Goal: Task Accomplishment & Management: Complete application form

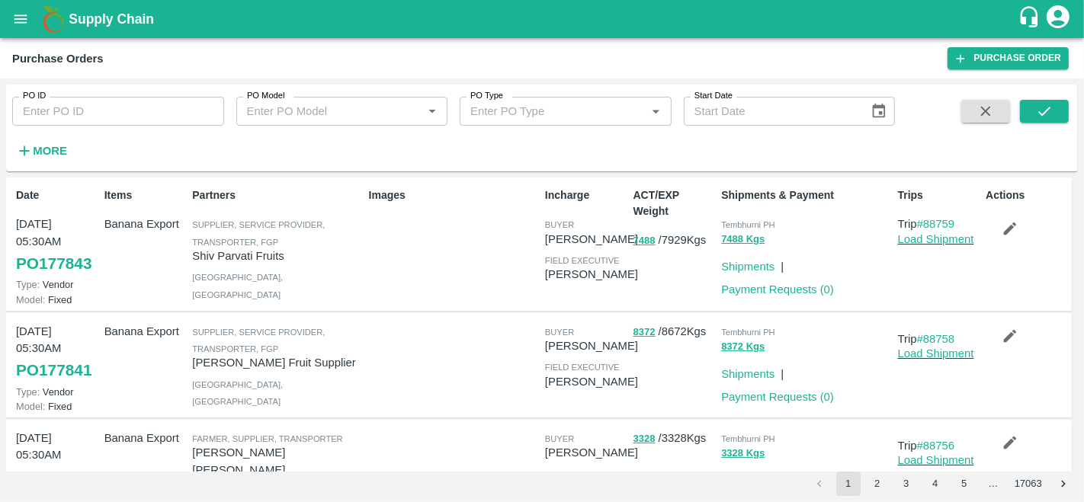
click at [390, 306] on div "Images" at bounding box center [451, 243] width 176 height 125
click at [1022, 60] on link "Purchase Order" at bounding box center [1008, 58] width 121 height 22
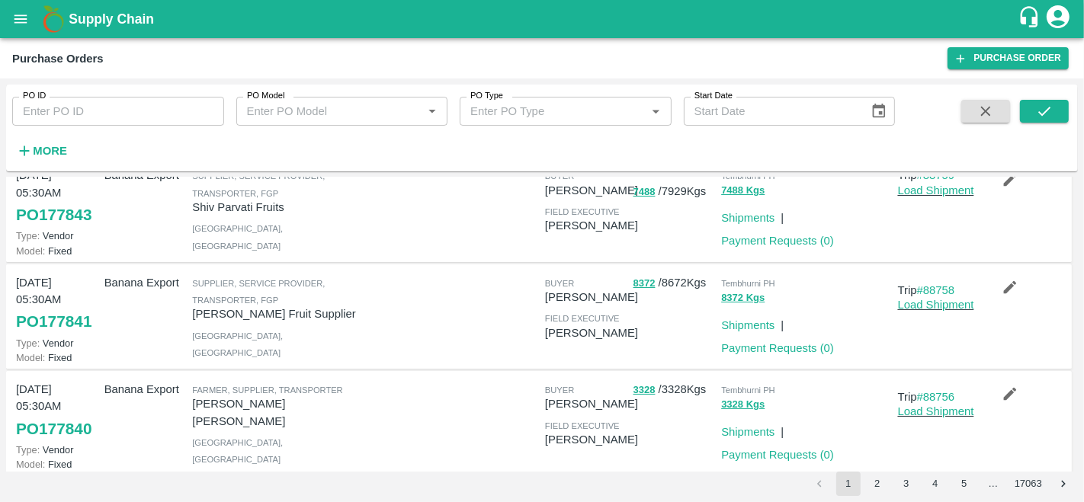
scroll to position [49, 0]
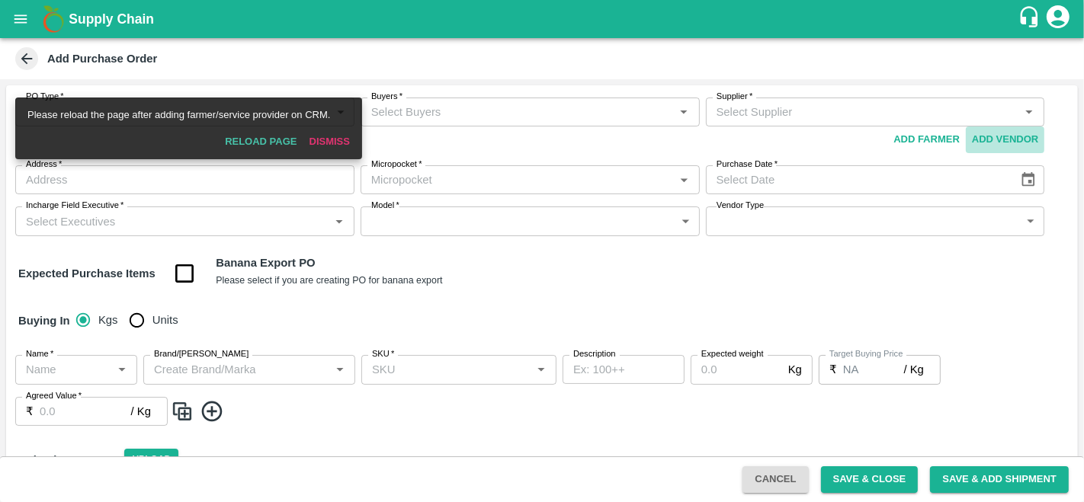
click at [997, 137] on button "Add Vendor" at bounding box center [1005, 140] width 79 height 27
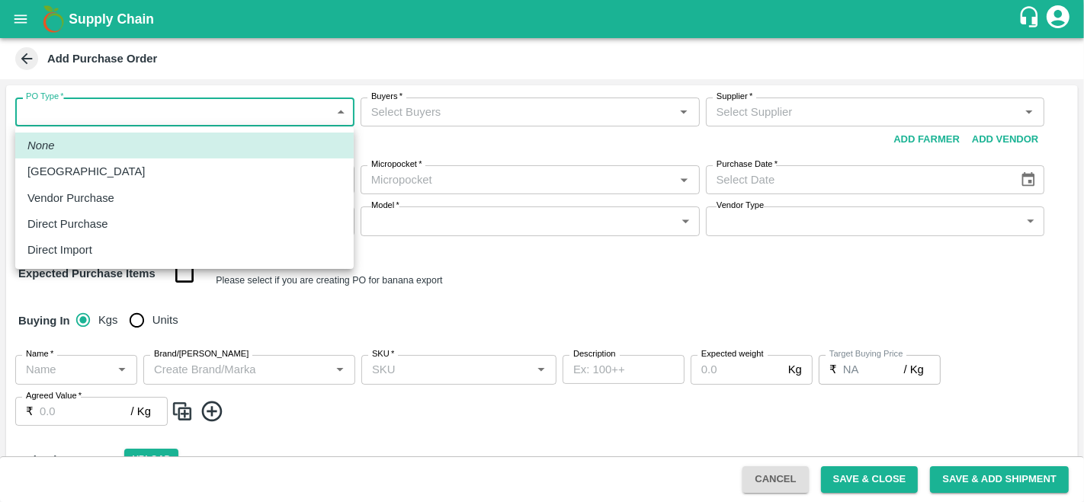
click at [115, 103] on body "Supply Chain Add Purchase Order PO Type   * ​ PO Type Buyers   * Buyers   * Sup…" at bounding box center [542, 251] width 1084 height 502
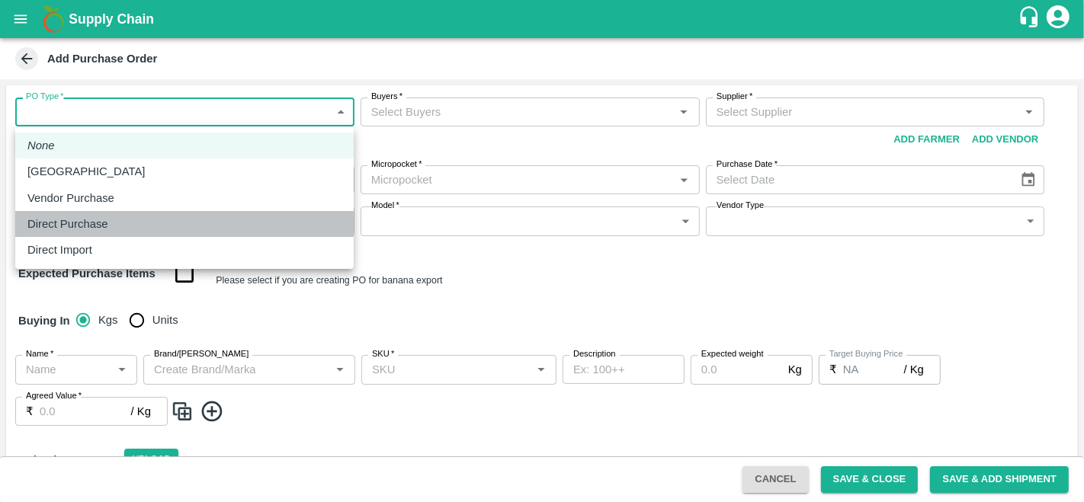
click at [104, 220] on p "Direct Purchase" at bounding box center [67, 224] width 81 height 17
type input "3"
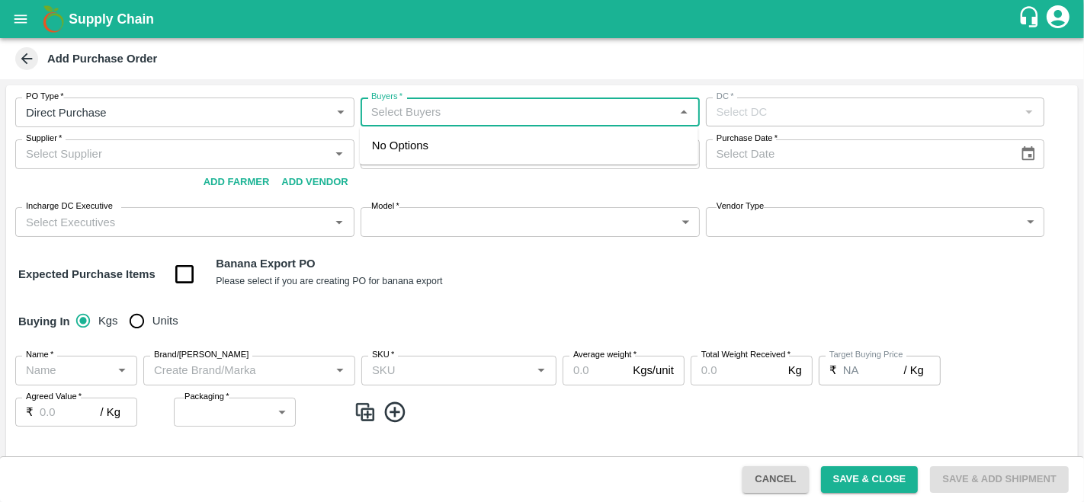
click at [461, 104] on input "Buyers   *" at bounding box center [517, 112] width 305 height 20
type input "ANIL"
click at [407, 149] on div "[PERSON_NAME]" at bounding box center [529, 153] width 338 height 40
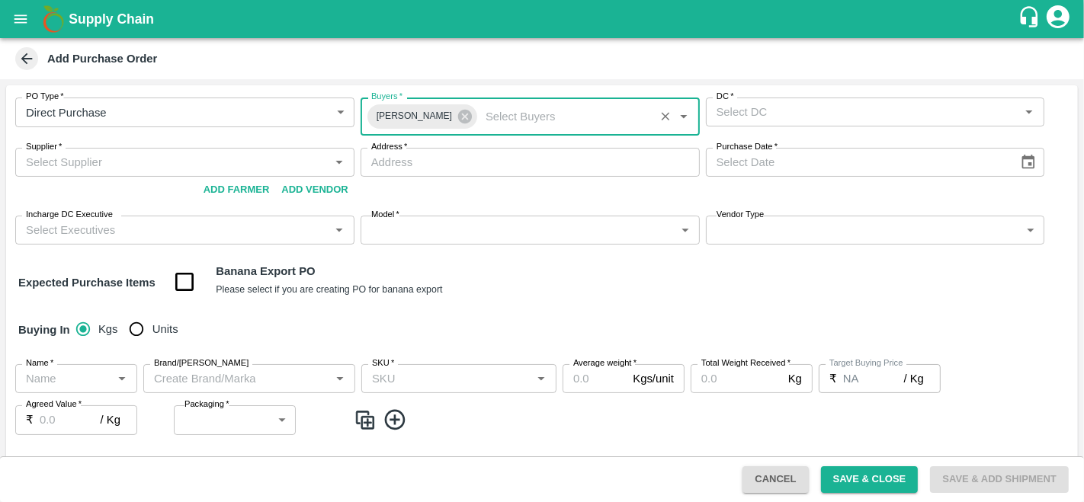
click at [773, 114] on input "DC   *" at bounding box center [862, 112] width 305 height 20
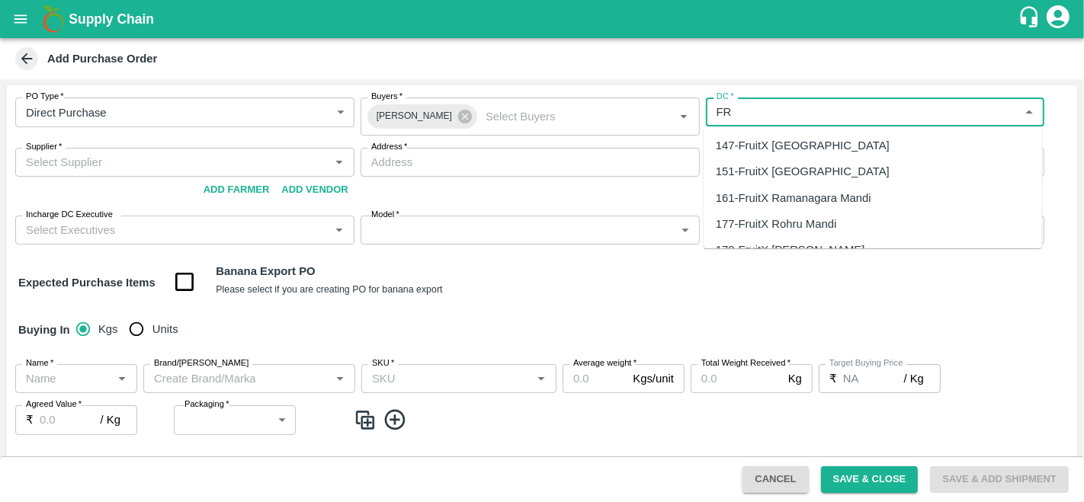
click at [759, 144] on div "147-FruitX Bangalore" at bounding box center [803, 145] width 174 height 17
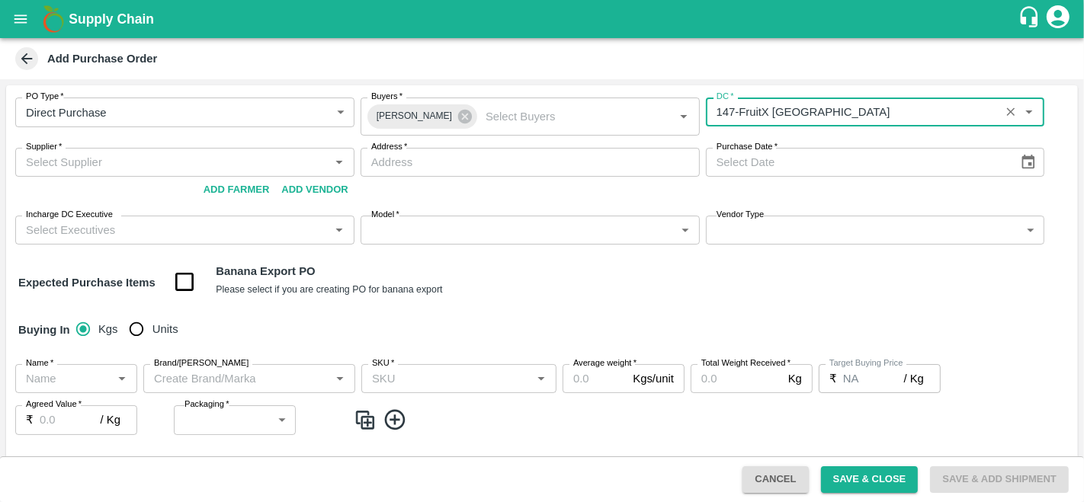
type input "147-FruitX Bangalore"
click at [92, 163] on input "Supplier   *" at bounding box center [172, 162] width 305 height 20
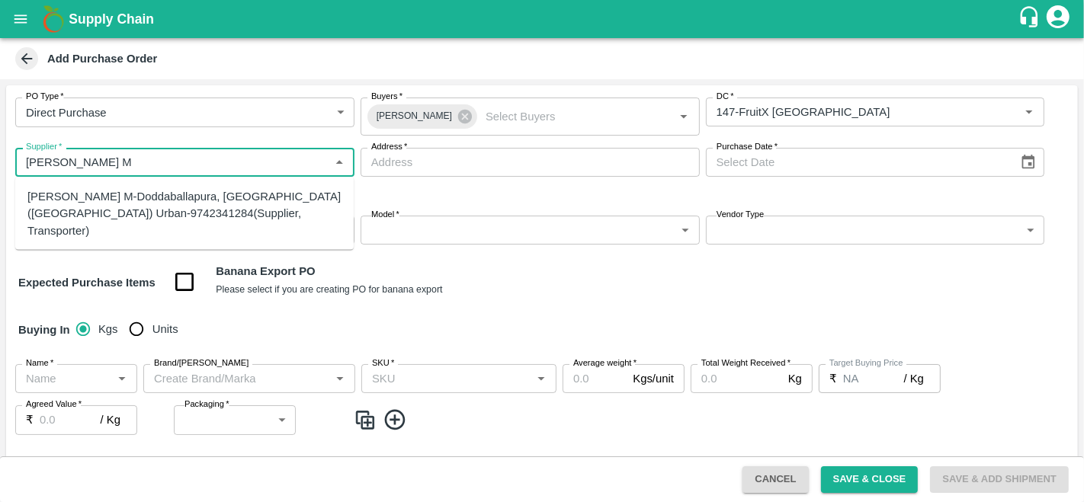
click at [126, 204] on div "Abhilash M-Doddaballapura, Bengaluru (Bangalore) Urban-9742341284(Supplier, Tra…" at bounding box center [184, 213] width 314 height 51
type input "Abhilash M-Doddaballapura, Bengaluru (Bangalore) Urban-9742341284(Supplier, Tra…"
type input "Doddaballapura, Bengaluru (Bangalore) Urban, machagondahalli, Karnataka"
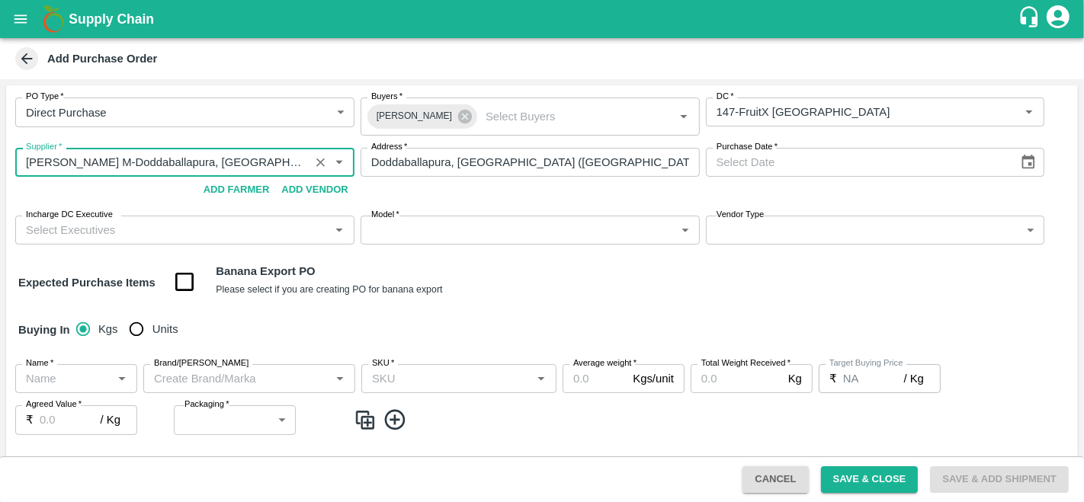
type input "Abhilash M-Doddaballapura, Bengaluru (Bangalore) Urban-9742341284(Supplier, Tra…"
click at [1028, 163] on icon "Choose date" at bounding box center [1028, 162] width 13 height 14
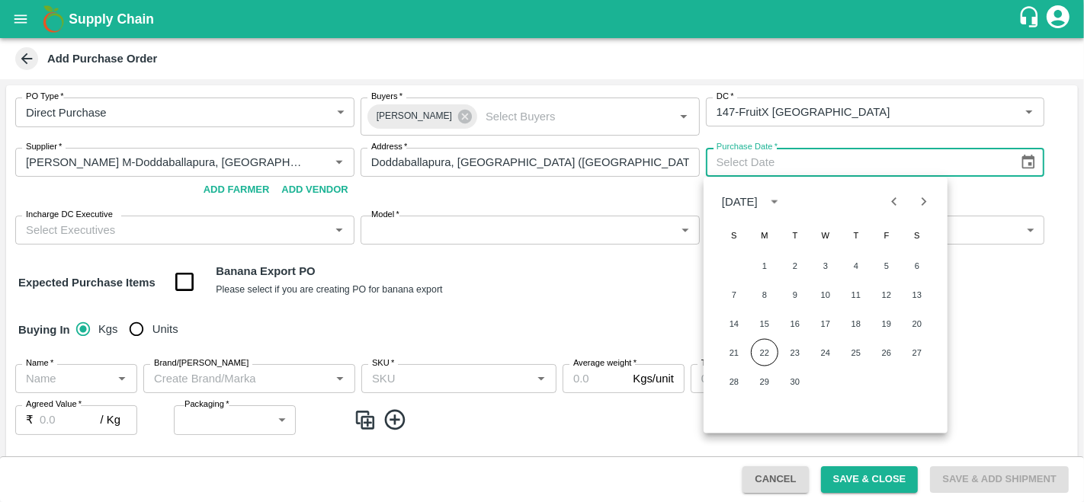
click at [615, 294] on div "Expected Purchase Items Banana Export PO Please select if you are creating PO f…" at bounding box center [541, 282] width 1047 height 39
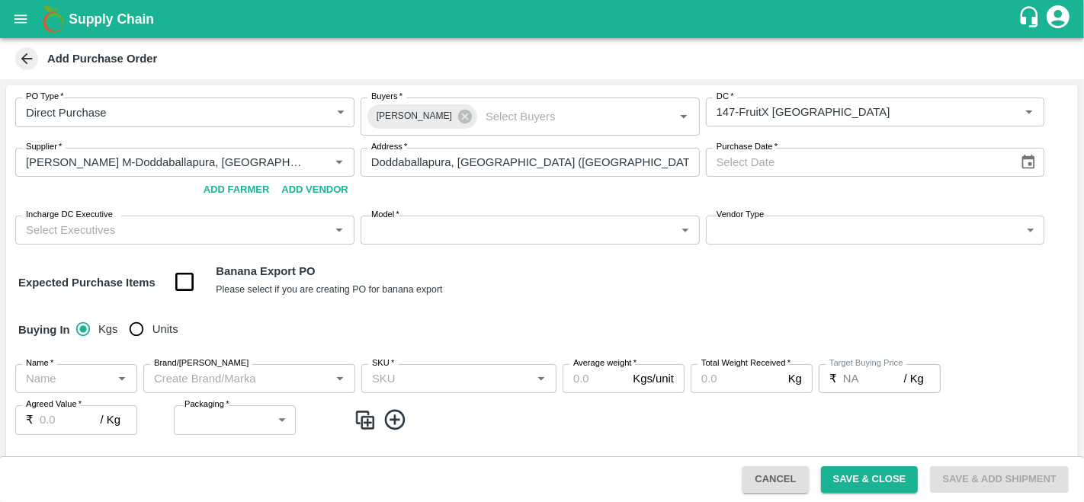
click at [1031, 166] on icon "Choose date" at bounding box center [1028, 162] width 13 height 14
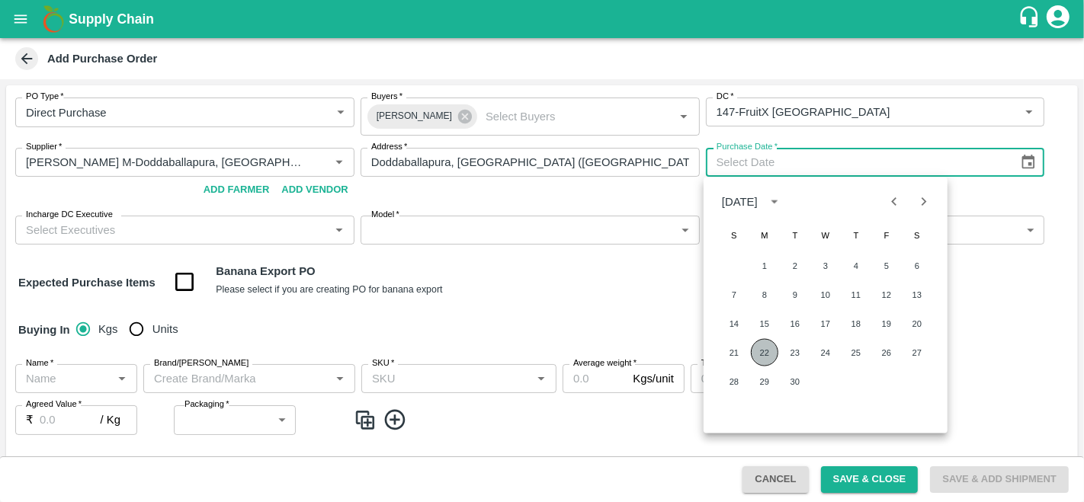
click at [762, 351] on button "22" at bounding box center [764, 352] width 27 height 27
type input "22/09/2025"
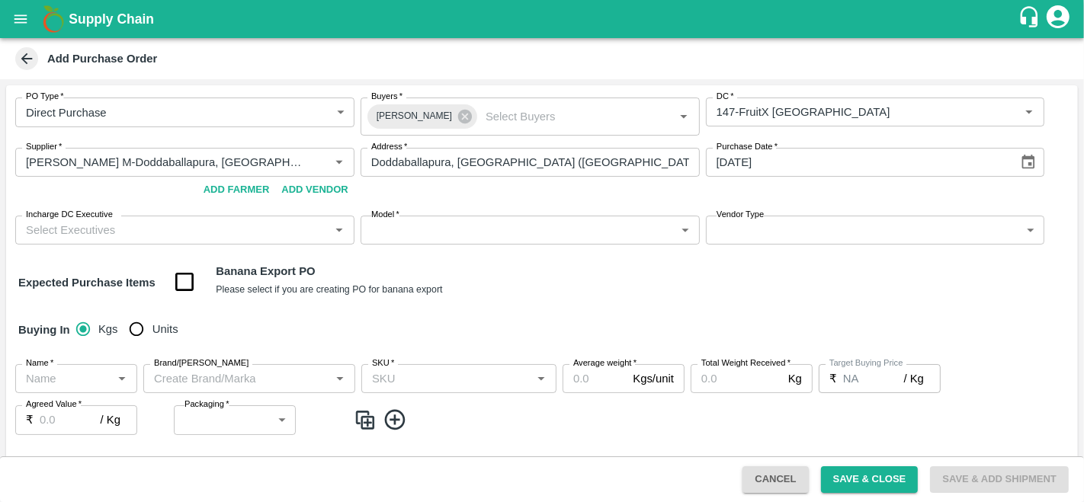
click at [571, 321] on div "Buying In Kgs Units" at bounding box center [542, 330] width 1072 height 44
click at [180, 228] on input "Incharge DC Executive" at bounding box center [172, 230] width 305 height 20
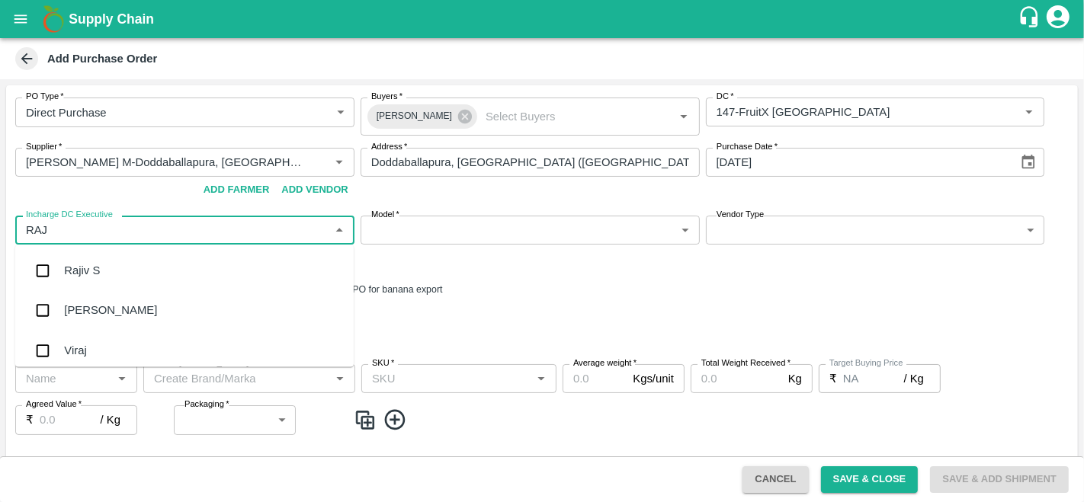
type input "RAJU"
click at [108, 306] on div "Raju KR" at bounding box center [184, 311] width 338 height 40
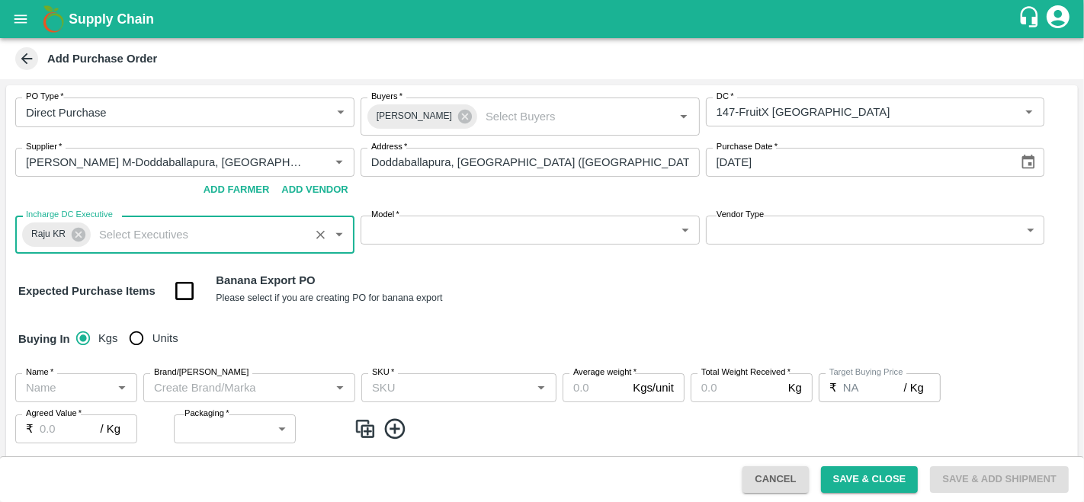
click at [467, 232] on body "Supply Chain Add Purchase Order PO Type   * Direct Purchase 3 PO Type Buyers   …" at bounding box center [542, 251] width 1084 height 502
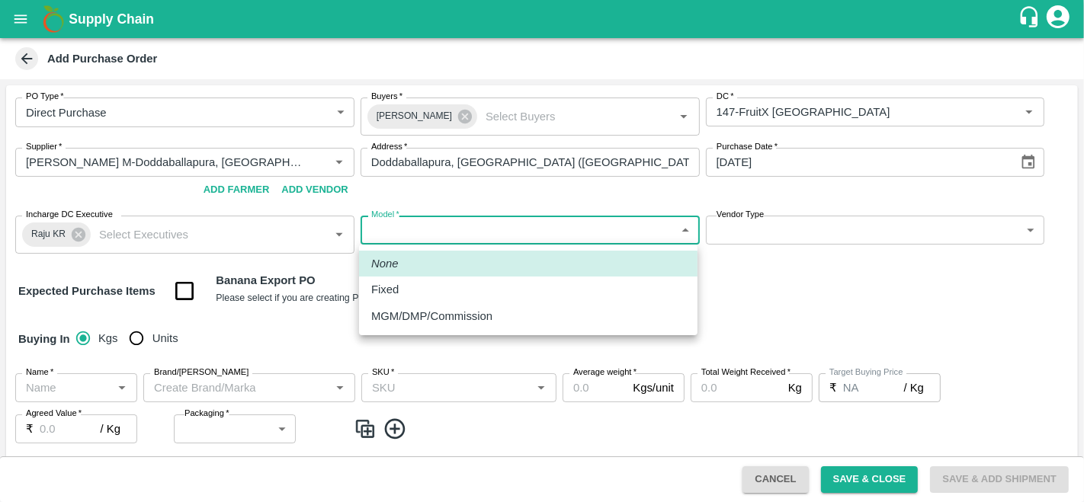
click at [425, 293] on div "Fixed" at bounding box center [528, 289] width 314 height 17
type input "Fixed"
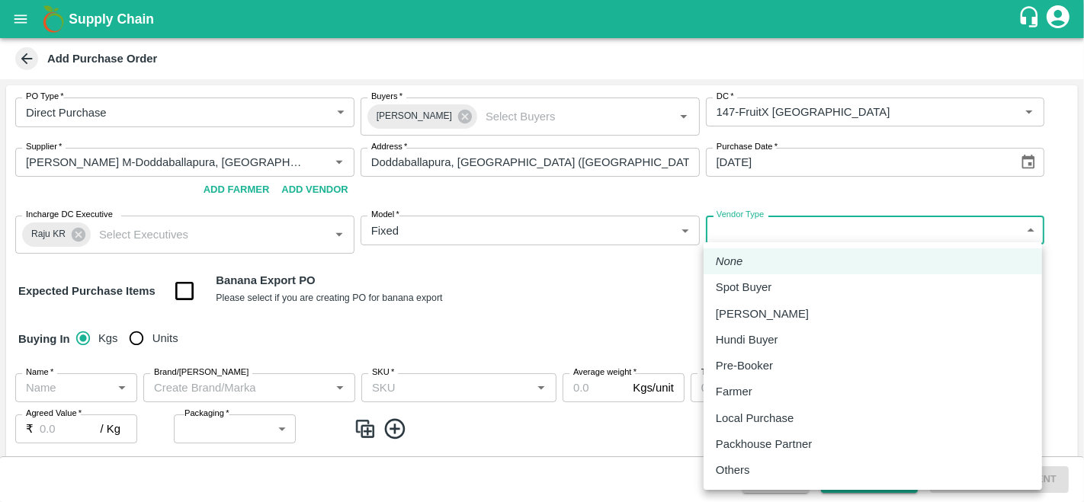
click at [775, 237] on body "Supply Chain Add Purchase Order PO Type   * Direct Purchase 3 PO Type Buyers   …" at bounding box center [542, 251] width 1084 height 502
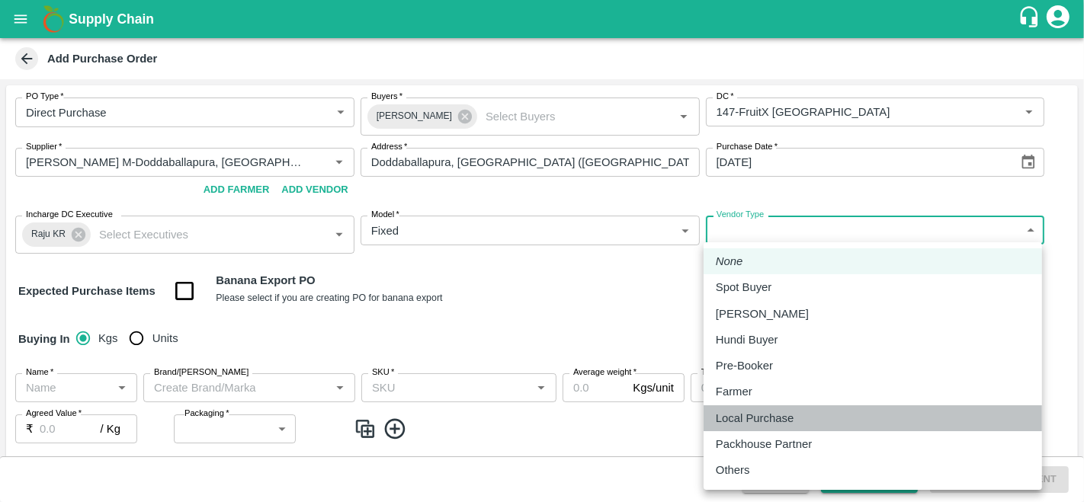
click at [779, 425] on p "Local Purchase" at bounding box center [755, 418] width 78 height 17
type input "LOCAL_PURCHASE"
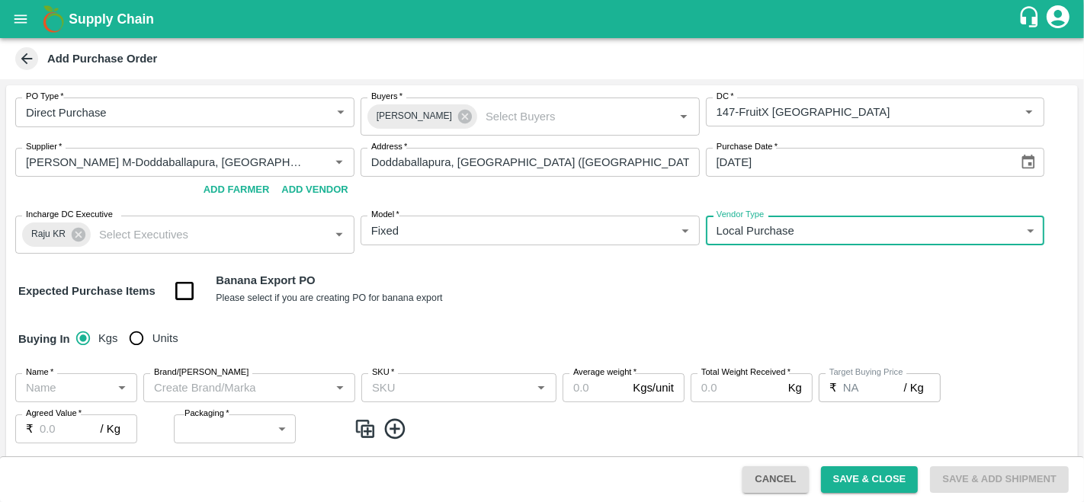
click at [577, 326] on div "Buying In Kgs Units" at bounding box center [542, 339] width 1072 height 44
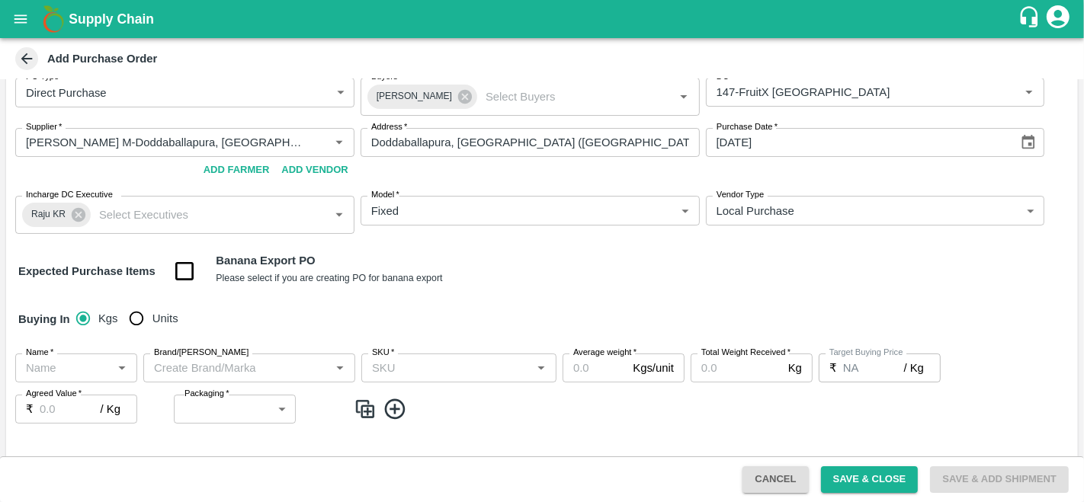
scroll to position [19, 0]
click at [136, 319] on input "Units" at bounding box center [136, 319] width 30 height 30
radio input "true"
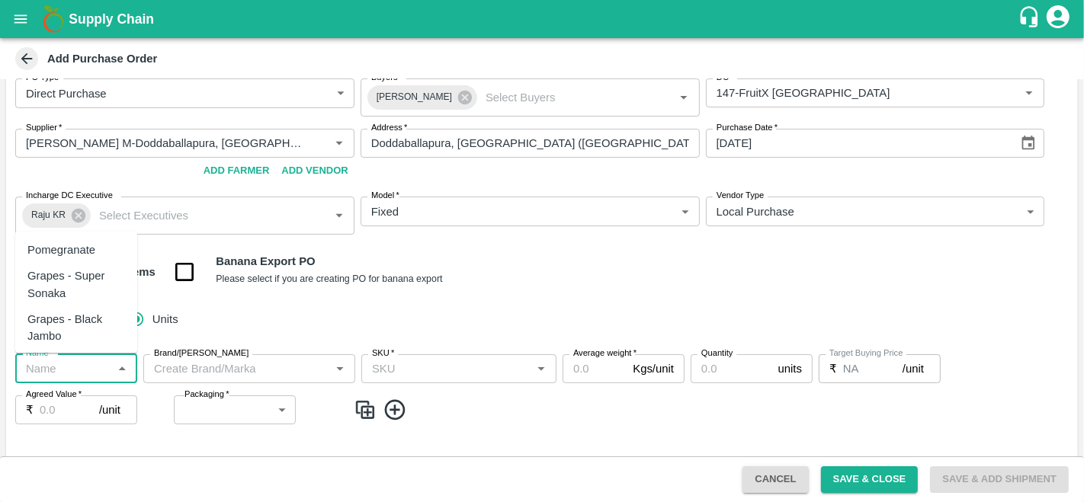
click at [60, 366] on input "Name   *" at bounding box center [64, 369] width 88 height 20
click at [80, 281] on div "Mandrine SA" at bounding box center [76, 294] width 122 height 26
type input "Mandrine SA"
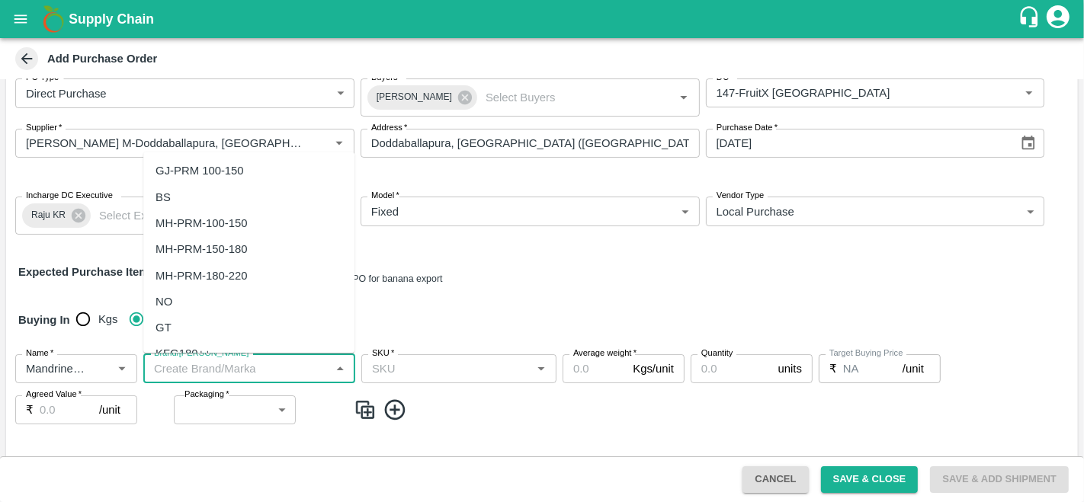
click at [229, 370] on input "Brand/Marka" at bounding box center [237, 369] width 178 height 20
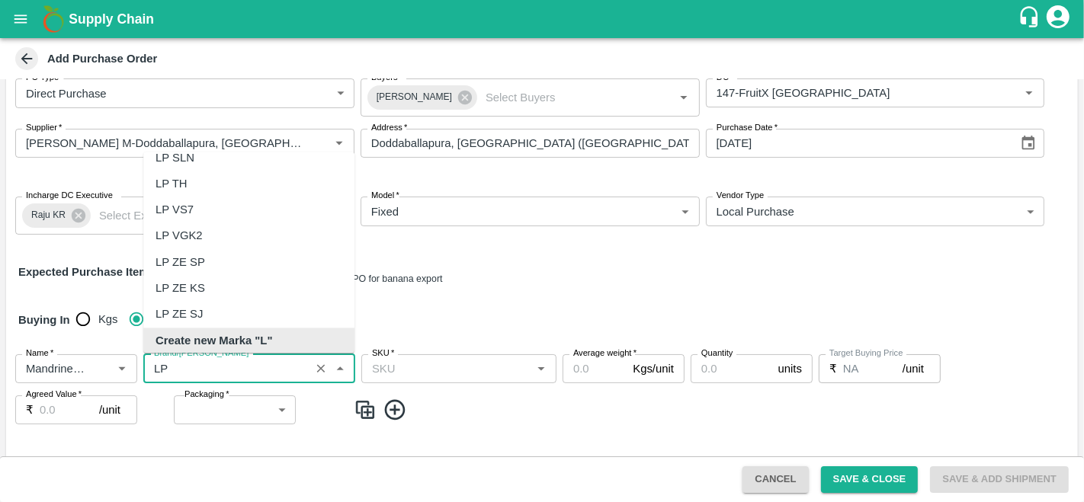
scroll to position [0, 0]
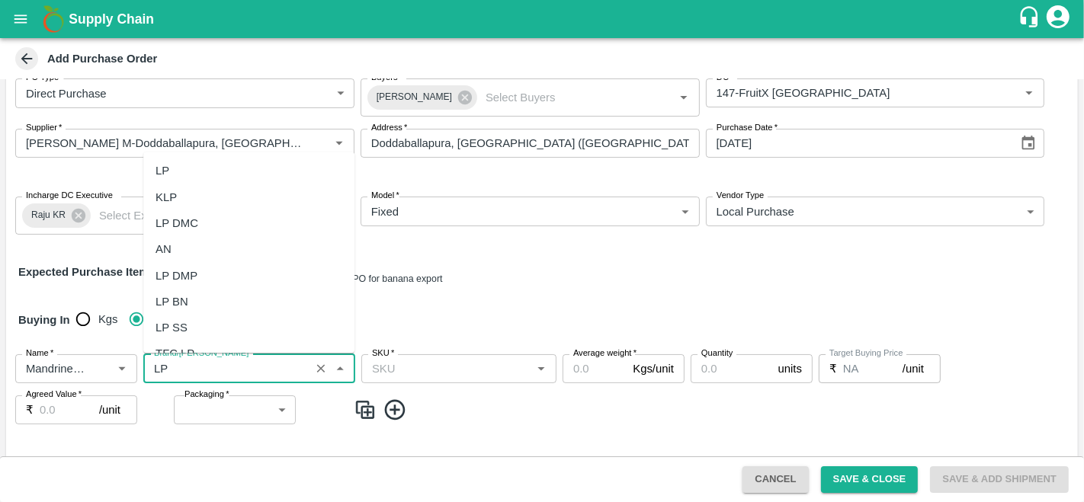
click at [165, 168] on div "LP" at bounding box center [163, 171] width 14 height 17
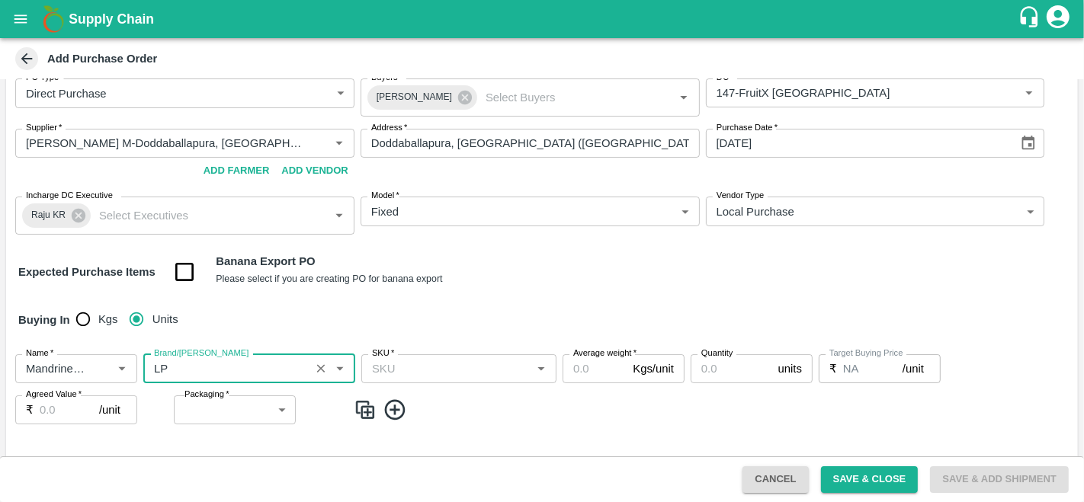
type input "LP"
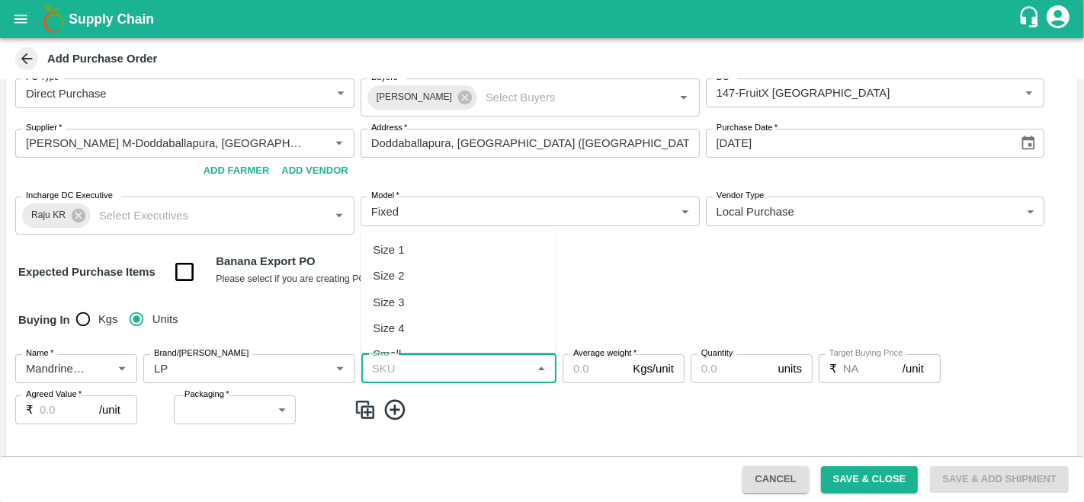
click at [400, 372] on input "SKU   *" at bounding box center [446, 369] width 161 height 20
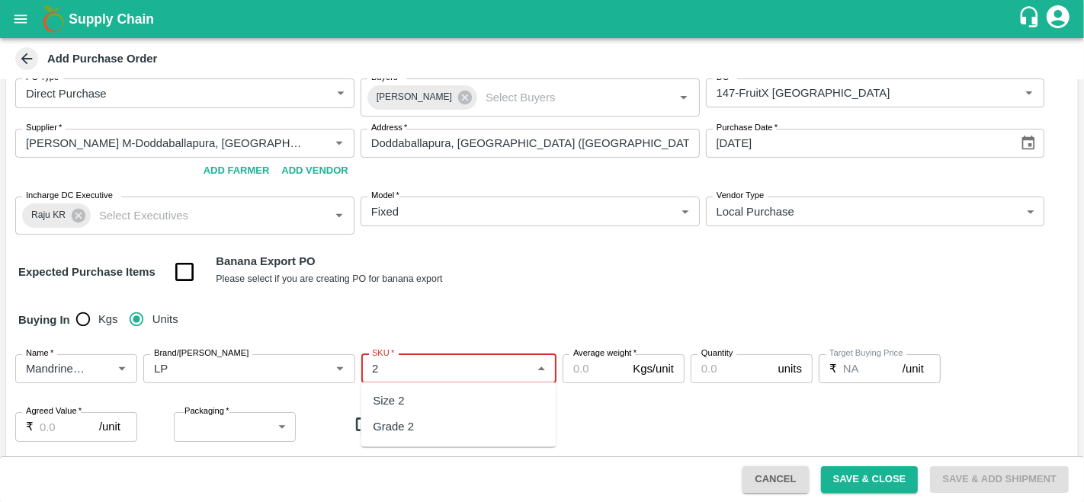
click at [404, 409] on div "Size 2" at bounding box center [388, 401] width 31 height 17
type input "Size 2"
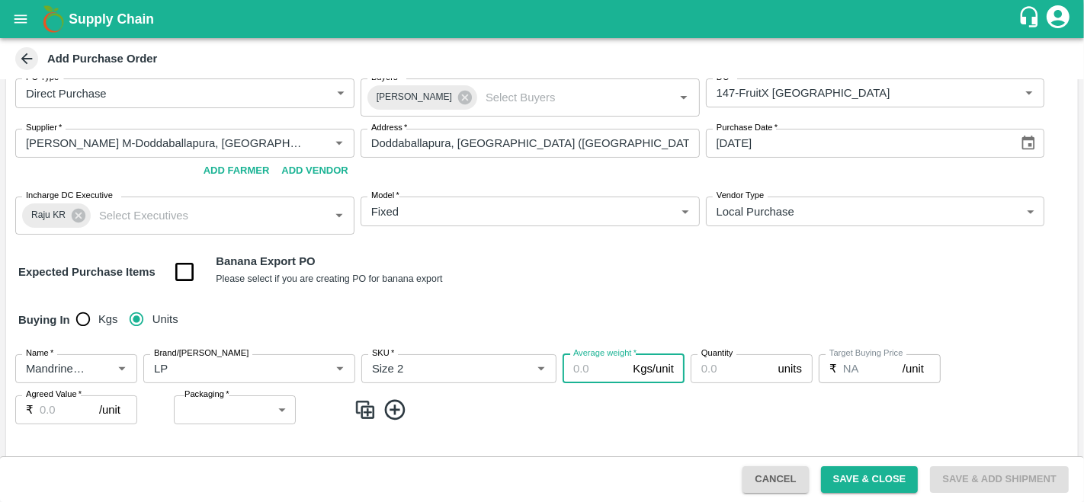
click at [601, 372] on input "Average weight   *" at bounding box center [595, 368] width 64 height 29
type input "10"
click at [720, 375] on input "Quantity" at bounding box center [732, 368] width 82 height 29
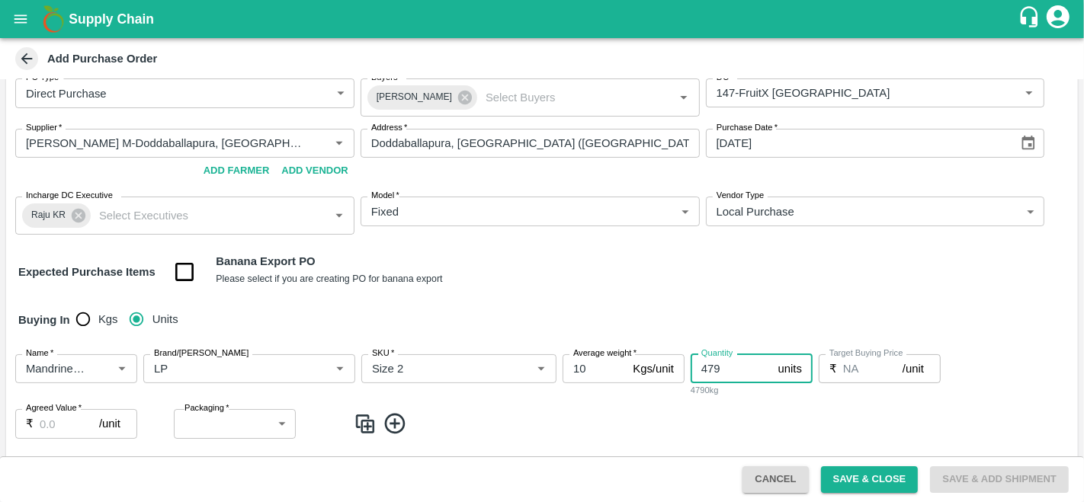
type input "479"
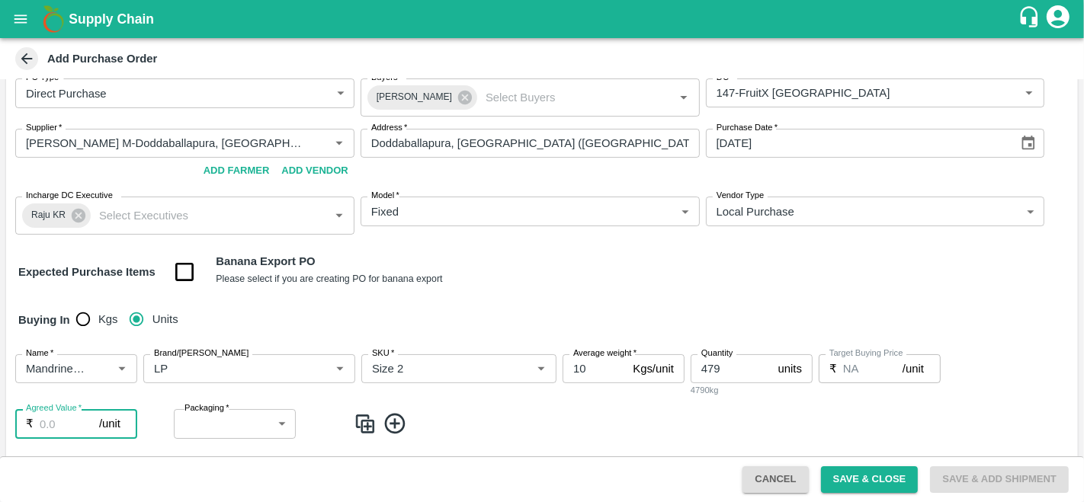
click at [47, 423] on input "Agreed Value   *" at bounding box center [69, 423] width 59 height 29
type input "1650"
click at [213, 422] on body "Supply Chain Add Purchase Order PO Type   * Direct Purchase 3 PO Type Buyers   …" at bounding box center [542, 251] width 1084 height 502
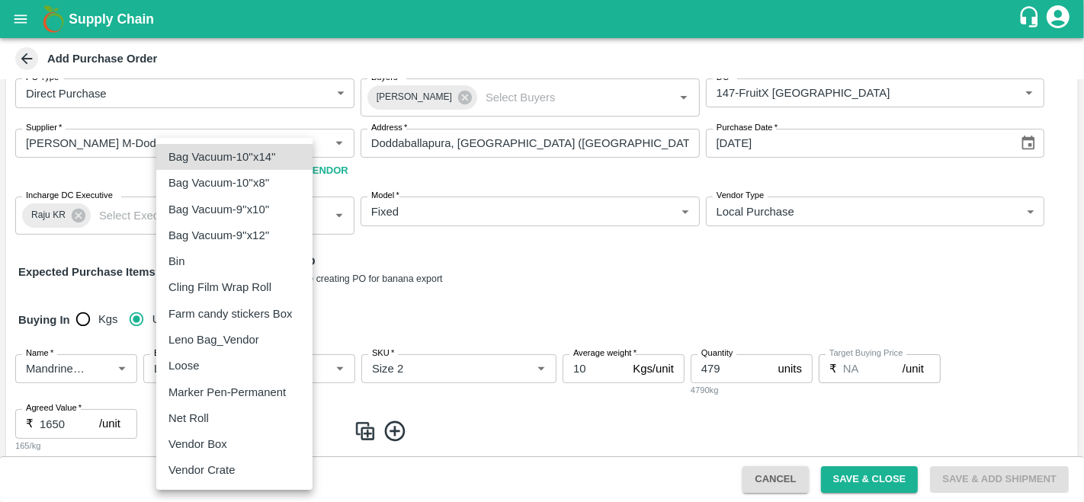
click at [216, 436] on p "Vendor Box" at bounding box center [197, 444] width 59 height 17
type input "276"
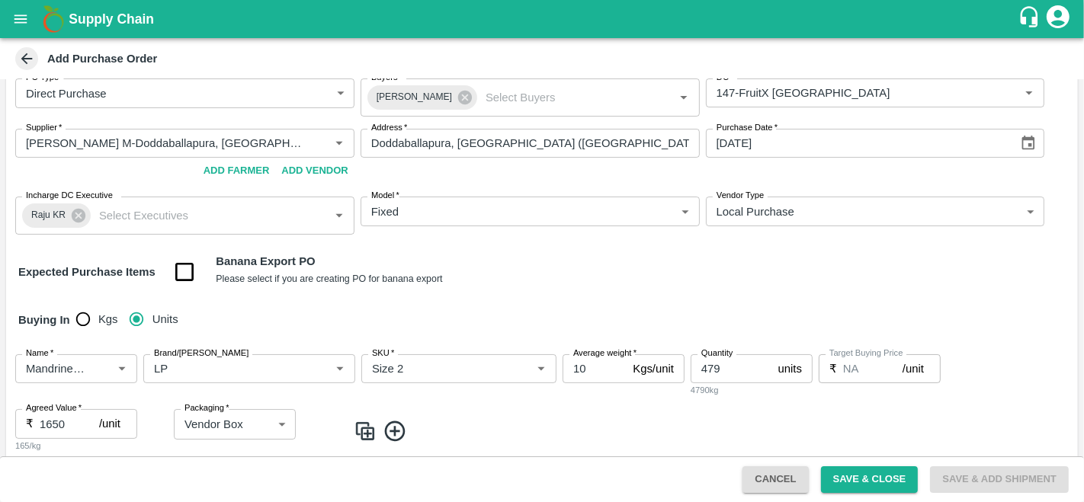
click at [361, 435] on img at bounding box center [365, 431] width 23 height 25
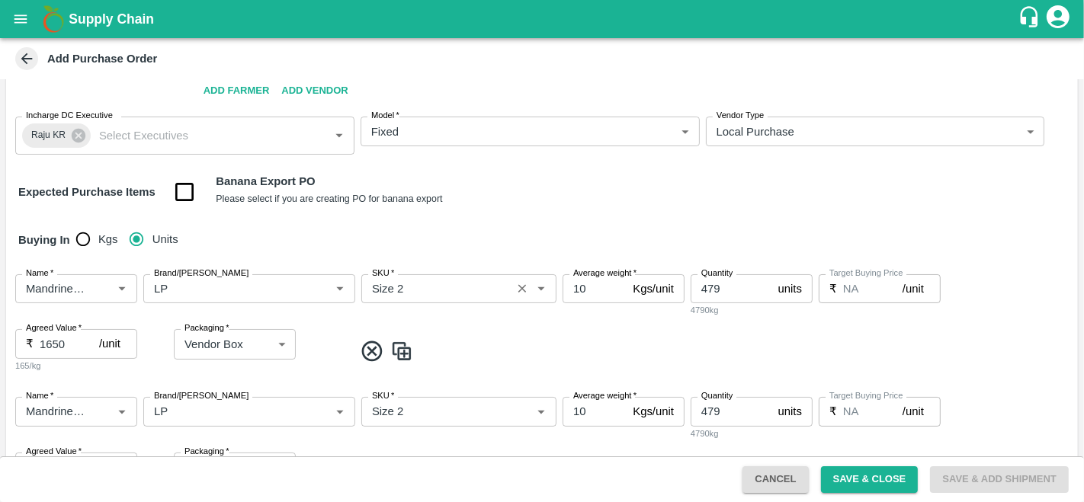
scroll to position [117, 0]
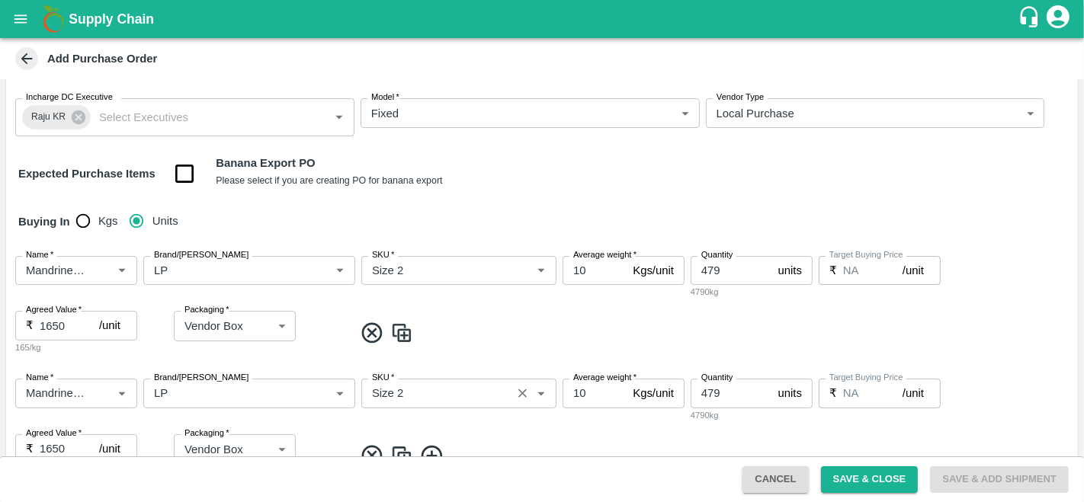
click at [407, 385] on input "SKU   *" at bounding box center [436, 393] width 141 height 20
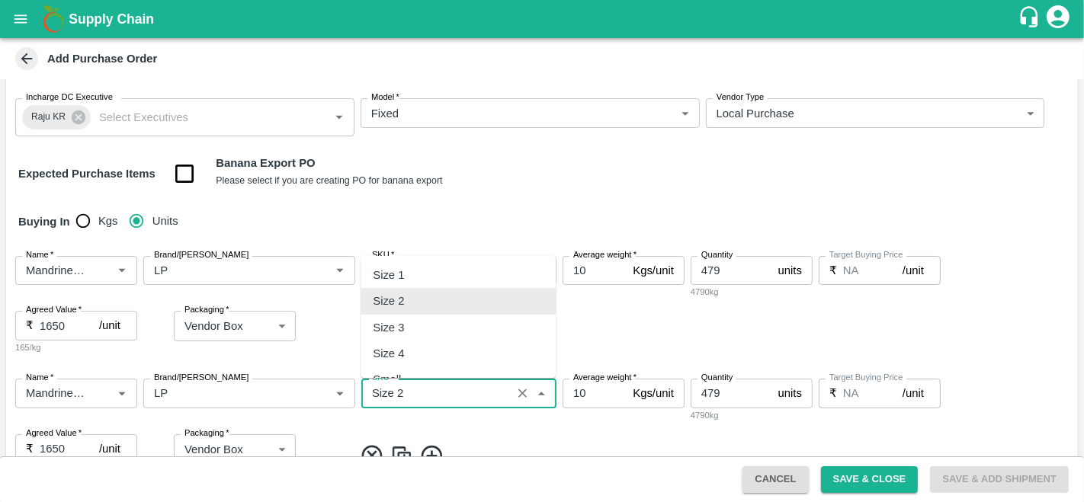
click at [407, 385] on input "SKU   *" at bounding box center [436, 393] width 141 height 20
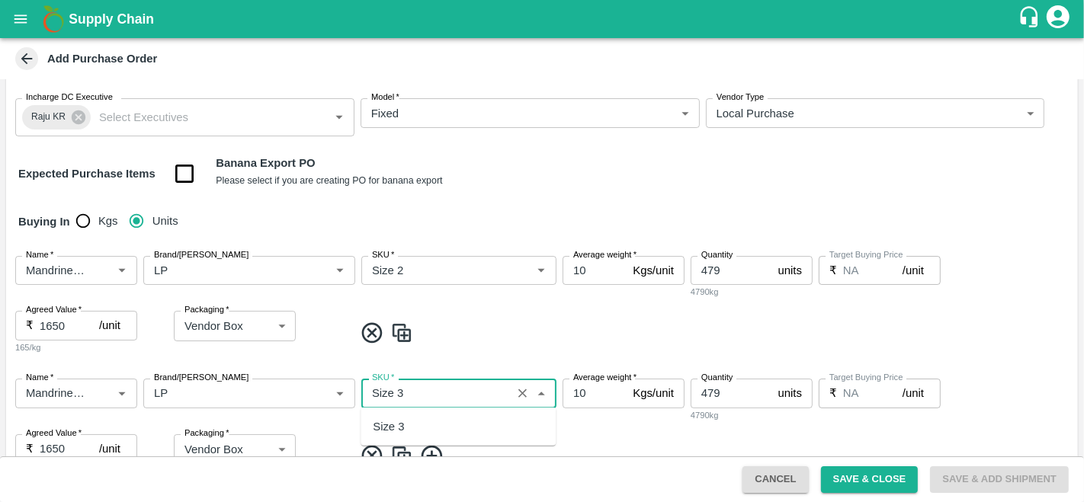
click at [396, 436] on div "Size 3" at bounding box center [458, 427] width 195 height 26
type input "Size 3"
click at [614, 412] on div "Average weight   * 10 Kgs/unit Average weight" at bounding box center [624, 400] width 122 height 43
click at [537, 425] on div "Name   * Name   * Brand/Marka Brand/Marka SKU   * SKU   * Average weight   * 10…" at bounding box center [542, 428] width 1072 height 123
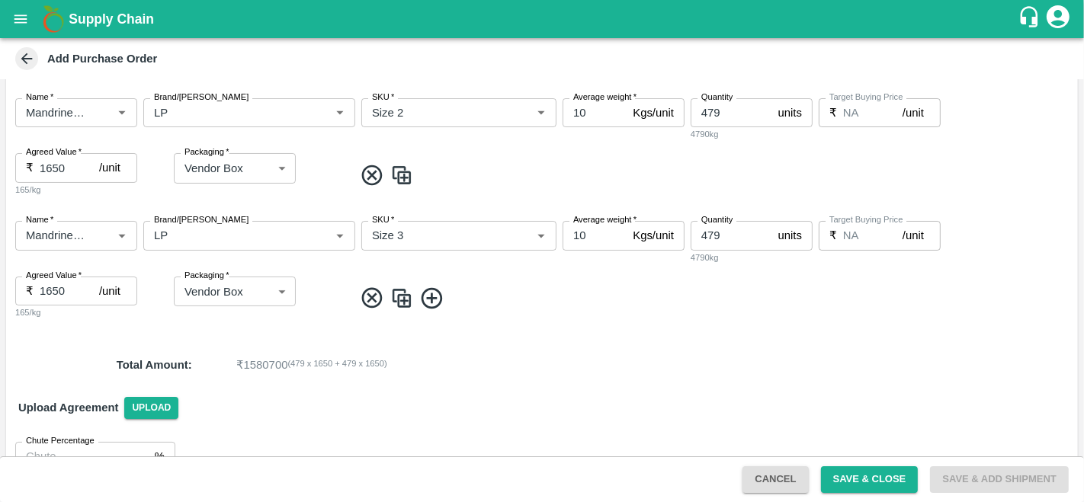
scroll to position [279, 0]
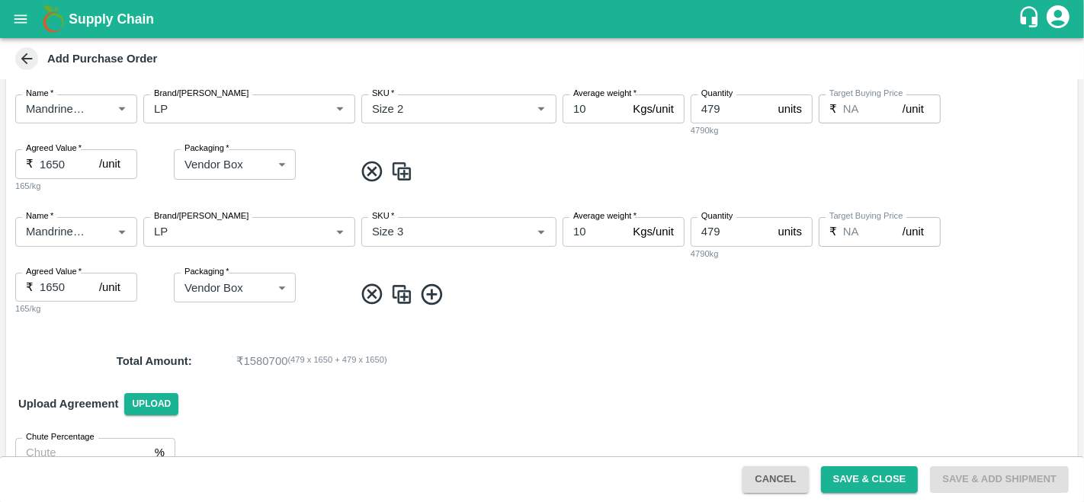
click at [723, 227] on input "479" at bounding box center [732, 231] width 82 height 29
type input "4"
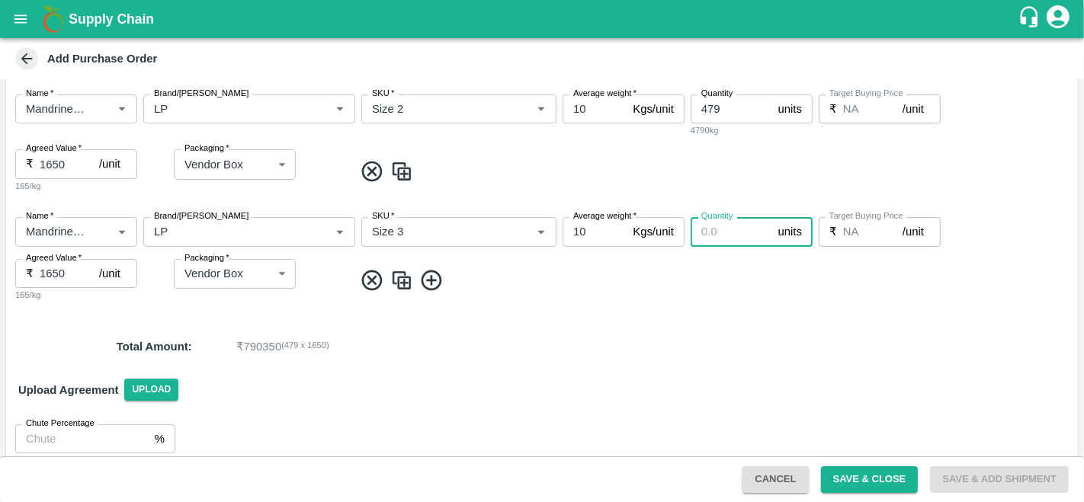
scroll to position [293, 0]
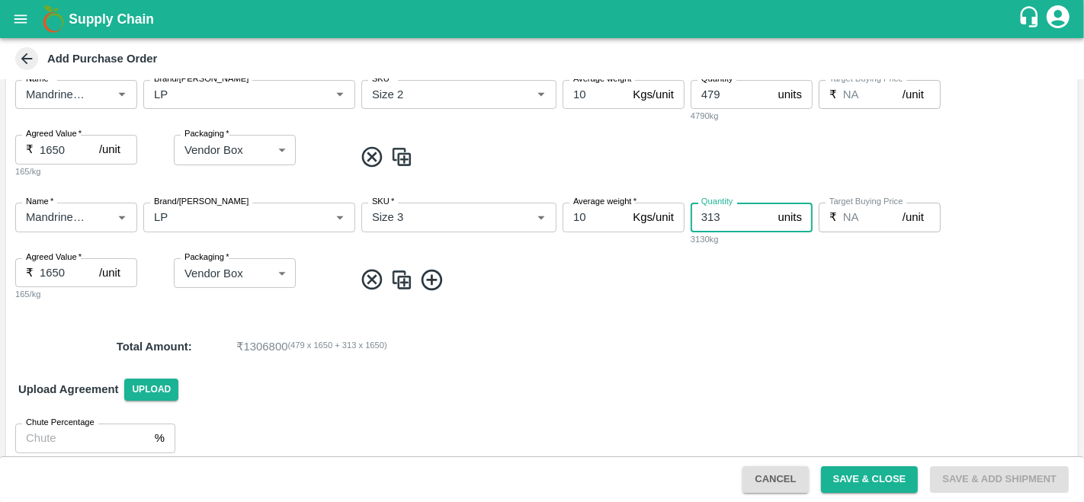
type input "313"
click at [692, 306] on div "Name   * Name   * Brand/Marka Brand/Marka SKU   * SKU   * Average weight   * 10…" at bounding box center [542, 252] width 1072 height 123
click at [858, 483] on button "Save & Close" at bounding box center [870, 480] width 98 height 27
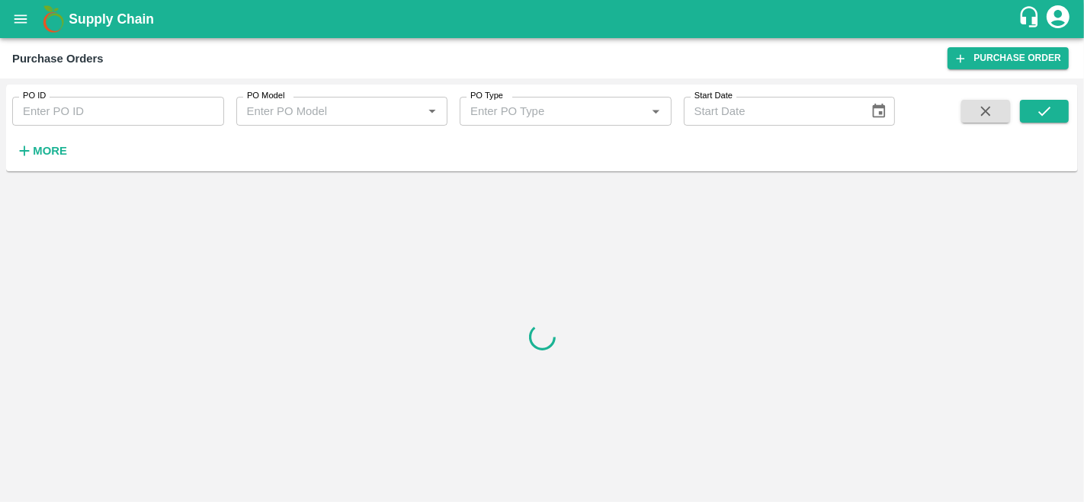
click at [328, 290] on div at bounding box center [542, 337] width 1072 height 319
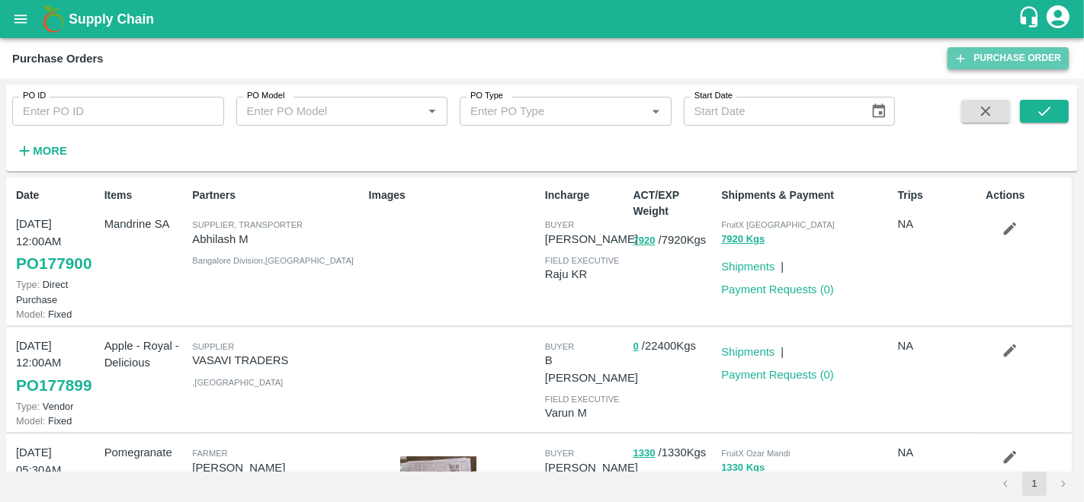
click at [976, 55] on link "Purchase Order" at bounding box center [1008, 58] width 121 height 22
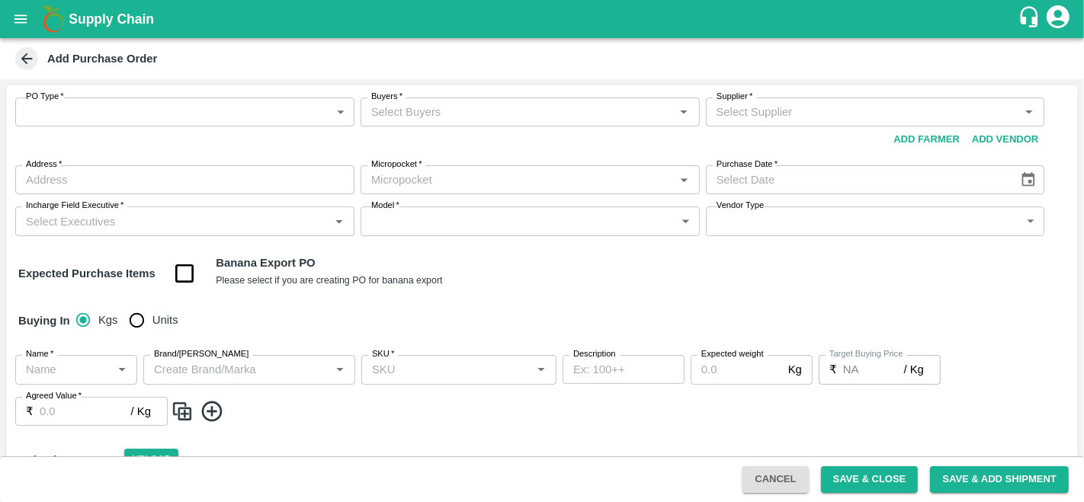
click at [80, 114] on body "Supply Chain Add Purchase Order PO Type   * ​ PO Type Buyers   * Buyers   * Sup…" at bounding box center [542, 251] width 1084 height 502
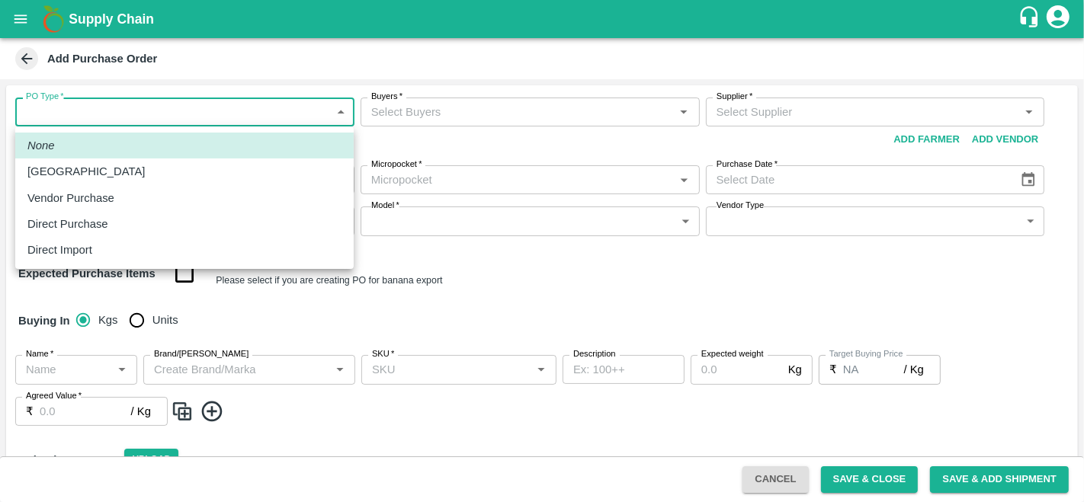
click at [100, 197] on p "Vendor Purchase" at bounding box center [70, 198] width 87 height 17
type input "2"
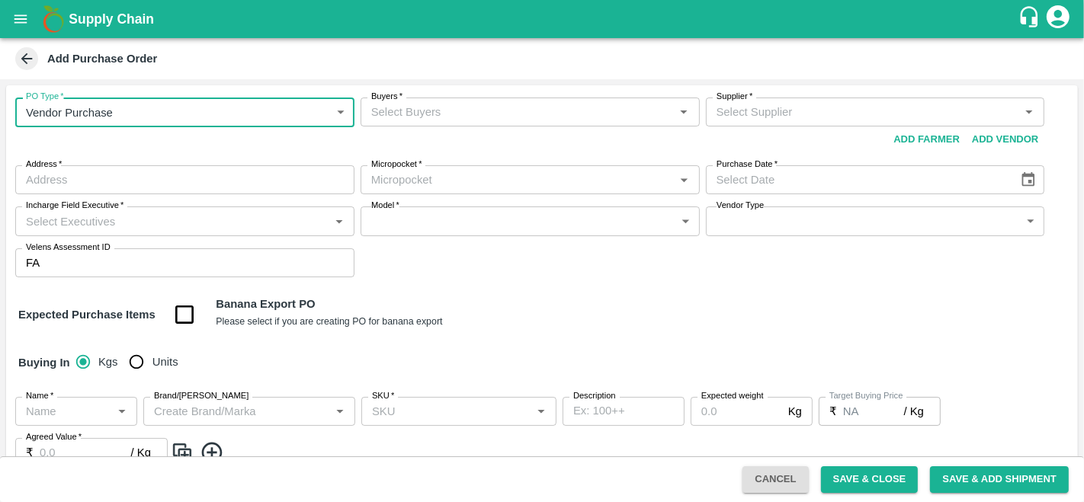
click at [448, 109] on input "Buyers   *" at bounding box center [517, 112] width 305 height 20
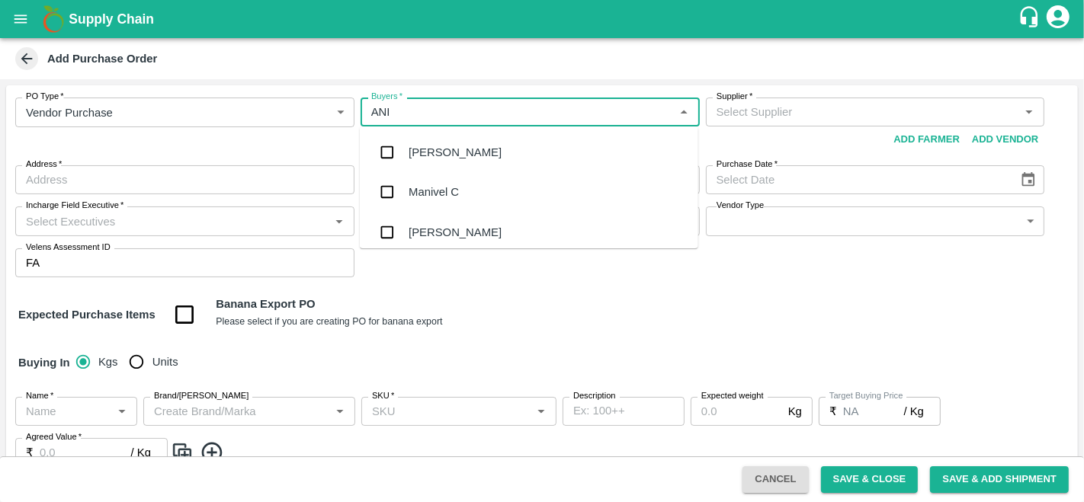
type input "ANIL"
click at [445, 149] on div "[PERSON_NAME]" at bounding box center [455, 152] width 93 height 17
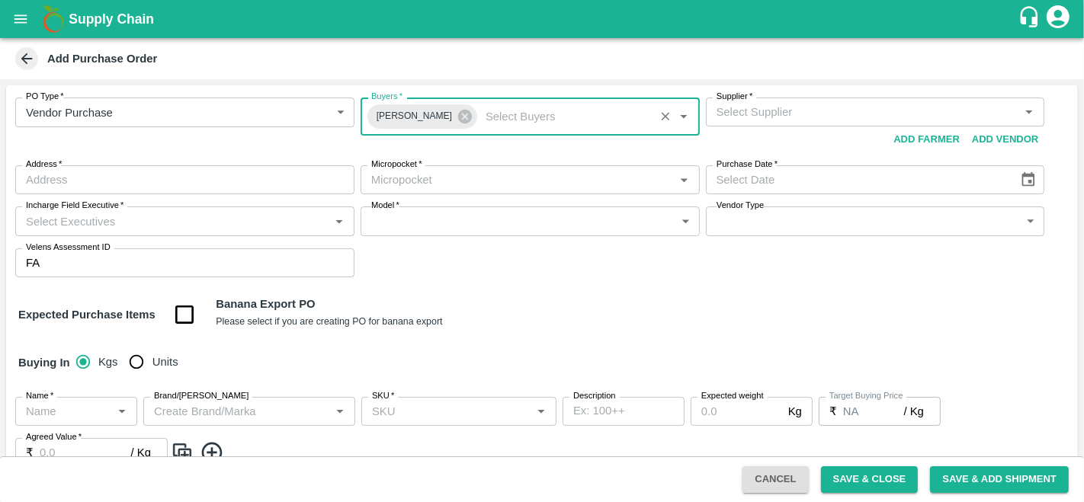
click at [803, 114] on input "Supplier   *" at bounding box center [862, 112] width 305 height 20
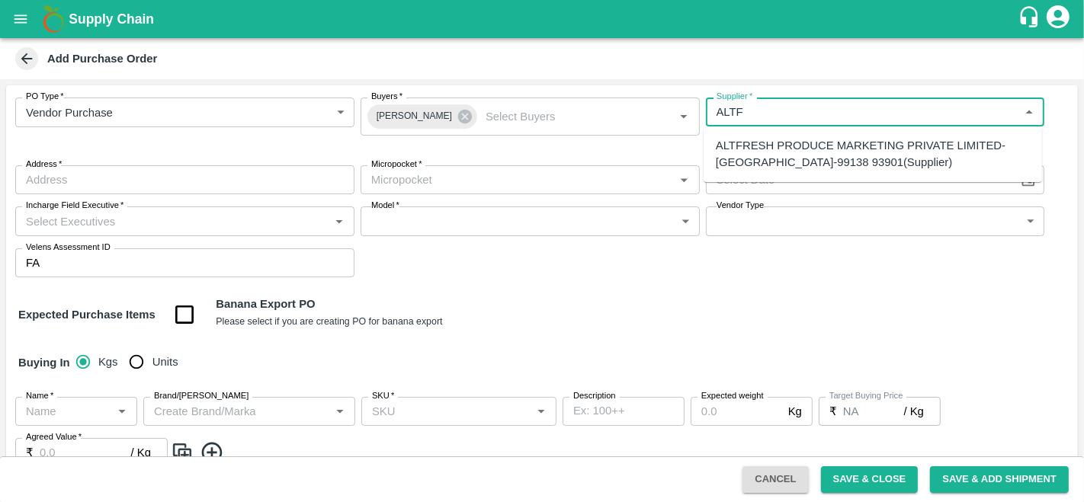
click at [802, 143] on div "ALTFRESH PRODUCE MARKETING PRIVATE LIMITED-Greater Kailash, Delhi-99138 93901(S…" at bounding box center [873, 154] width 314 height 34
type input "ALTFRESH PRODUCE MARKETING PRIVATE LIMITED-Greater Kailash, Delhi-99138 93901(S…"
type input "Greater Kailash, Delhi, South Delhi, Delhi"
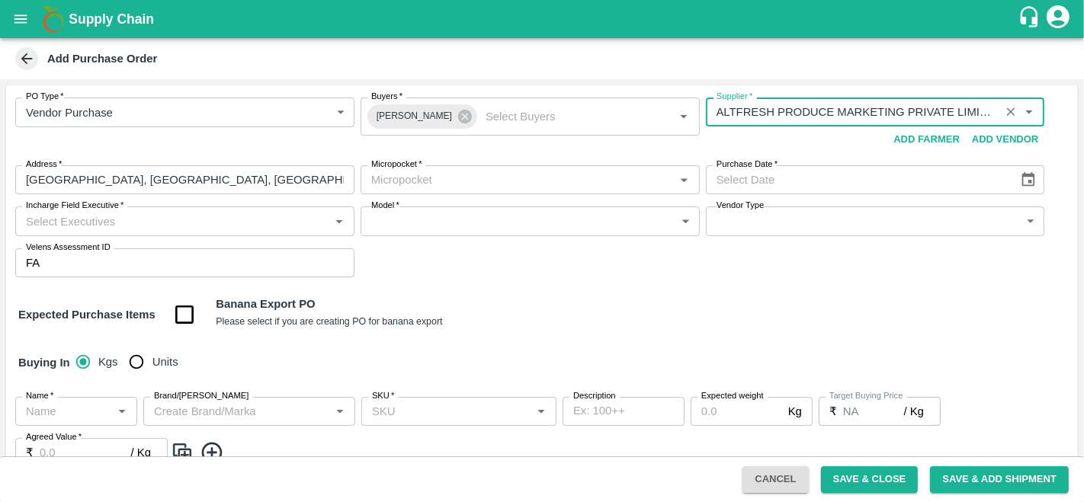
type input "ALTFRESH PRODUCE MARKETING PRIVATE LIMITED-Greater Kailash, Delhi-99138 93901(S…"
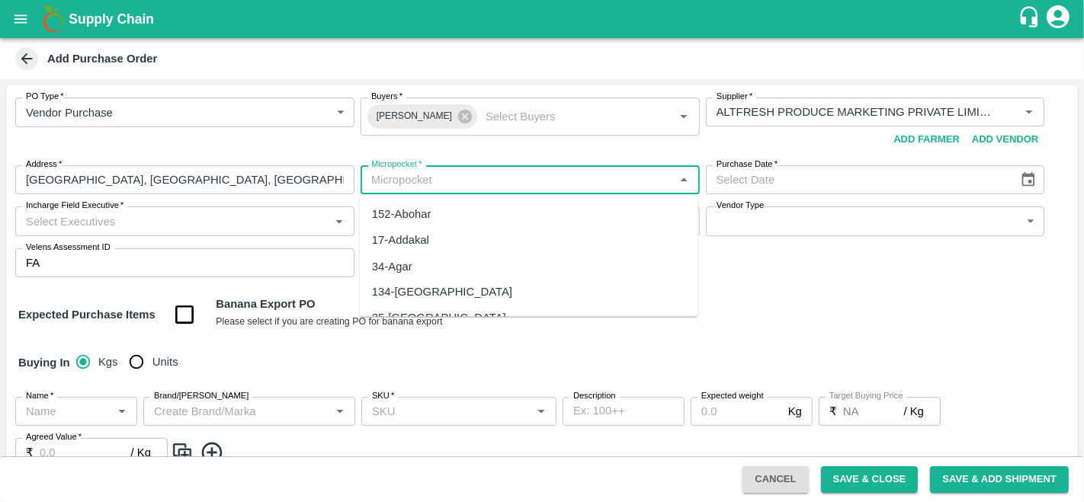
click at [393, 183] on input "Micropocket   *" at bounding box center [517, 180] width 305 height 20
click at [425, 213] on div "35-Ahmednagar" at bounding box center [439, 214] width 134 height 17
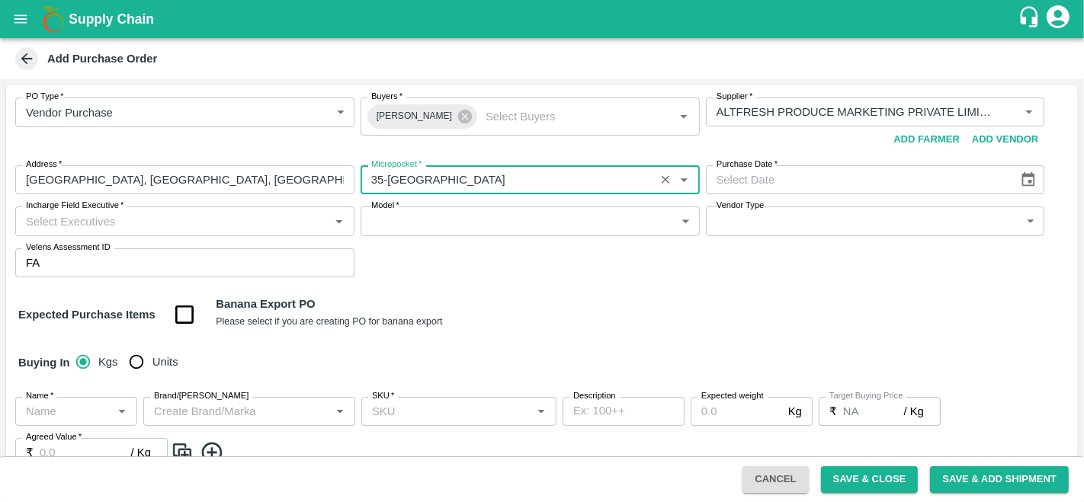
type input "35-Ahmednagar"
click at [1023, 179] on icon "Choose date" at bounding box center [1028, 180] width 17 height 17
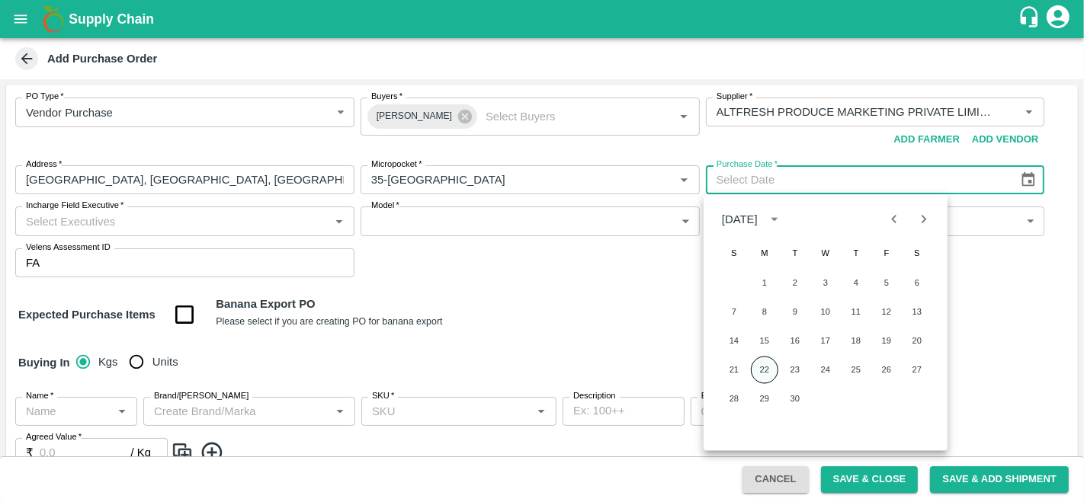
click at [768, 367] on button "22" at bounding box center [764, 370] width 27 height 27
type input "22/09/2025"
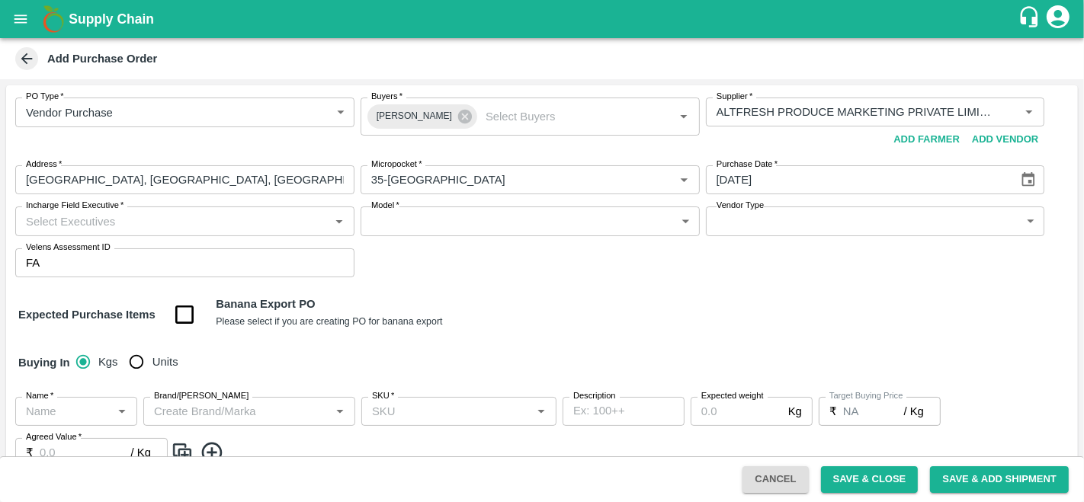
click at [584, 300] on div "Expected Purchase Items Banana Export PO Please select if you are creating PO f…" at bounding box center [541, 315] width 1047 height 39
click at [147, 216] on input "Incharge Field Executive   *" at bounding box center [172, 221] width 305 height 20
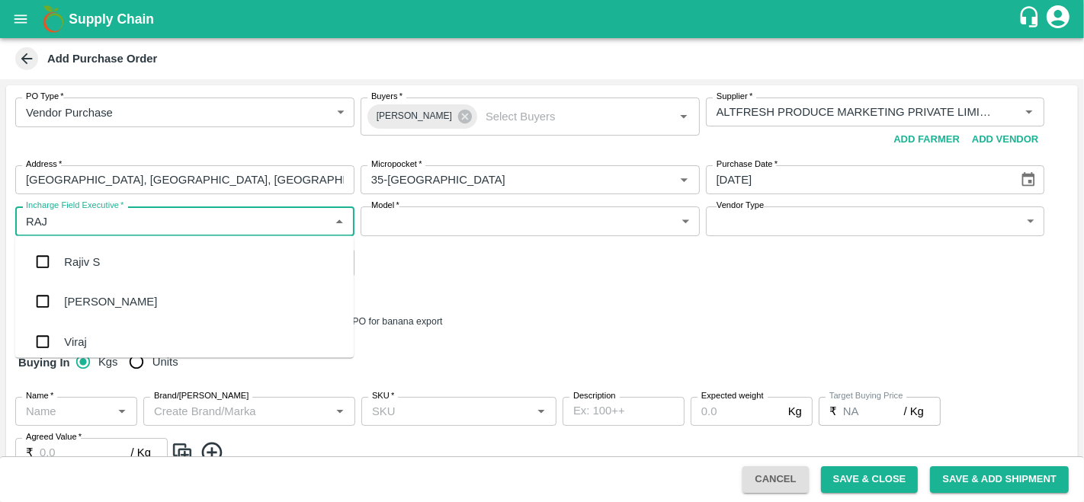
type input "RAJU"
click at [109, 293] on div "Raju KR" at bounding box center [184, 302] width 338 height 40
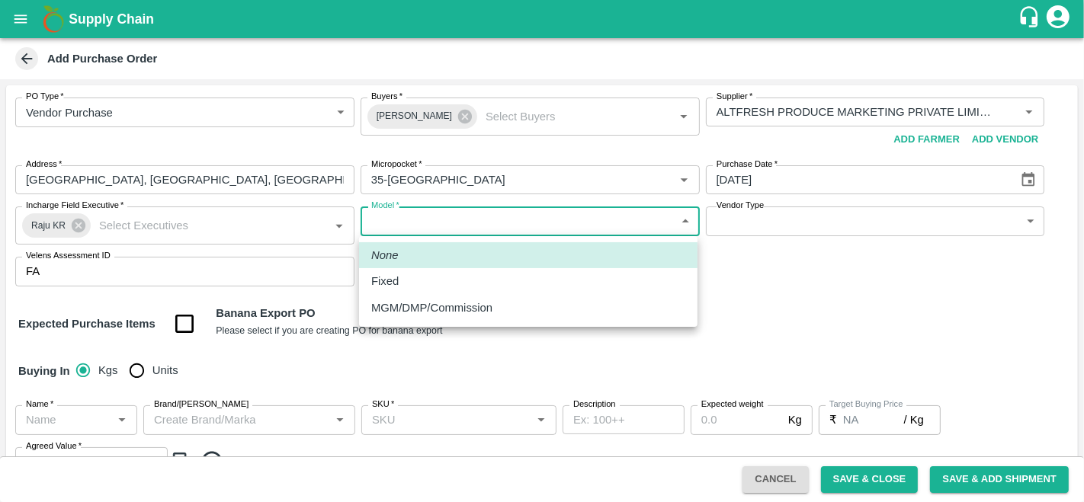
click at [476, 224] on body "Supply Chain Add Purchase Order PO Type   * Vendor Purchase 2 PO Type Buyers   …" at bounding box center [542, 251] width 1084 height 502
click at [395, 284] on p "Fixed" at bounding box center [384, 281] width 27 height 17
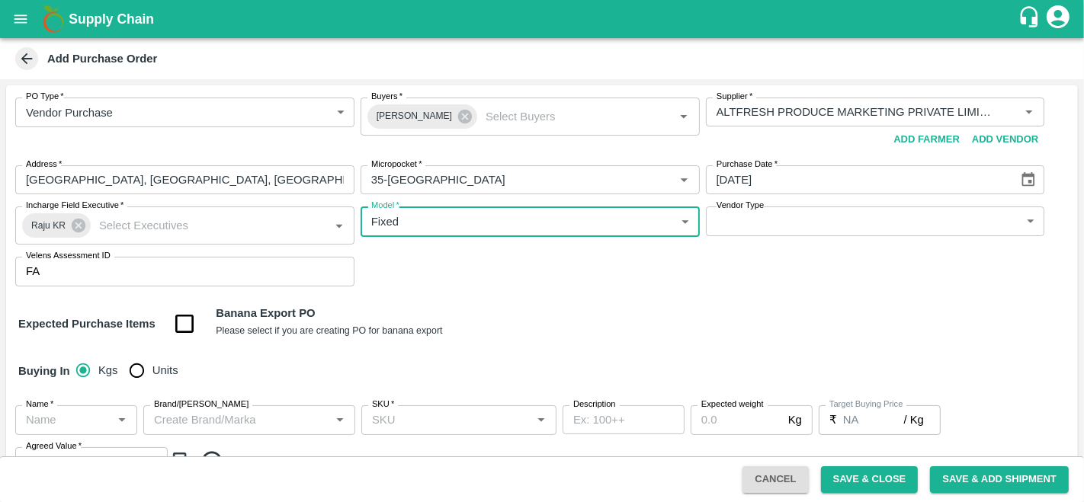
click at [575, 233] on body "Supply Chain Add Purchase Order PO Type   * Vendor Purchase 2 PO Type Buyers   …" at bounding box center [542, 251] width 1084 height 502
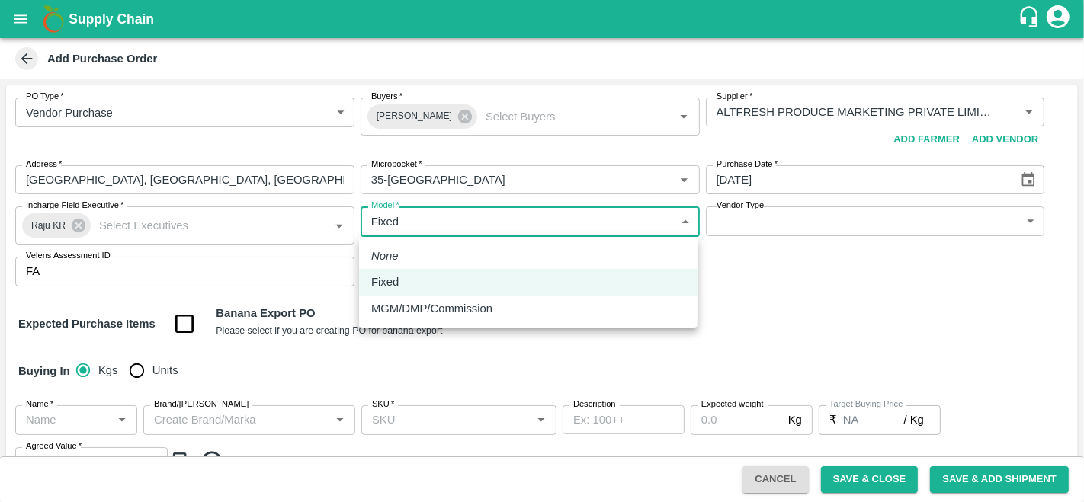
click at [469, 316] on p "MGM/DMP/Commission" at bounding box center [431, 308] width 121 height 17
type input "Commision"
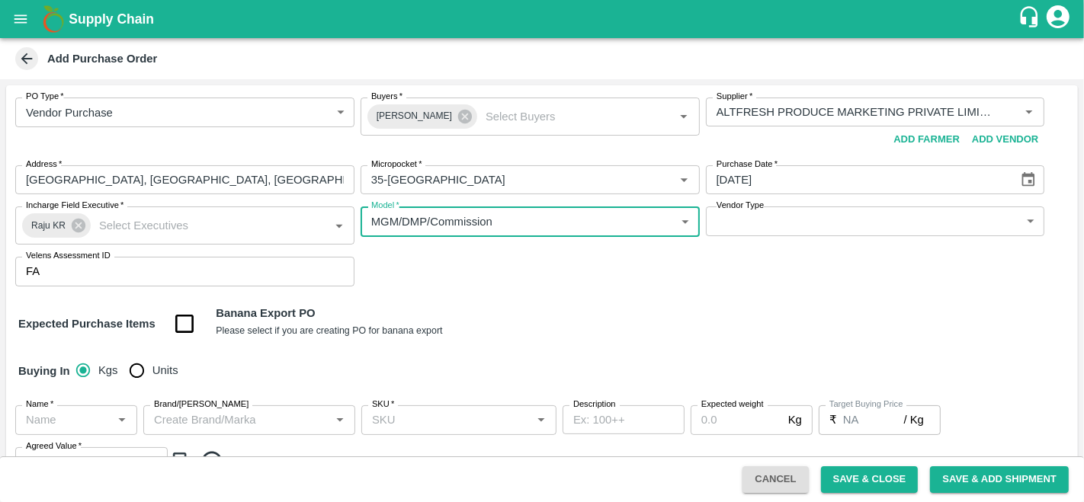
click at [749, 210] on label "Vendor Type" at bounding box center [740, 206] width 47 height 12
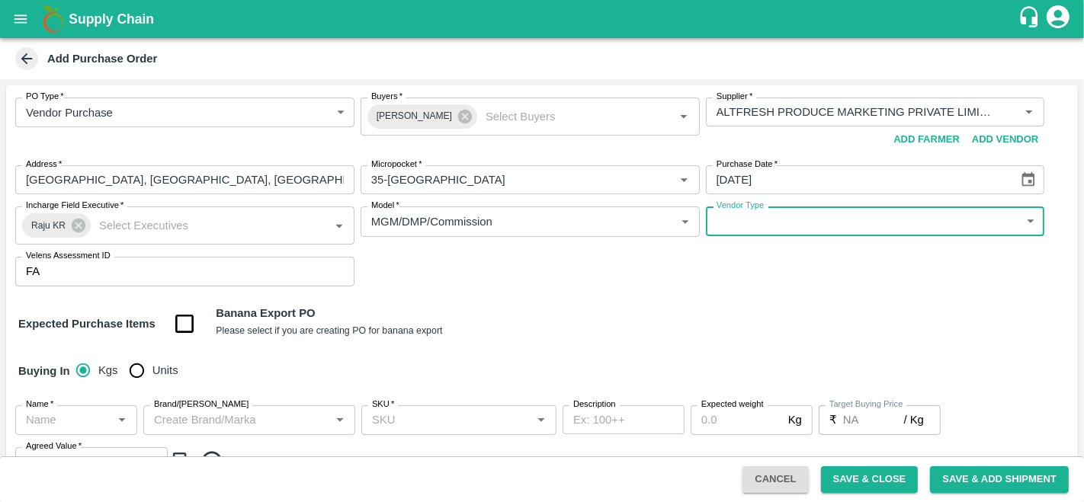
click at [765, 217] on body "Supply Chain Add Purchase Order PO Type   * Vendor Purchase 2 PO Type Buyers   …" at bounding box center [542, 251] width 1084 height 502
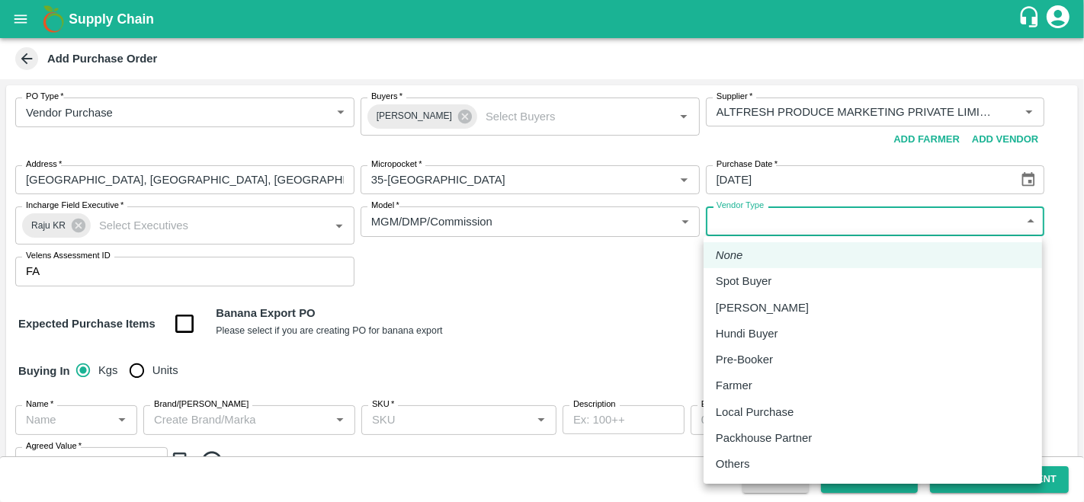
click at [757, 416] on p "Local Purchase" at bounding box center [755, 412] width 78 height 17
type input "LOCAL_PURCHASE"
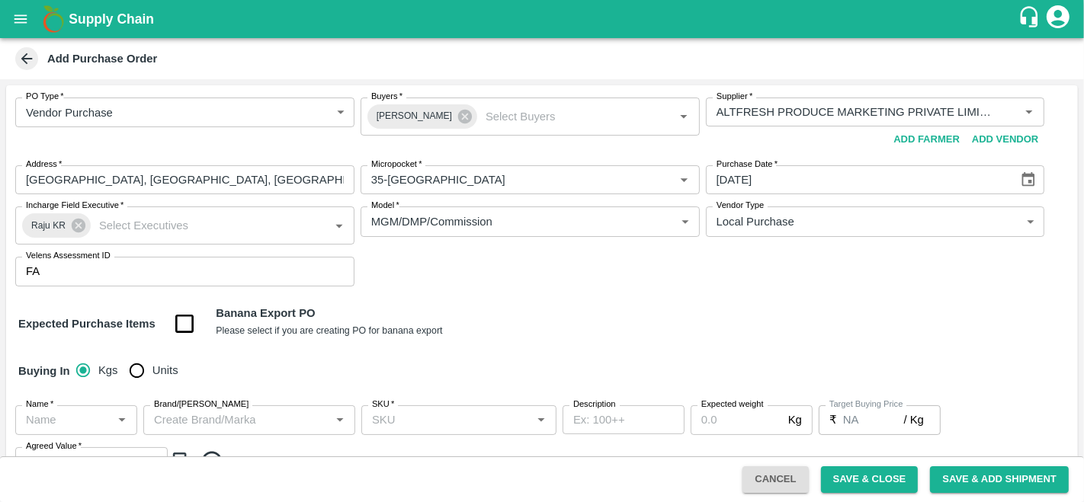
click at [539, 275] on div "PO Type   * Vendor Purchase 2 PO Type Buyers   * Anil Kumar Buyers   * Supplier…" at bounding box center [542, 191] width 1072 height 213
click at [140, 366] on input "Units" at bounding box center [136, 370] width 30 height 30
radio input "true"
click at [454, 296] on div "PO Type   * Vendor Purchase 2 PO Type Buyers   * Anil Kumar Buyers   * Supplier…" at bounding box center [542, 191] width 1072 height 213
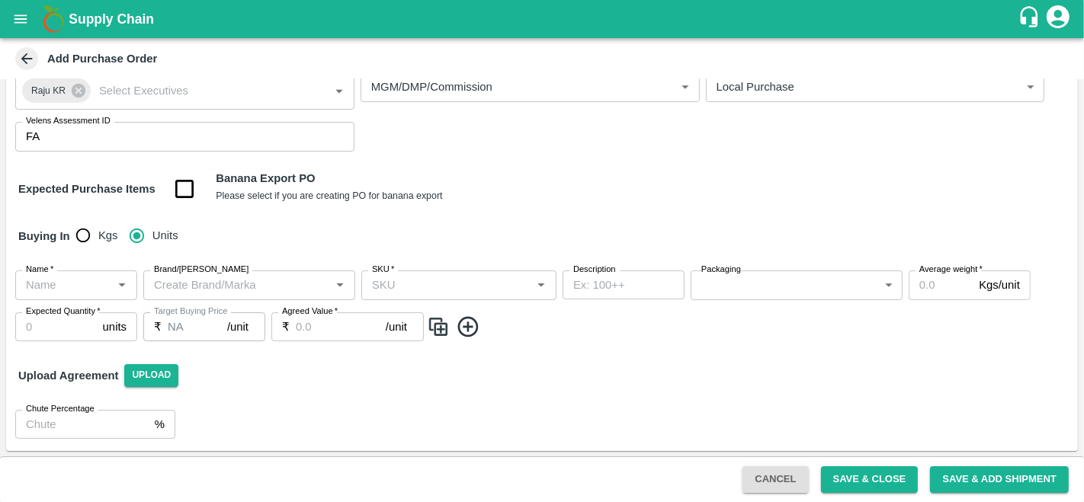
click at [86, 299] on div "Name   *" at bounding box center [76, 285] width 122 height 29
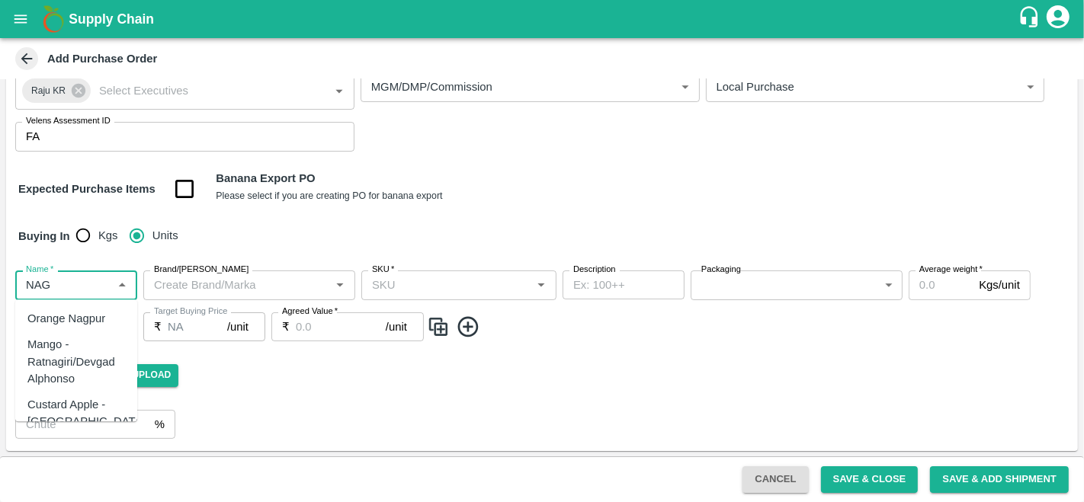
click at [91, 314] on div "Orange Nagpur" at bounding box center [66, 318] width 78 height 17
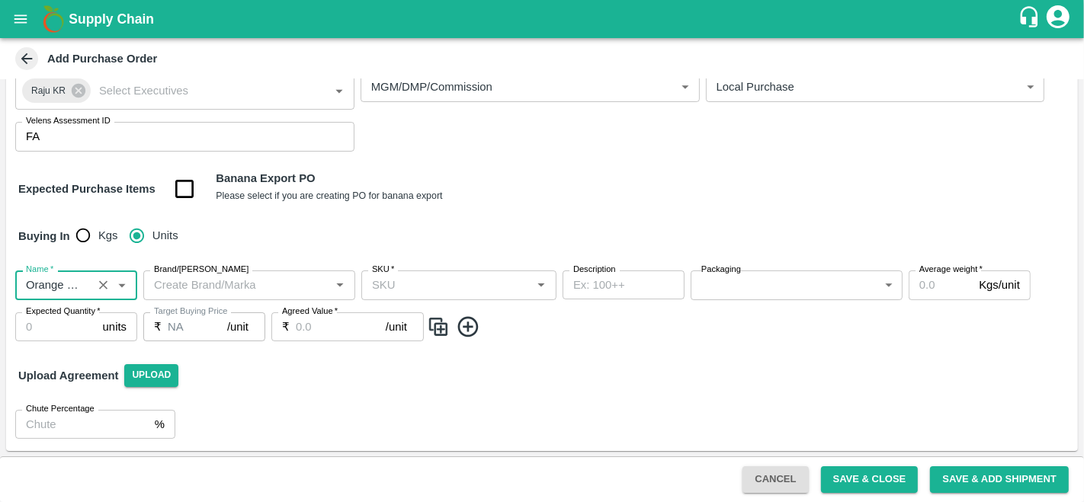
type input "Orange Nagpur"
click at [203, 288] on input "Brand/Marka" at bounding box center [237, 285] width 178 height 20
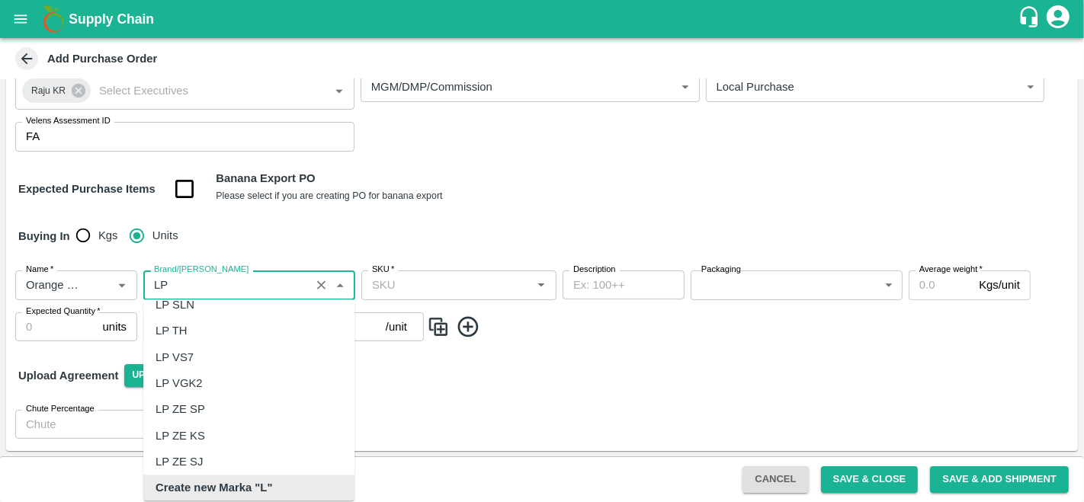
scroll to position [0, 0]
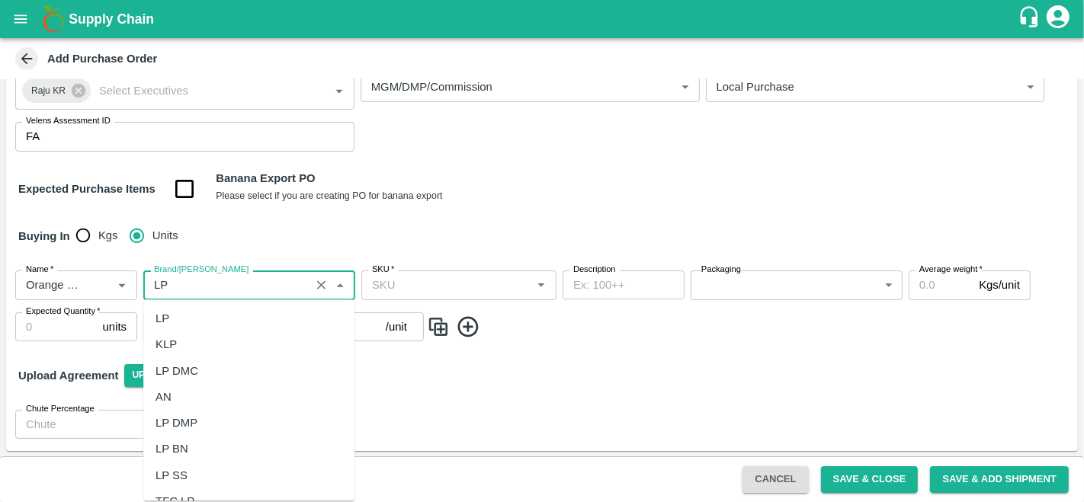
click at [187, 324] on div "LP" at bounding box center [248, 319] width 211 height 26
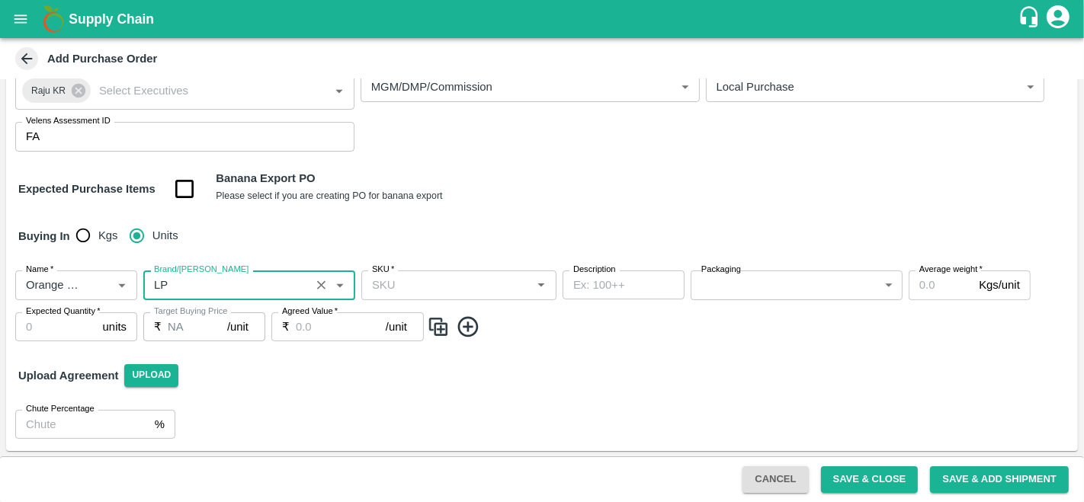
type input "LP"
click at [415, 287] on input "SKU   *" at bounding box center [446, 285] width 161 height 20
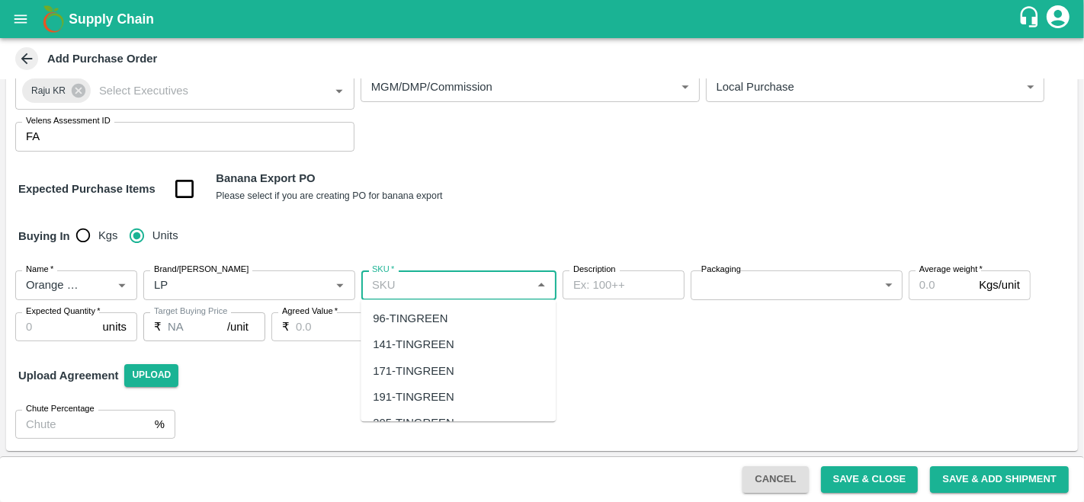
click at [394, 314] on div "96-TINGREEN" at bounding box center [410, 318] width 75 height 17
type input "96-TINGREEN"
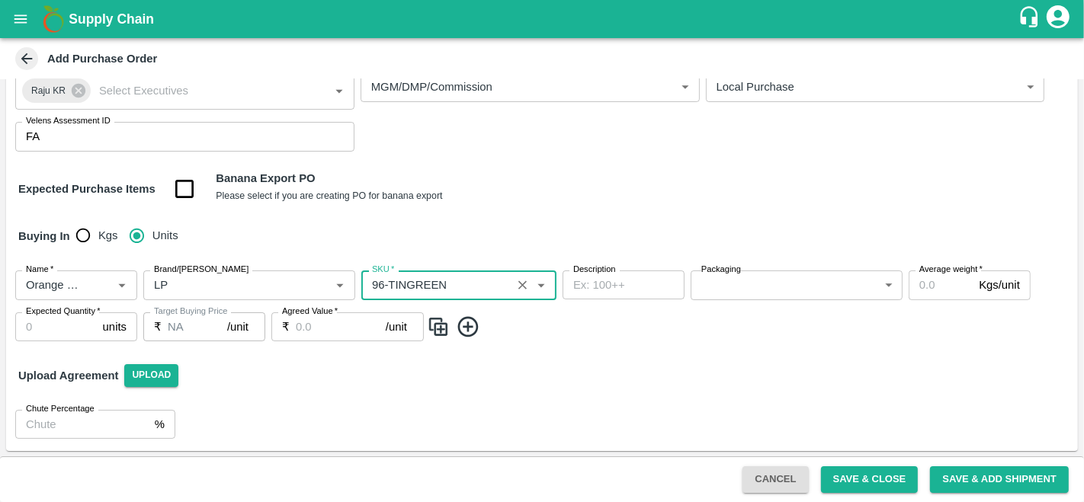
click at [733, 287] on body "Supply Chain Add Purchase Order PO Type   * Vendor Purchase 2 PO Type Buyers   …" at bounding box center [542, 251] width 1084 height 502
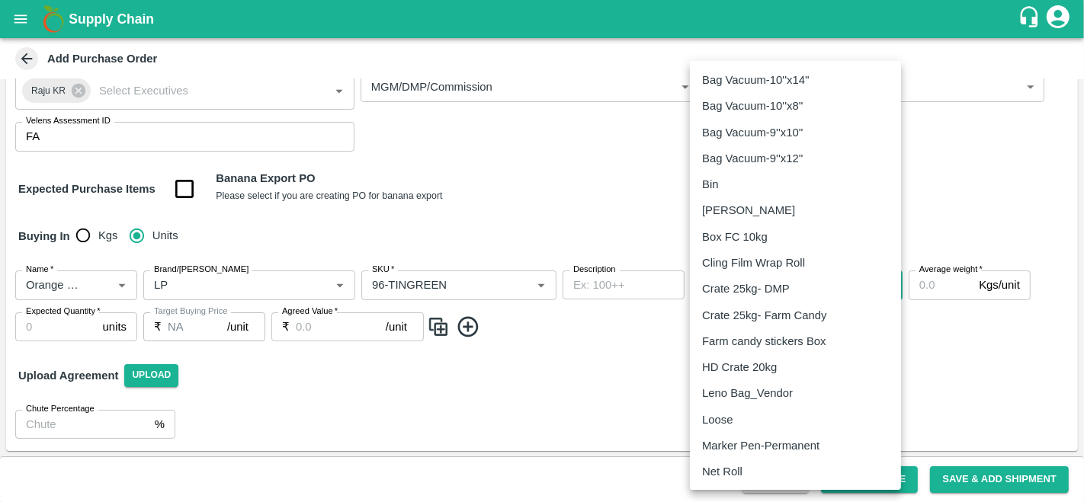
scroll to position [105, 0]
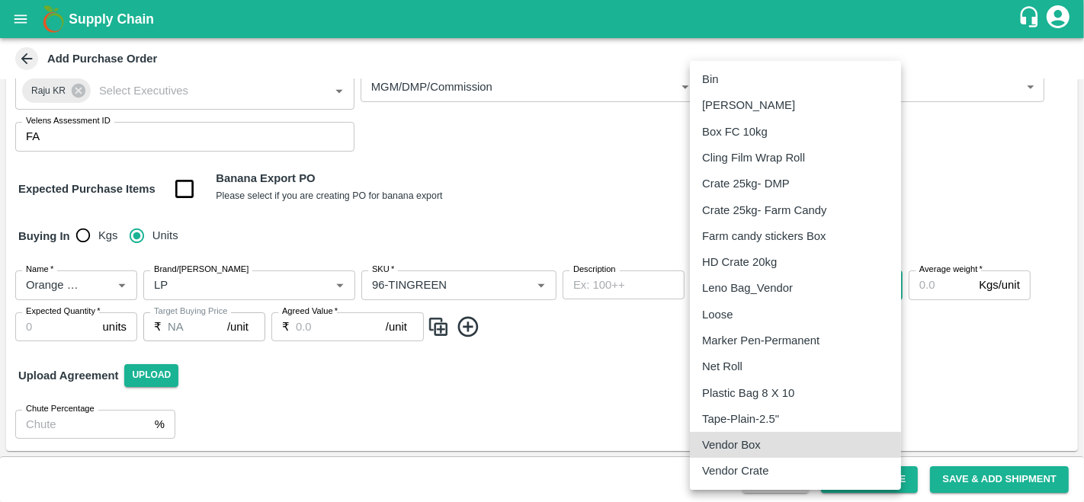
type input "276"
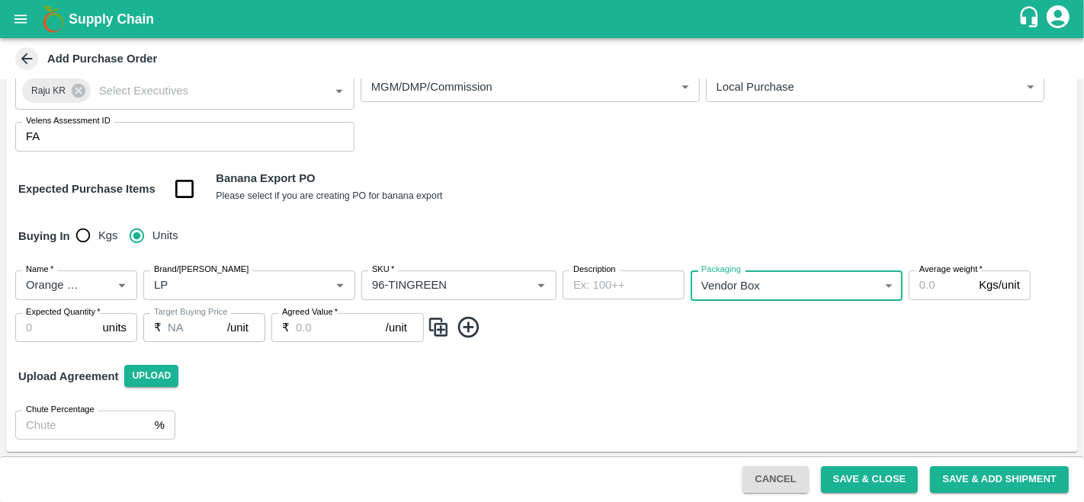
click at [932, 285] on input "Average weight   *" at bounding box center [941, 285] width 64 height 29
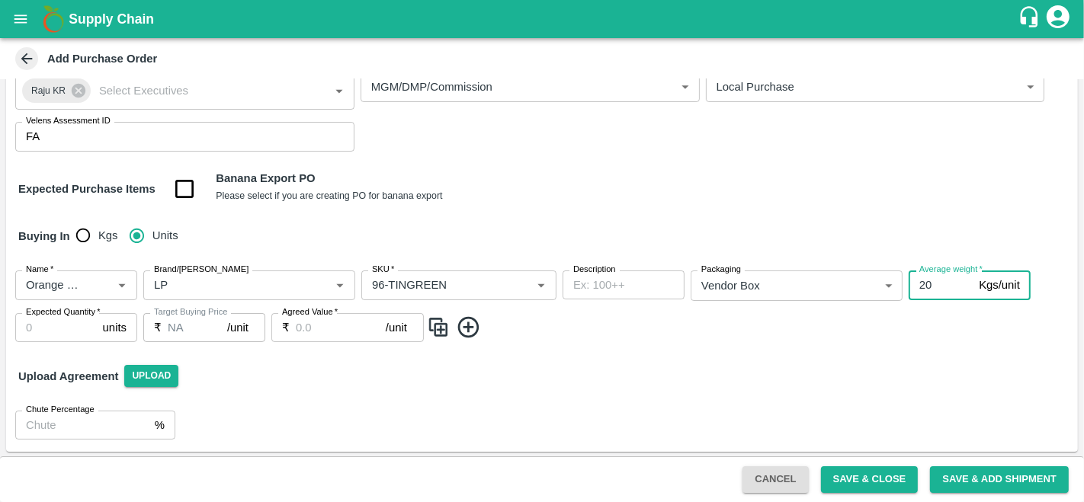
type input "20"
click at [41, 329] on input "Expected Quantity   *" at bounding box center [56, 327] width 82 height 29
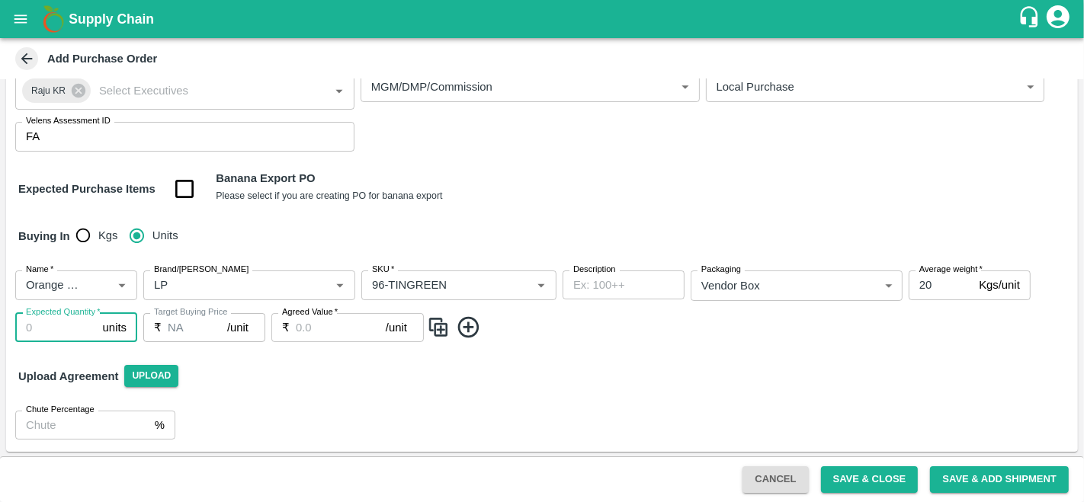
click at [322, 331] on input "Agreed Value   *" at bounding box center [341, 327] width 90 height 29
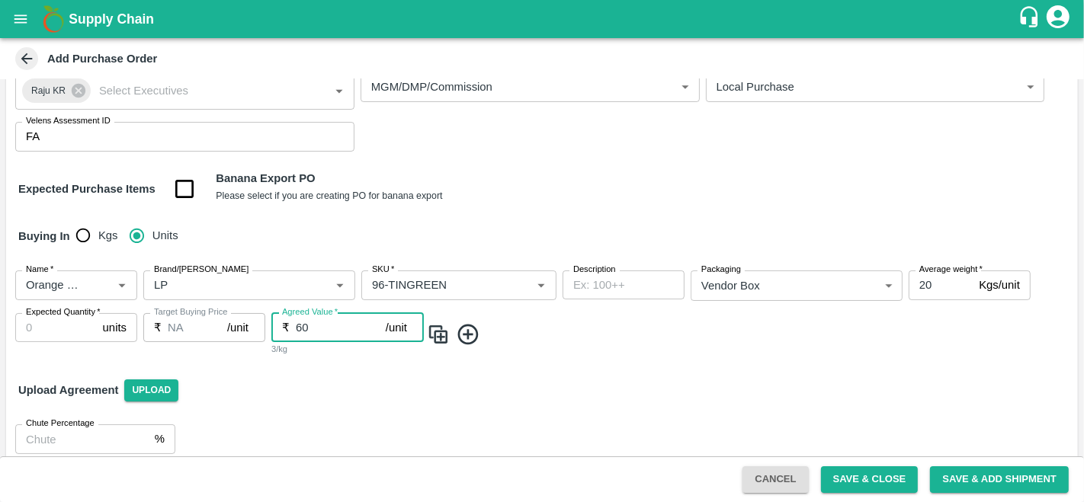
type input "60"
click at [438, 335] on img at bounding box center [438, 334] width 23 height 25
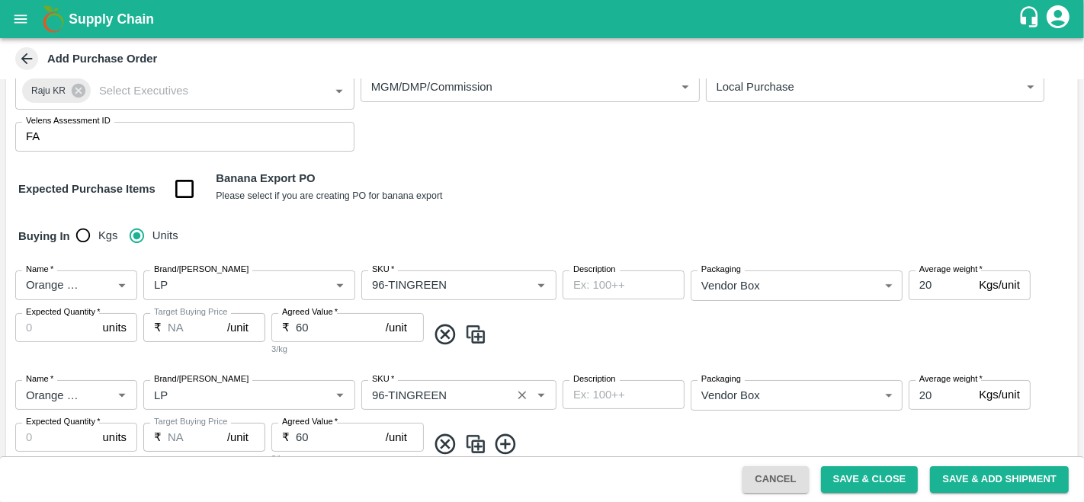
click at [381, 393] on input "SKU   *" at bounding box center [436, 395] width 141 height 20
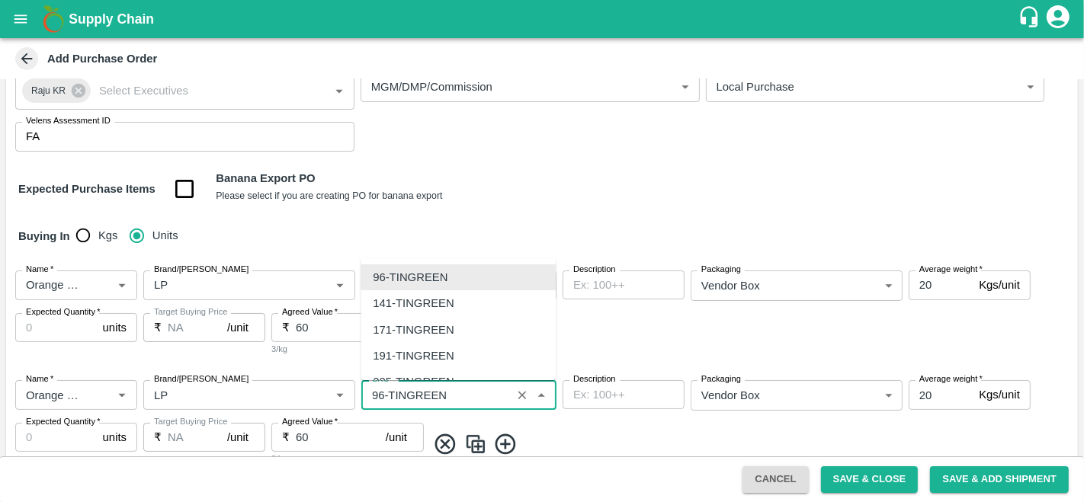
click at [381, 393] on input "SKU   *" at bounding box center [436, 395] width 141 height 20
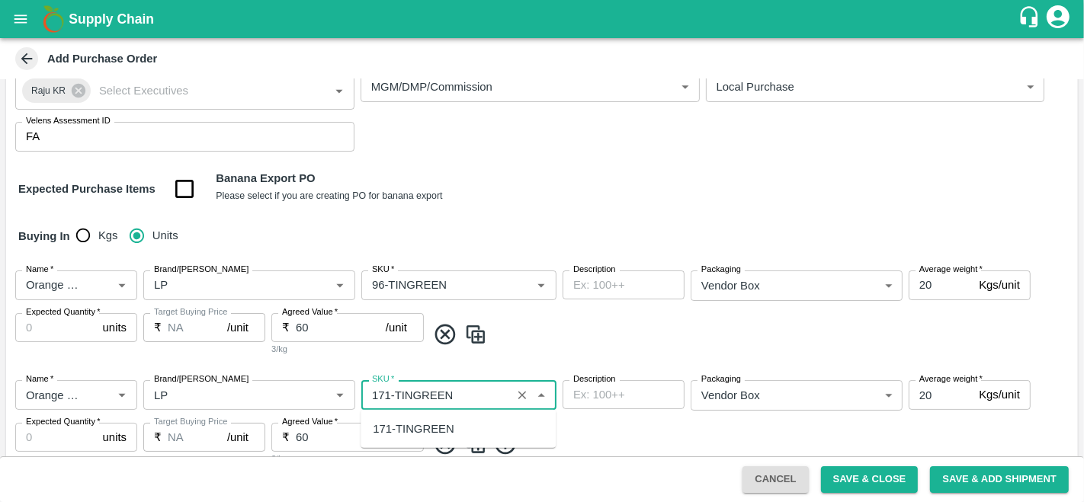
click at [438, 422] on div "171-TINGREEN" at bounding box center [413, 429] width 81 height 17
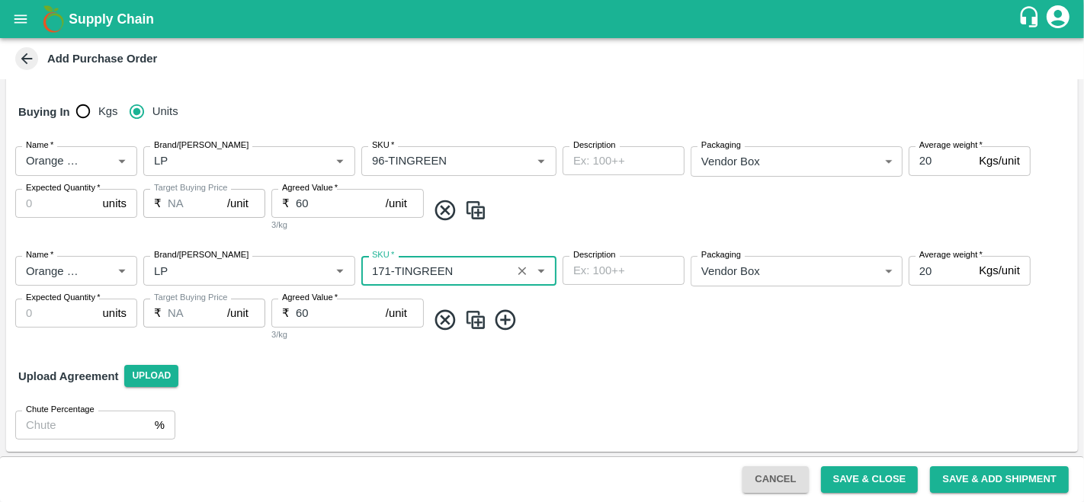
type input "171-TINGREEN"
click at [476, 318] on img at bounding box center [475, 320] width 23 height 25
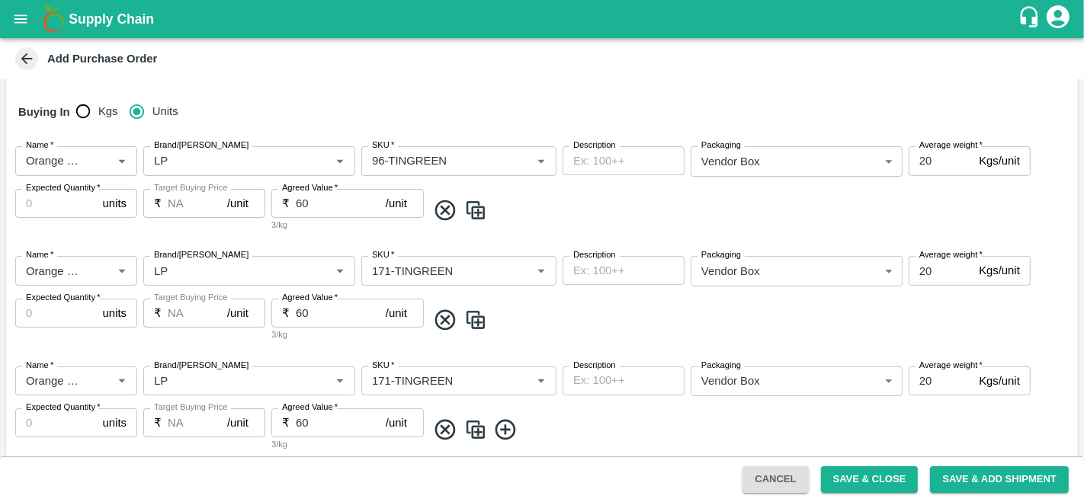
scroll to position [342, 0]
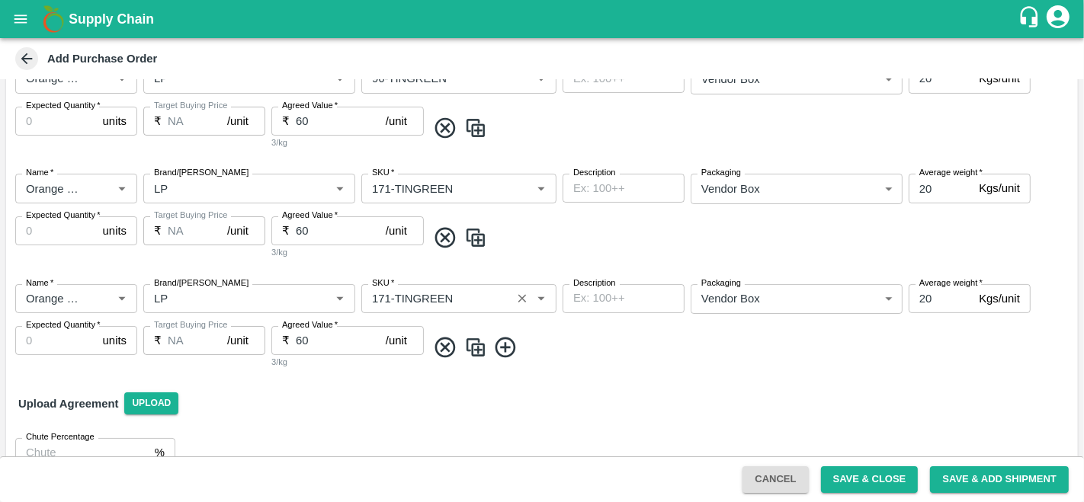
click at [381, 297] on input "SKU   *" at bounding box center [436, 299] width 141 height 20
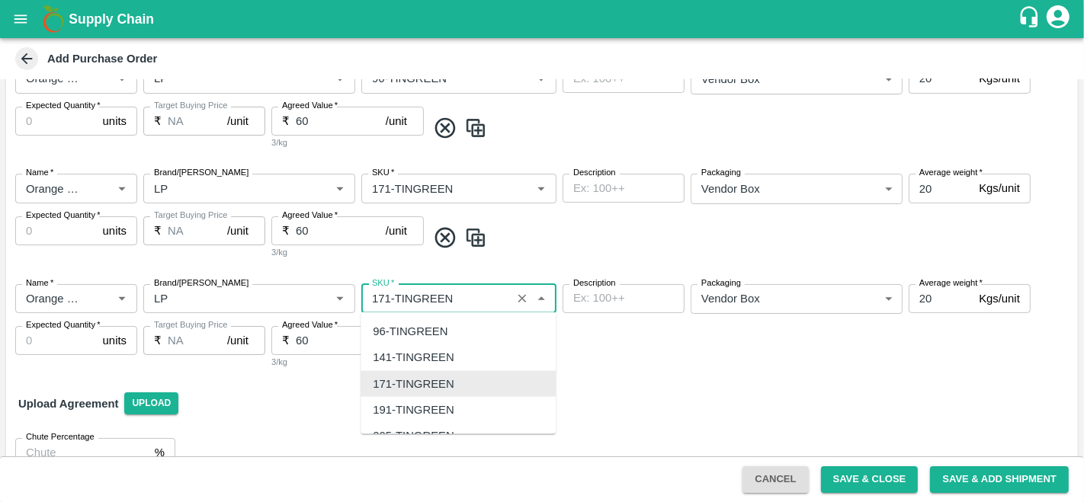
click at [381, 297] on input "SKU   *" at bounding box center [436, 299] width 141 height 20
click at [393, 406] on div "191-TINGREEN" at bounding box center [413, 409] width 81 height 17
type input "191-TINGREEN"
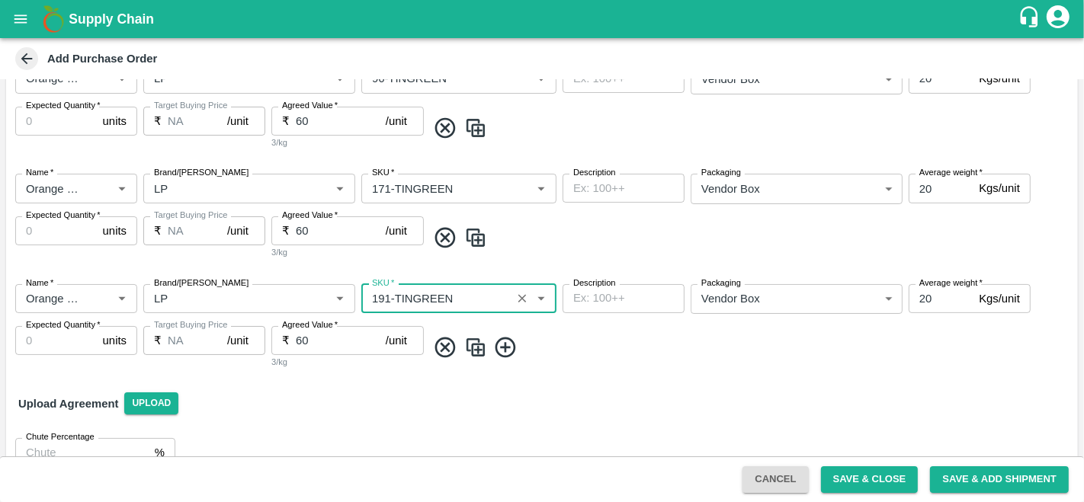
click at [313, 332] on input "60" at bounding box center [341, 340] width 90 height 29
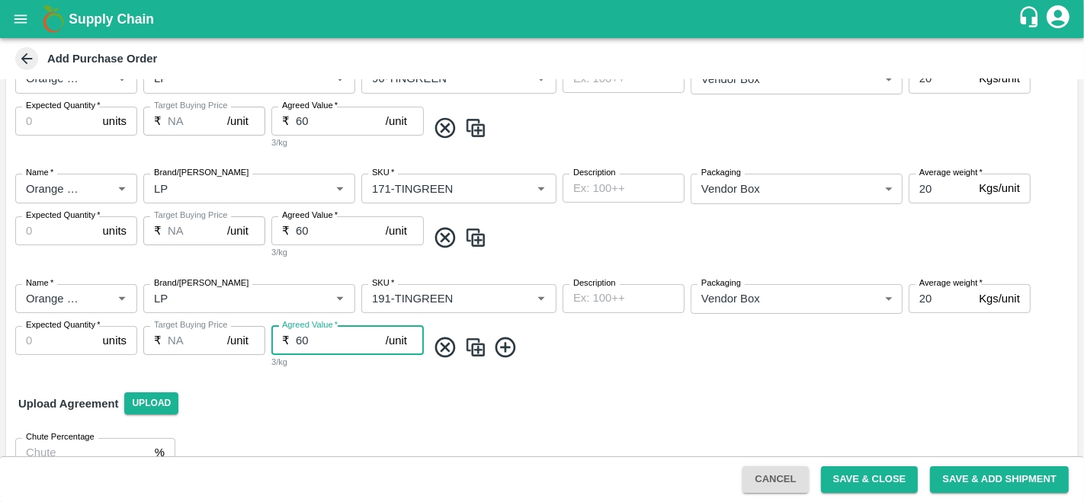
type input "6"
type input "18"
click at [482, 351] on img at bounding box center [475, 347] width 23 height 25
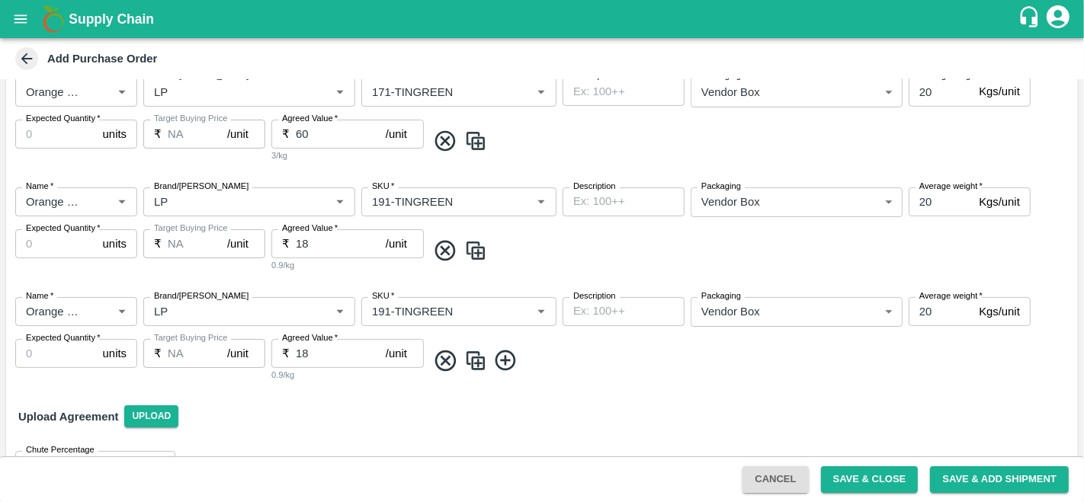
scroll to position [440, 0]
click at [316, 350] on input "18" at bounding box center [341, 352] width 90 height 29
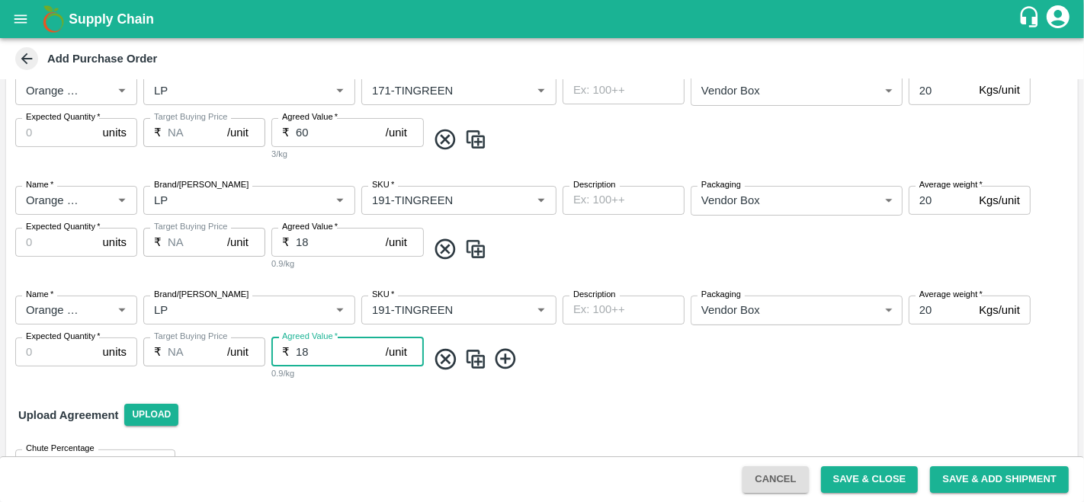
type input "1"
type input "21"
click at [390, 310] on input "SKU   *" at bounding box center [436, 310] width 141 height 20
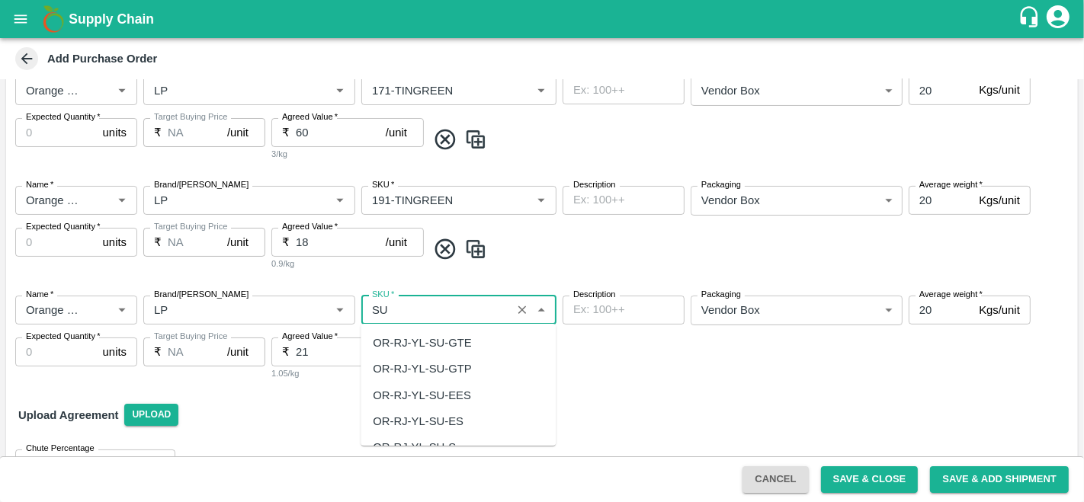
type input "S"
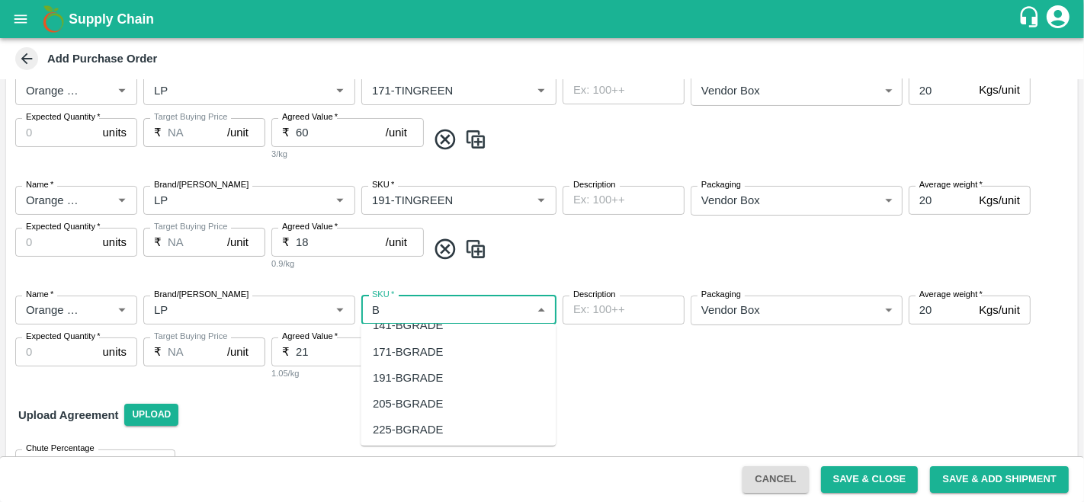
scroll to position [73, 0]
click at [406, 428] on div "Grade B" at bounding box center [394, 427] width 42 height 17
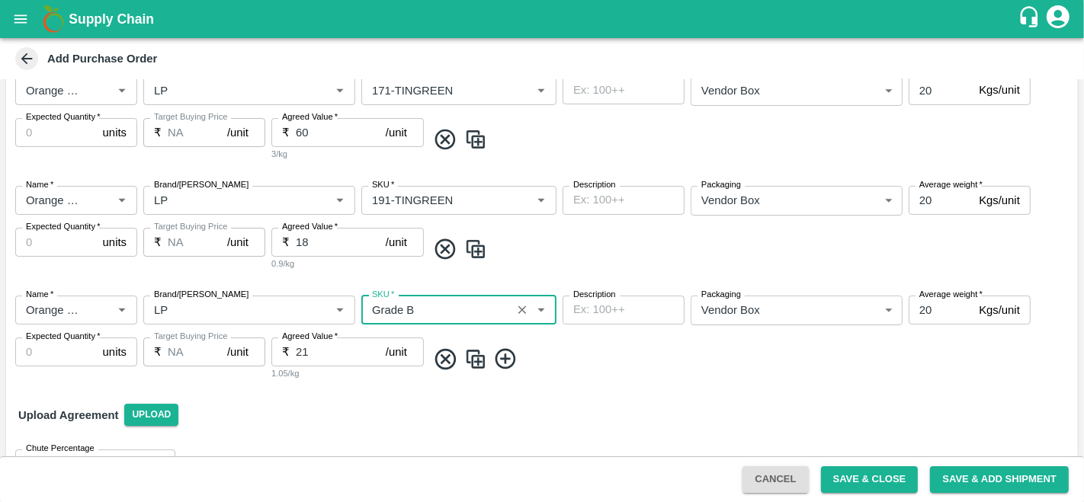
type input "Grade B"
click at [68, 353] on input "Expected Quantity   *" at bounding box center [56, 352] width 82 height 29
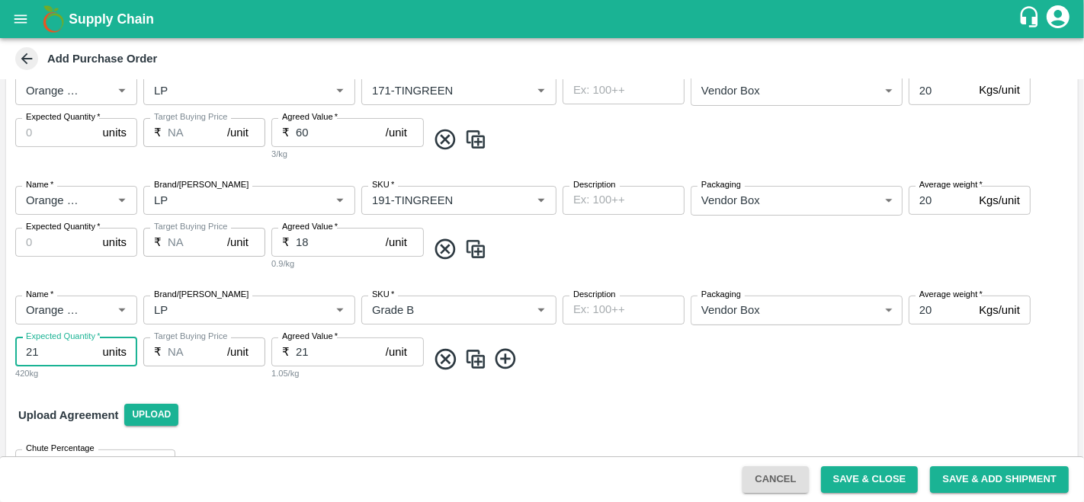
type input "21"
click at [32, 240] on input "Expected Quantity   *" at bounding box center [56, 242] width 82 height 29
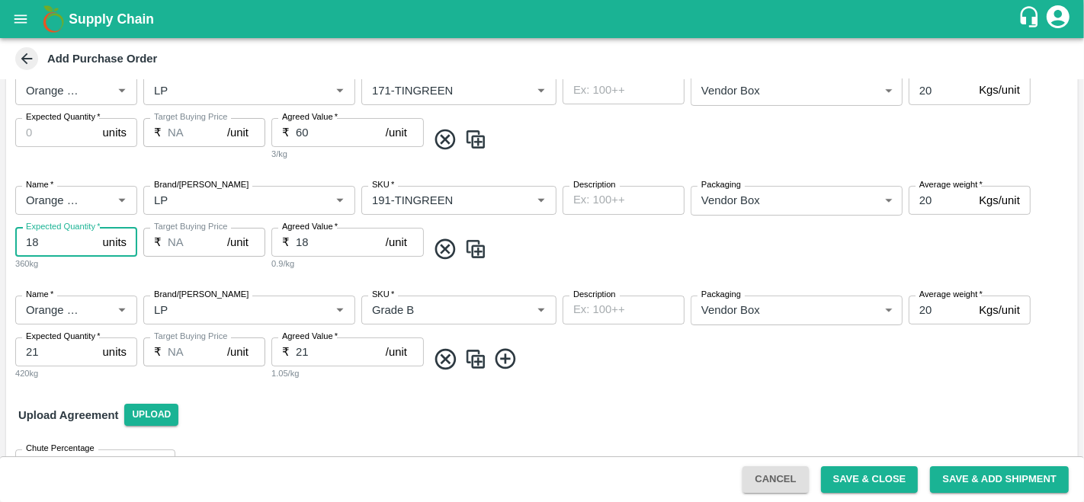
type input "18"
click at [40, 135] on input "Expected Quantity   *" at bounding box center [56, 132] width 82 height 29
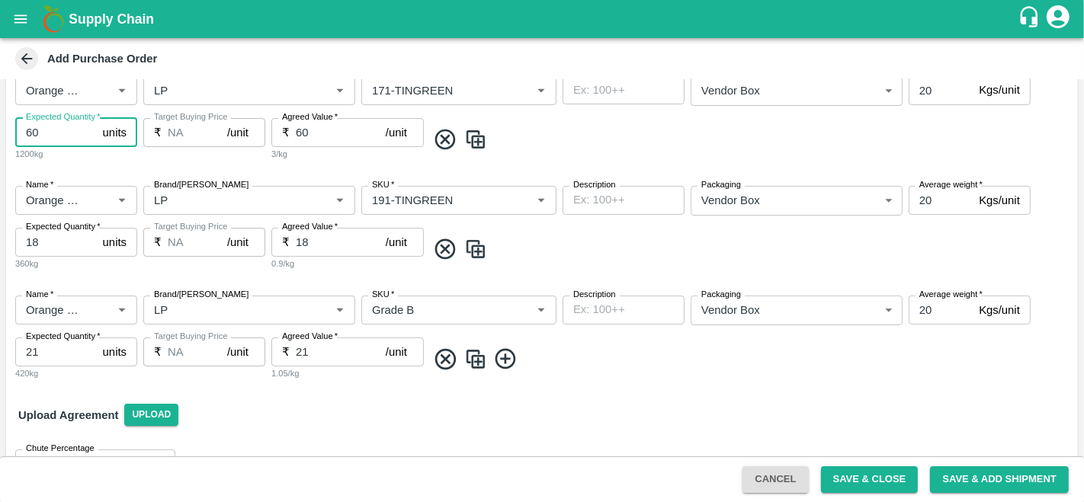
type input "60"
click at [73, 168] on div "Name   * Name   * Brand/Marka Brand/Marka SKU   * SKU   * Description x Descrip…" at bounding box center [542, 118] width 1072 height 110
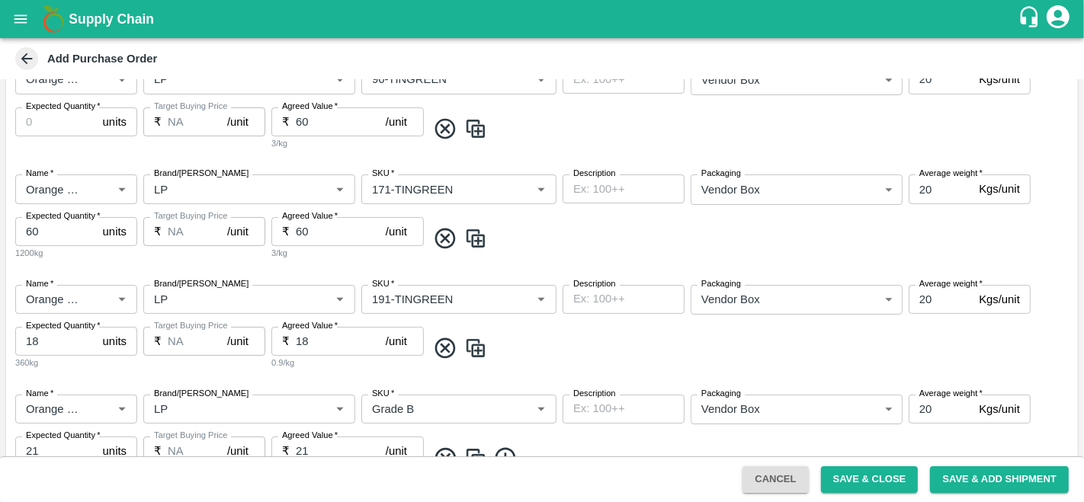
scroll to position [333, 0]
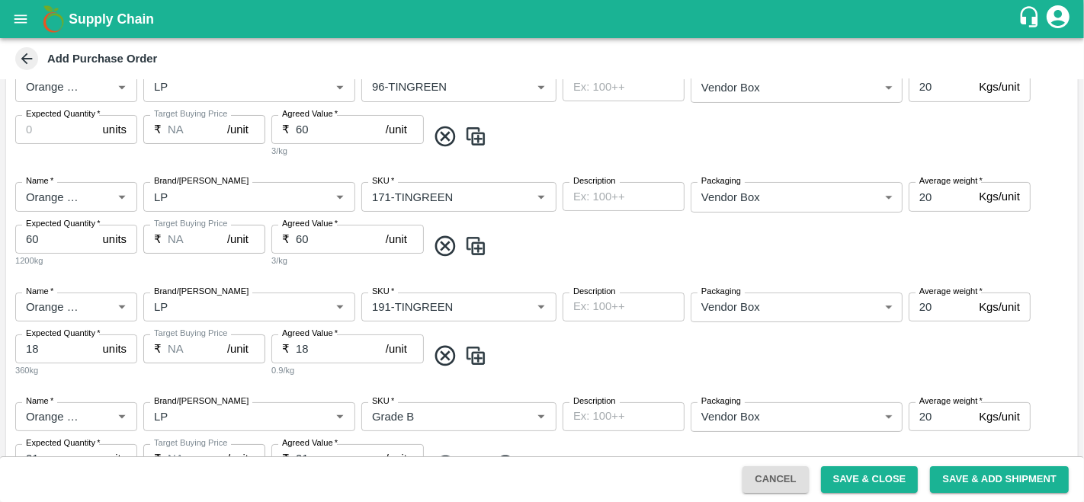
click at [43, 127] on input "Expected Quantity   *" at bounding box center [56, 129] width 82 height 29
type input "60"
click at [95, 159] on div "Name   * Name   * Brand/Marka Brand/Marka SKU   * SKU   * Description x Descrip…" at bounding box center [542, 115] width 1072 height 110
click at [569, 138] on span at bounding box center [749, 136] width 645 height 25
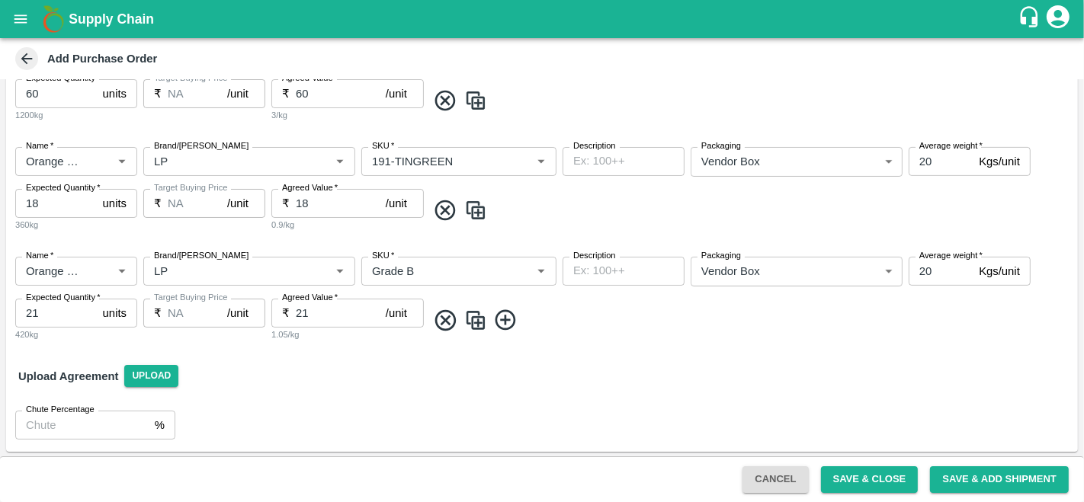
click at [319, 319] on input "21" at bounding box center [341, 313] width 90 height 29
click at [320, 198] on input "18" at bounding box center [341, 203] width 90 height 29
type input "1000"
click at [309, 316] on input "21" at bounding box center [341, 313] width 90 height 29
type input "2"
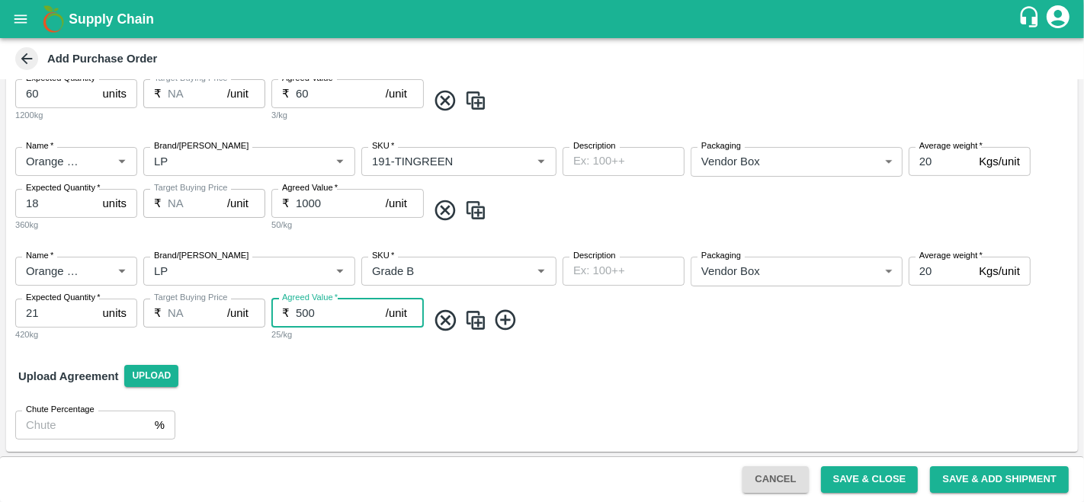
scroll to position [372, 0]
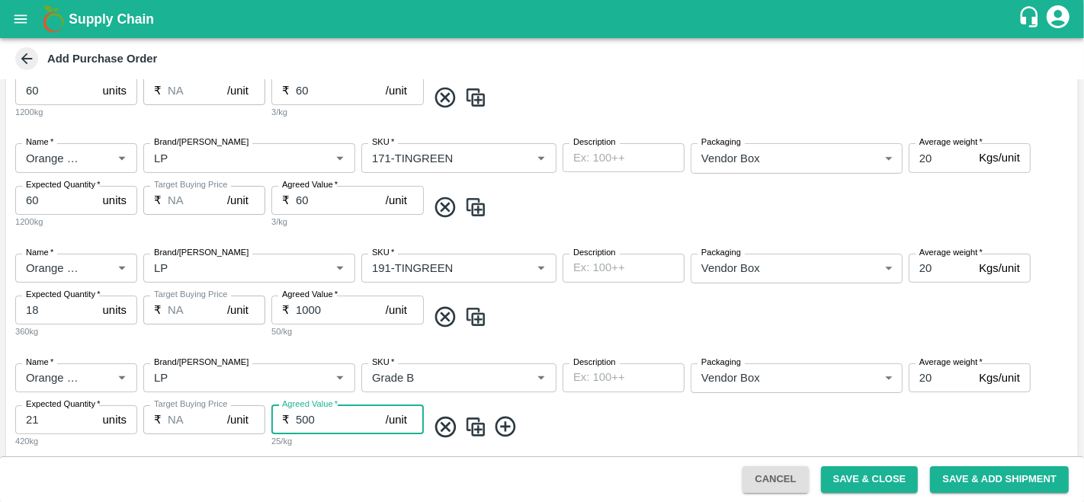
type input "500"
click at [311, 201] on input "60" at bounding box center [341, 200] width 90 height 29
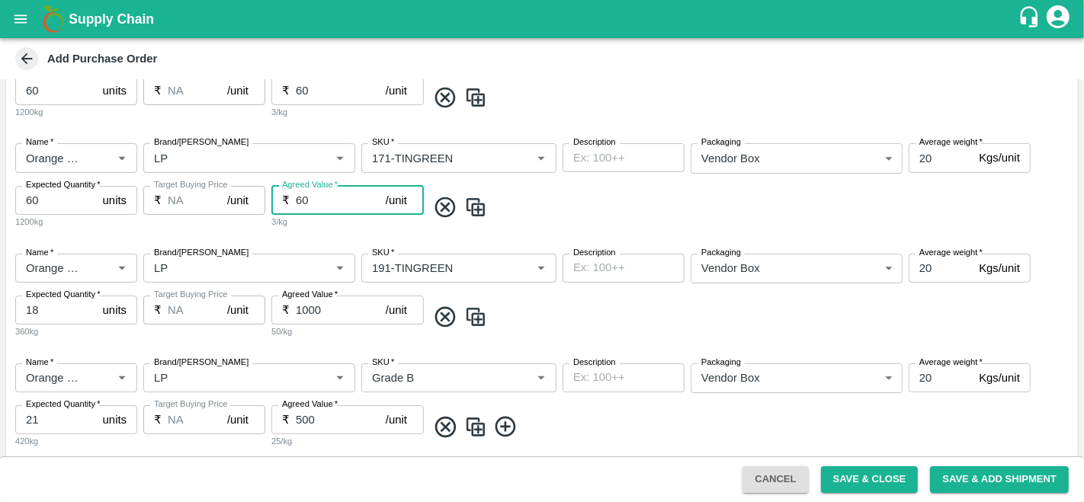
type input "6"
type input "1000"
click at [316, 88] on input "60" at bounding box center [341, 90] width 90 height 29
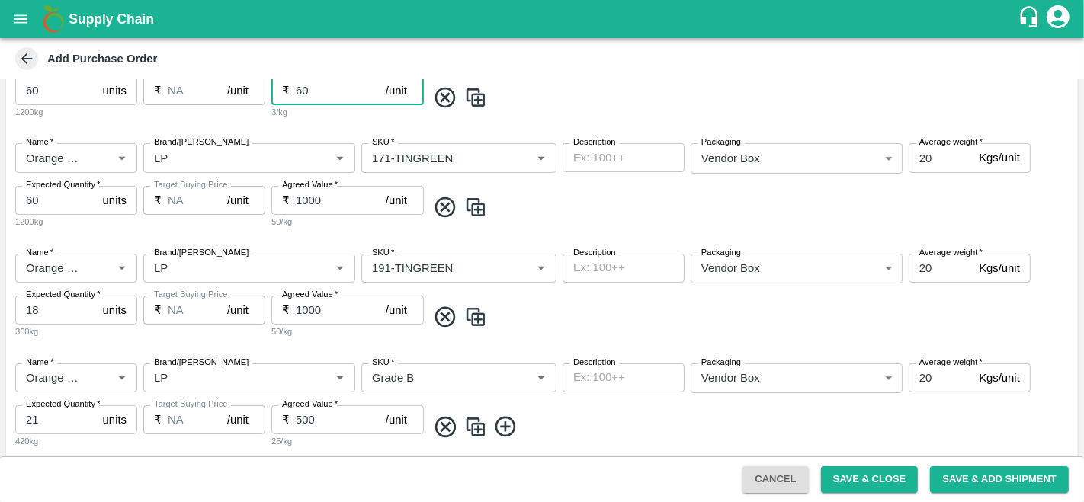
type input "6"
type input "1000"
click at [557, 101] on span at bounding box center [749, 97] width 645 height 25
click at [854, 484] on button "Save & Close" at bounding box center [870, 480] width 98 height 27
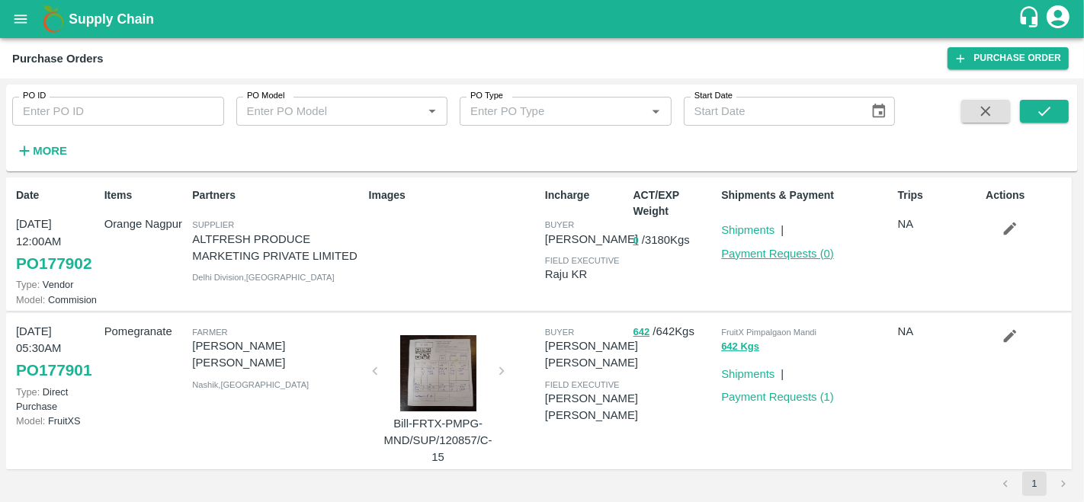
click at [780, 254] on link "Payment Requests ( 0 )" at bounding box center [777, 254] width 113 height 12
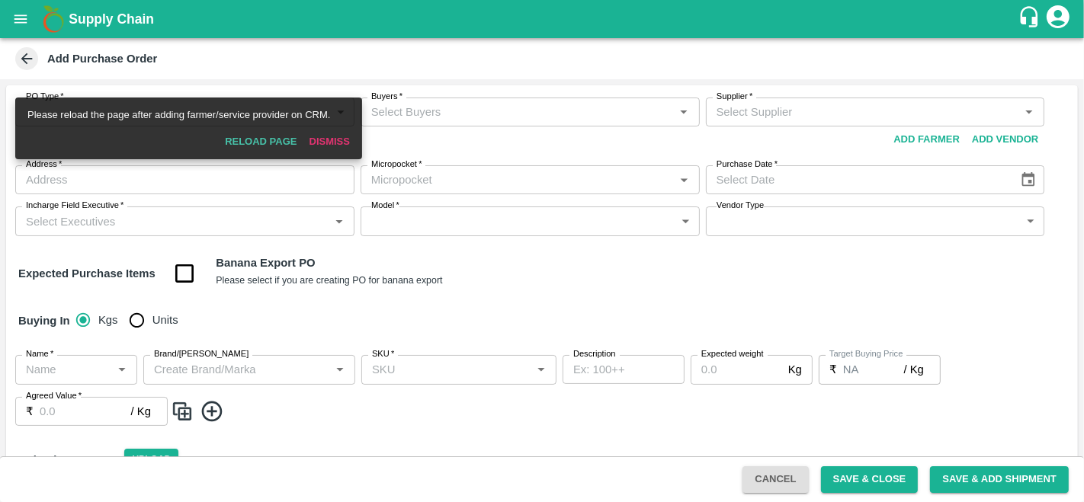
click at [333, 130] on button "Dismiss" at bounding box center [329, 142] width 53 height 27
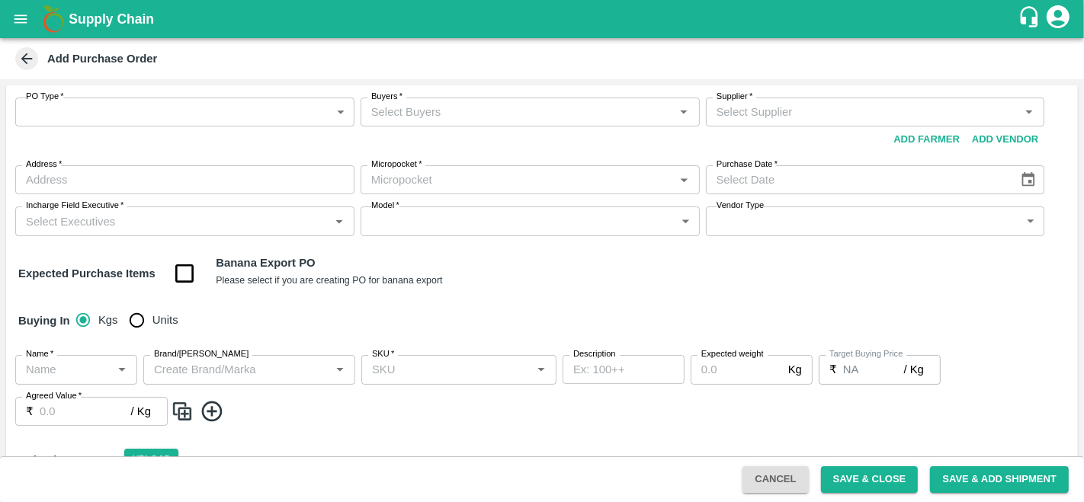
click at [11, 8] on button "open drawer" at bounding box center [20, 19] width 35 height 35
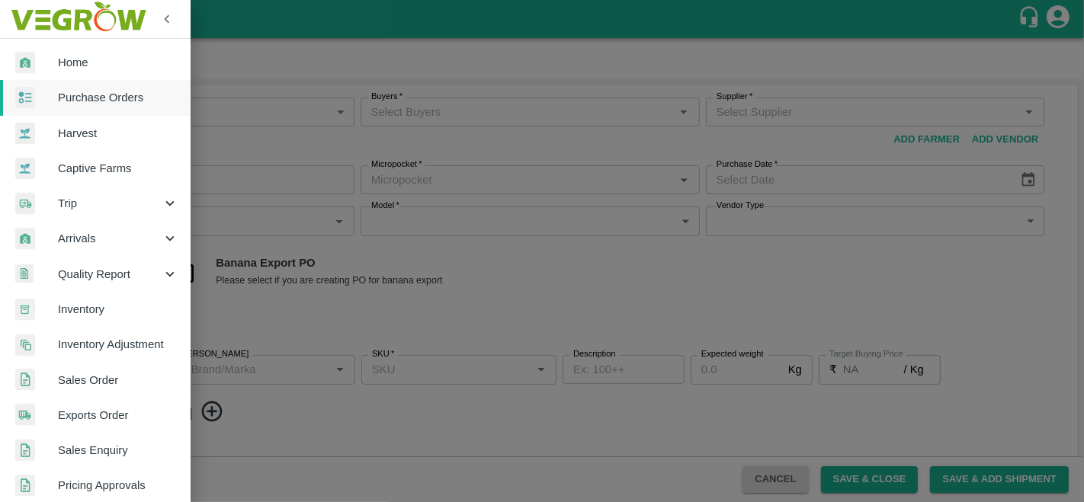
click at [158, 101] on span "Purchase Orders" at bounding box center [118, 97] width 120 height 17
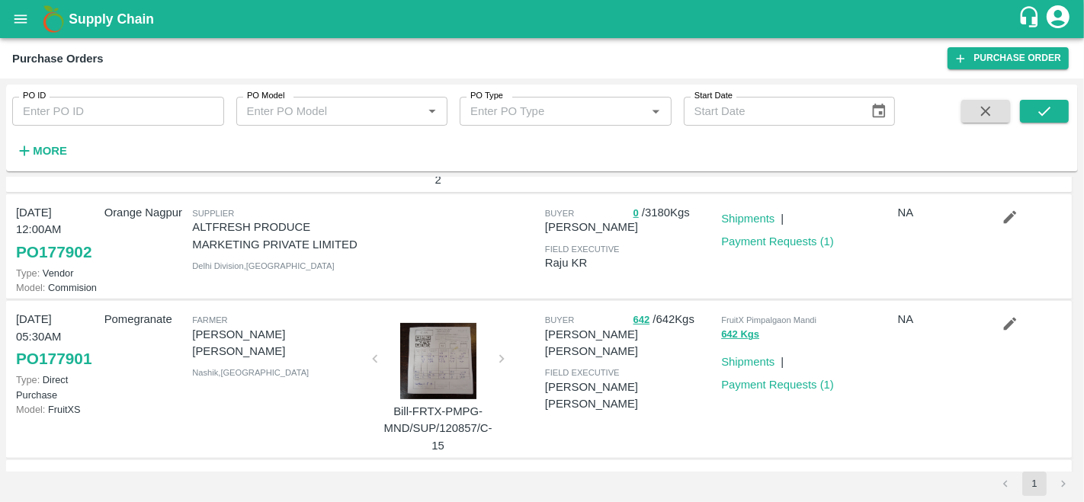
scroll to position [426, 0]
click at [427, 257] on div at bounding box center [451, 245] width 176 height 97
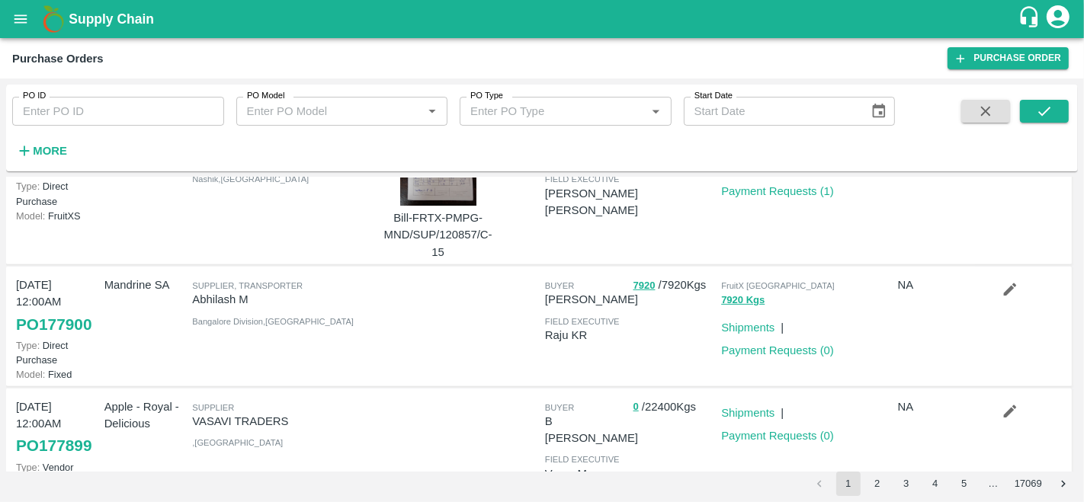
scroll to position [652, 0]
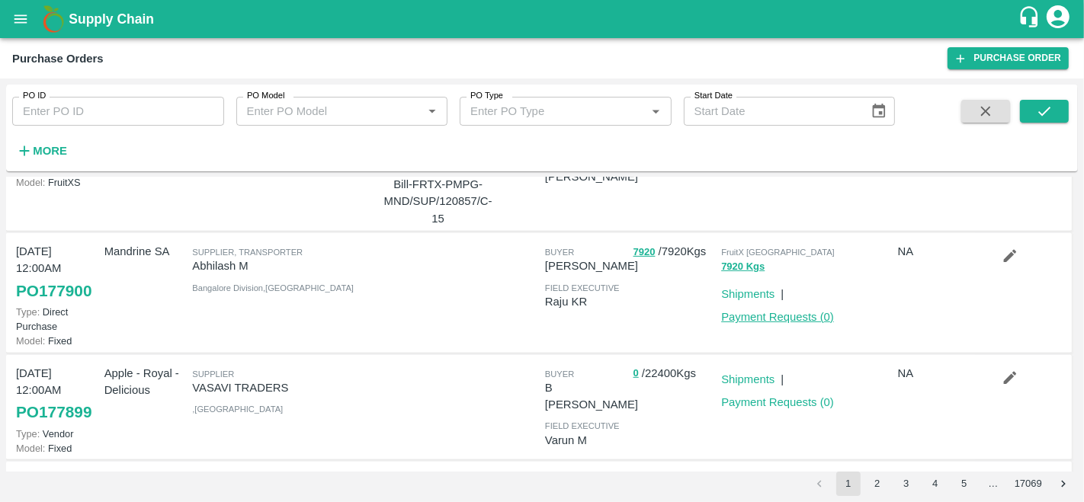
click at [749, 319] on link "Payment Requests ( 0 )" at bounding box center [777, 317] width 113 height 12
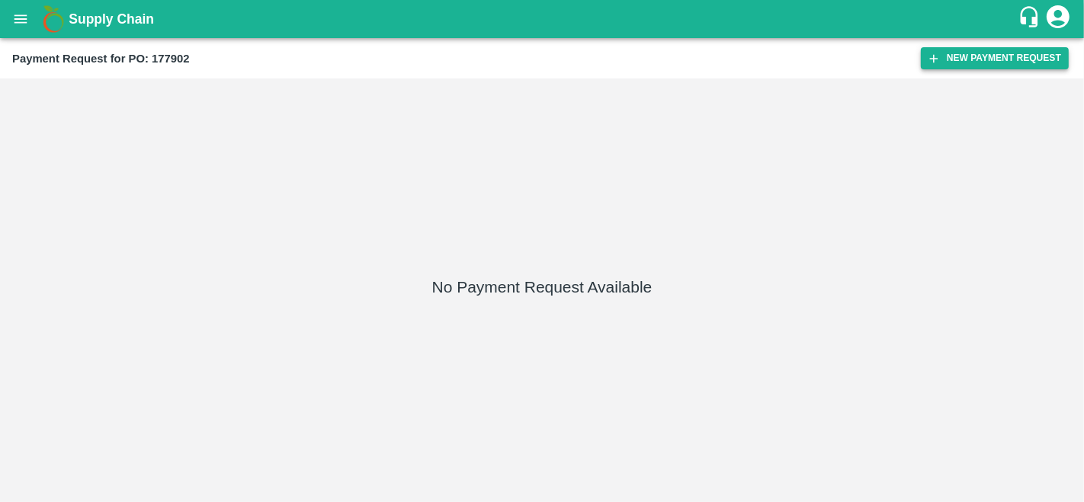
click at [981, 69] on button "New Payment Request" at bounding box center [995, 58] width 148 height 22
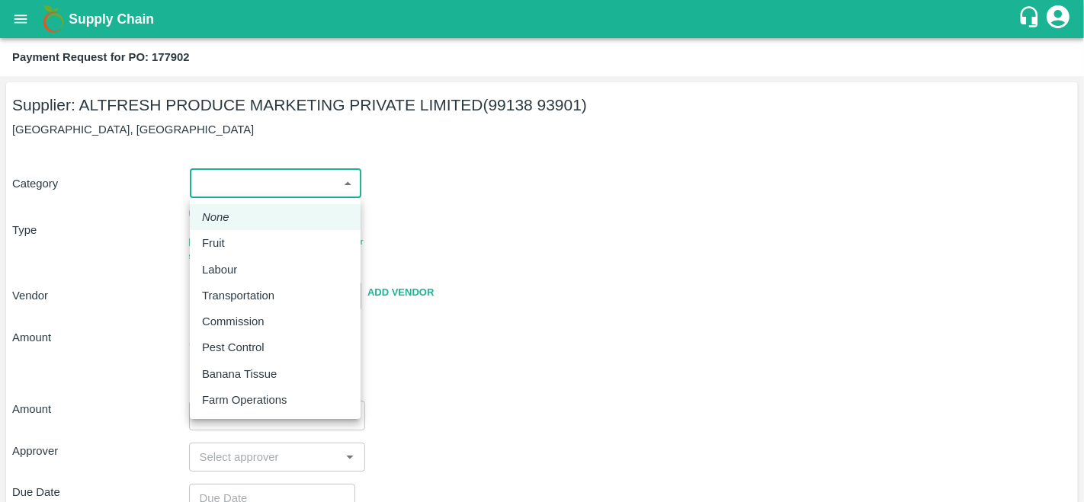
click at [281, 191] on body "Supply Chain Payment Request for PO: 177902 Supplier: ALTFRESH PRODUCE MARKETIN…" at bounding box center [542, 251] width 1084 height 502
click at [226, 247] on div "Fruit" at bounding box center [217, 243] width 30 height 17
type input "1"
type input "ALTFRESH PRODUCE MARKETING PRIVATE LIMITED - 99138 93901(Supplier)"
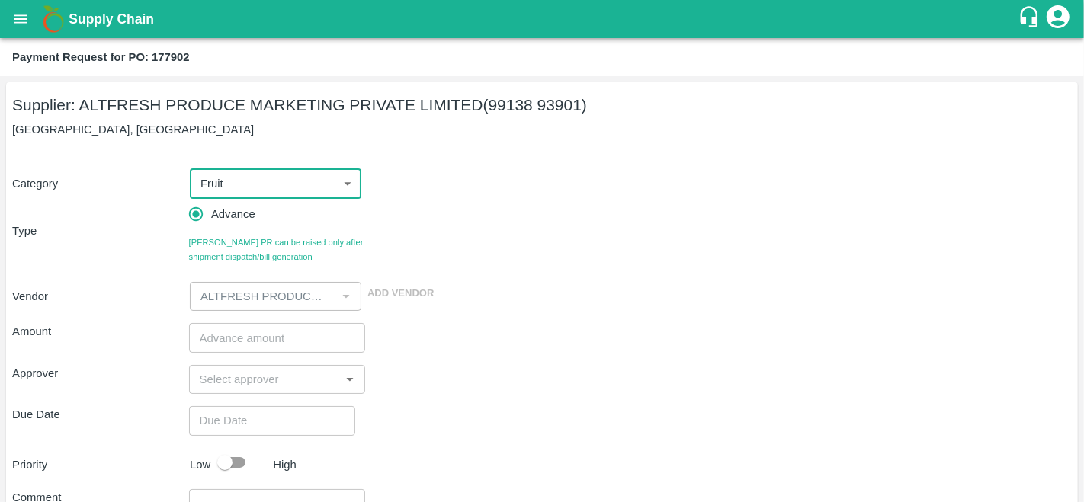
click at [252, 333] on input "number" at bounding box center [277, 337] width 177 height 29
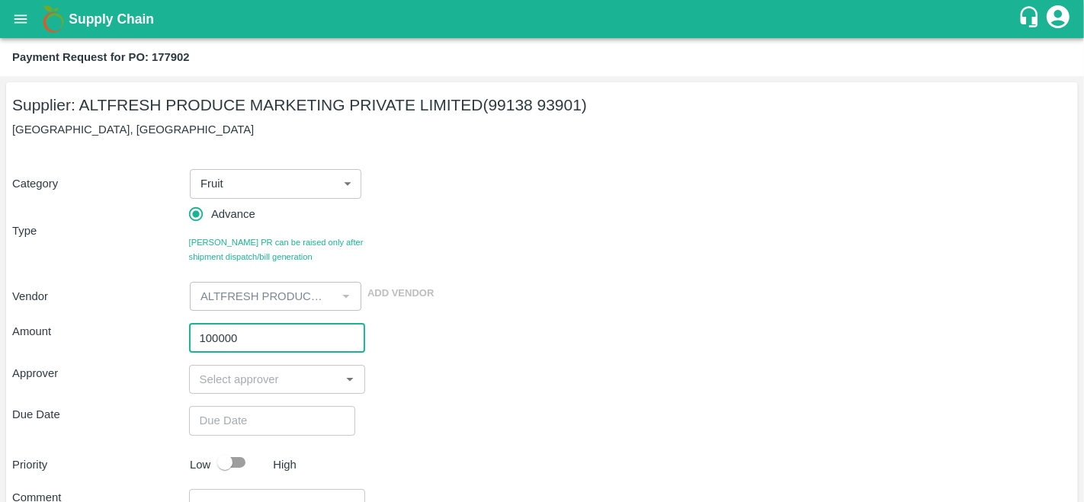
type input "100000"
click at [282, 380] on input "input" at bounding box center [265, 380] width 143 height 20
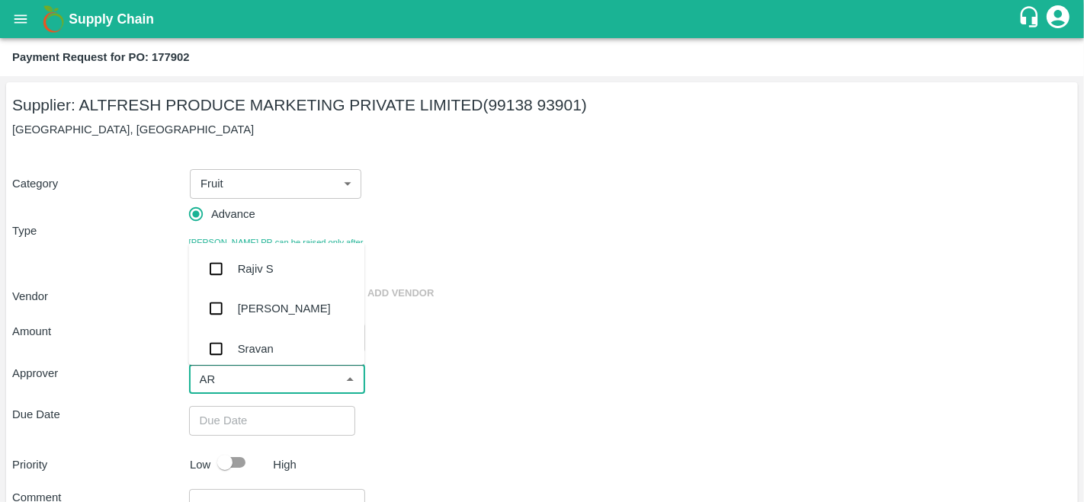
type input "ARA"
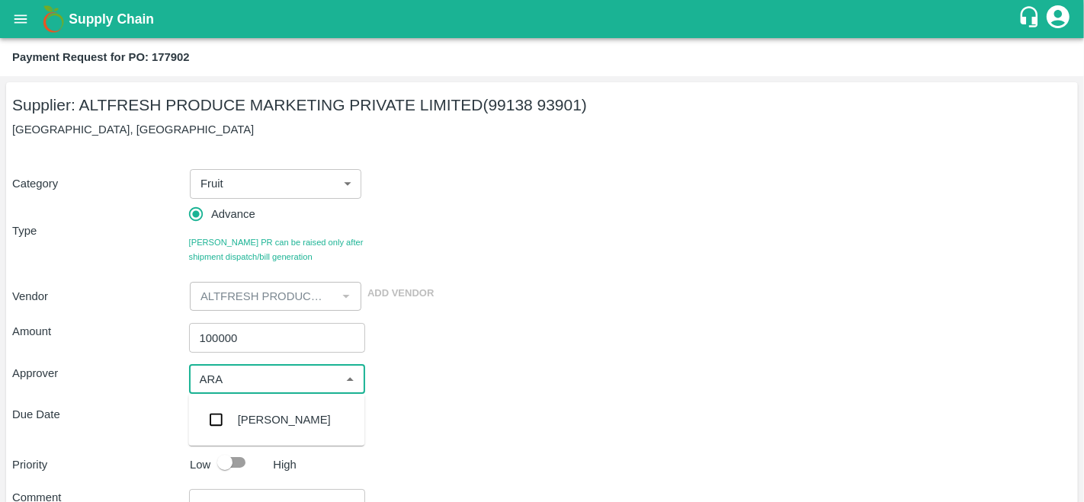
click at [281, 412] on div "[PERSON_NAME]" at bounding box center [284, 420] width 93 height 17
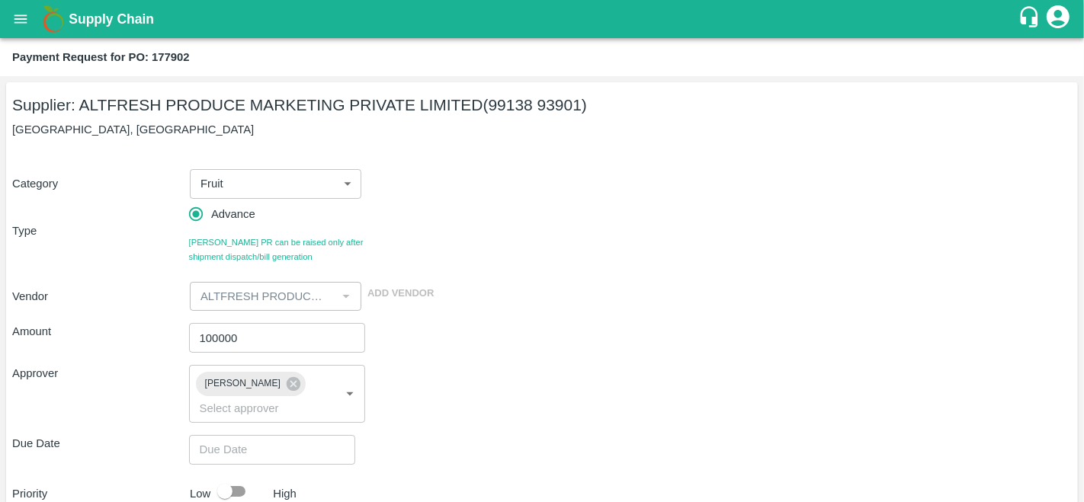
click at [514, 361] on div "Amount 100000 ​ Approver [PERSON_NAME] R ​ Due Date ​ Priority Low High Comment…" at bounding box center [542, 482] width 1060 height 342
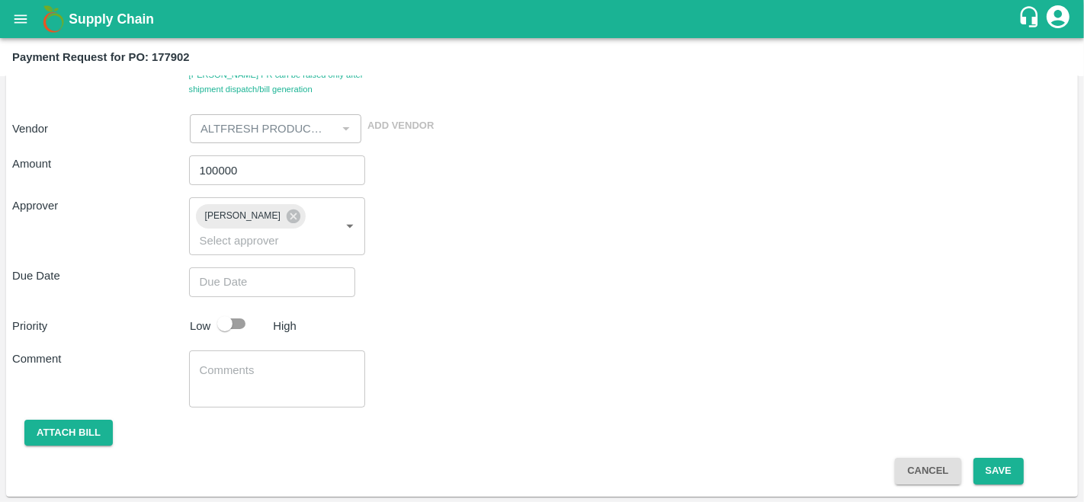
type input "DD/MM/YYYY hh:mm aa"
click at [217, 284] on input "DD/MM/YYYY hh:mm aa" at bounding box center [267, 282] width 156 height 29
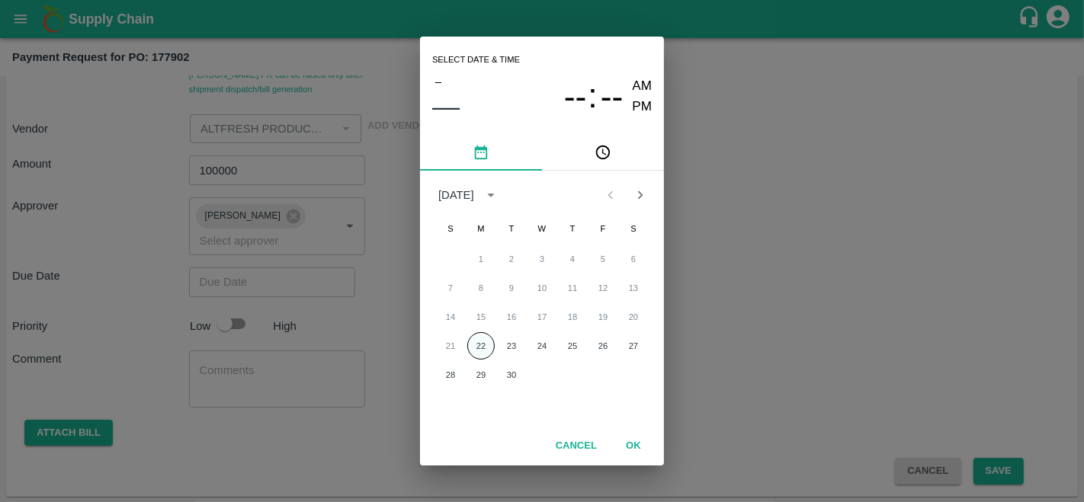
click at [486, 354] on button "22" at bounding box center [480, 345] width 27 height 27
type input "[DATE] 12:00 AM"
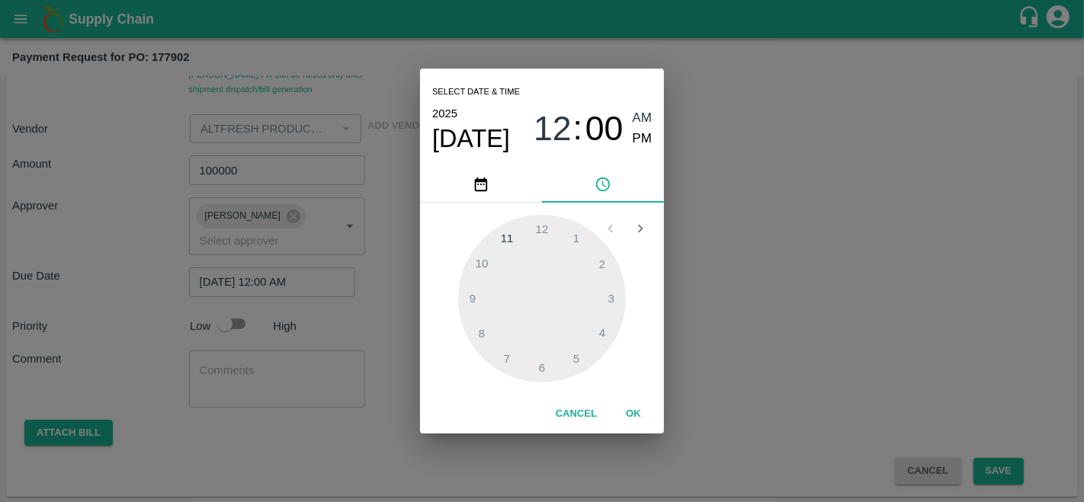
click at [692, 384] on div "Select date & time 2025 Sep 22 12 : 00 AM PM 1 2 3 4 5 6 7 8 9 10 11 12 Cancel …" at bounding box center [542, 251] width 1084 height 502
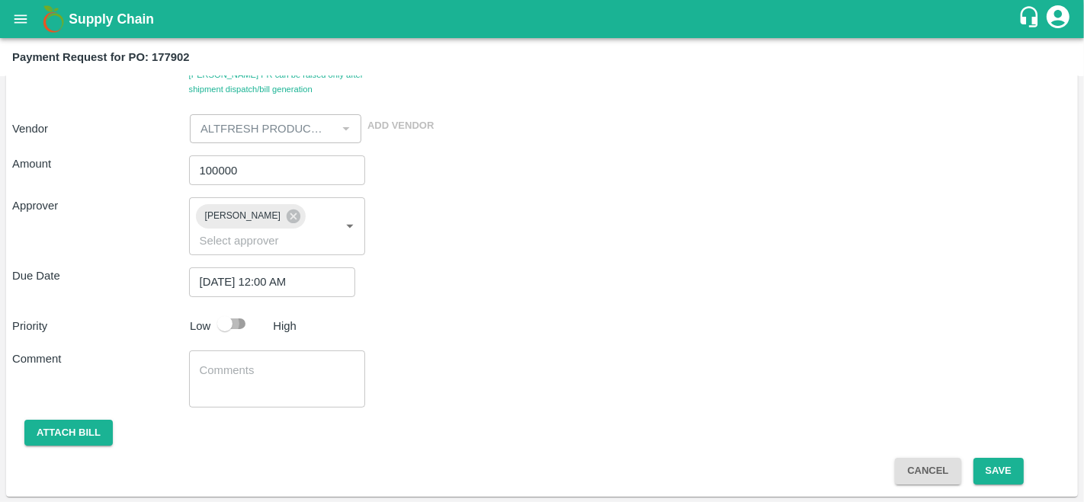
click at [236, 319] on input "checkbox" at bounding box center [224, 324] width 87 height 29
checkbox input "true"
click at [991, 472] on button "Save" at bounding box center [998, 471] width 50 height 27
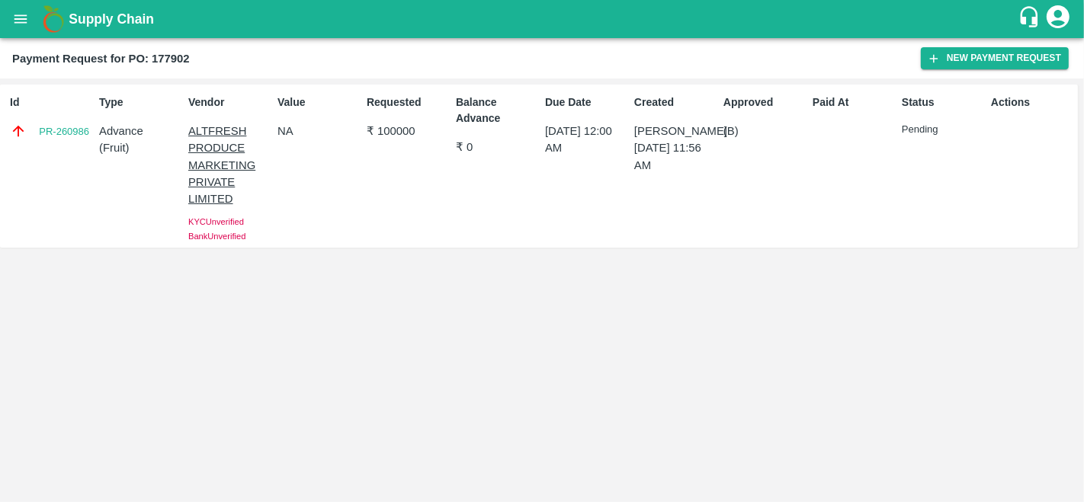
click at [24, 14] on icon "open drawer" at bounding box center [20, 19] width 17 height 17
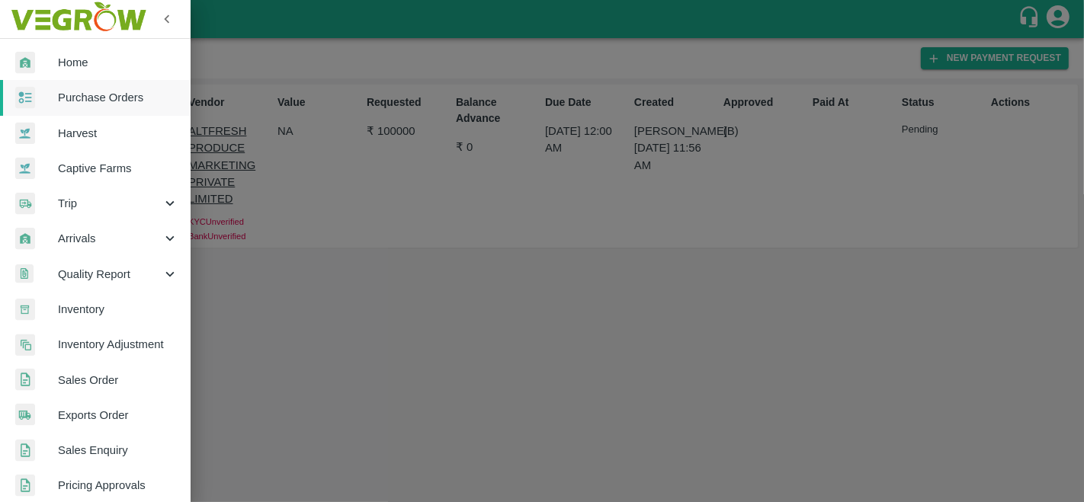
click at [98, 97] on span "Purchase Orders" at bounding box center [118, 97] width 120 height 17
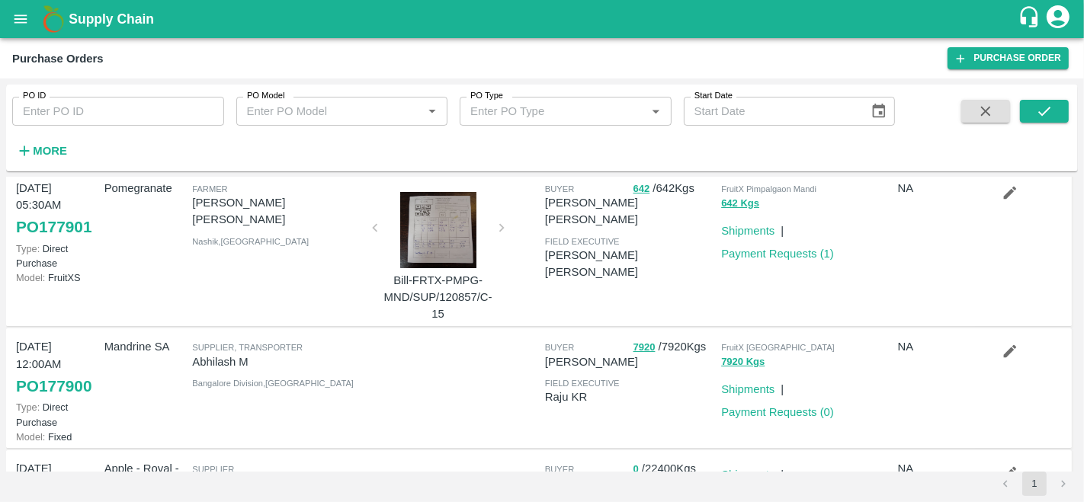
scroll to position [172, 0]
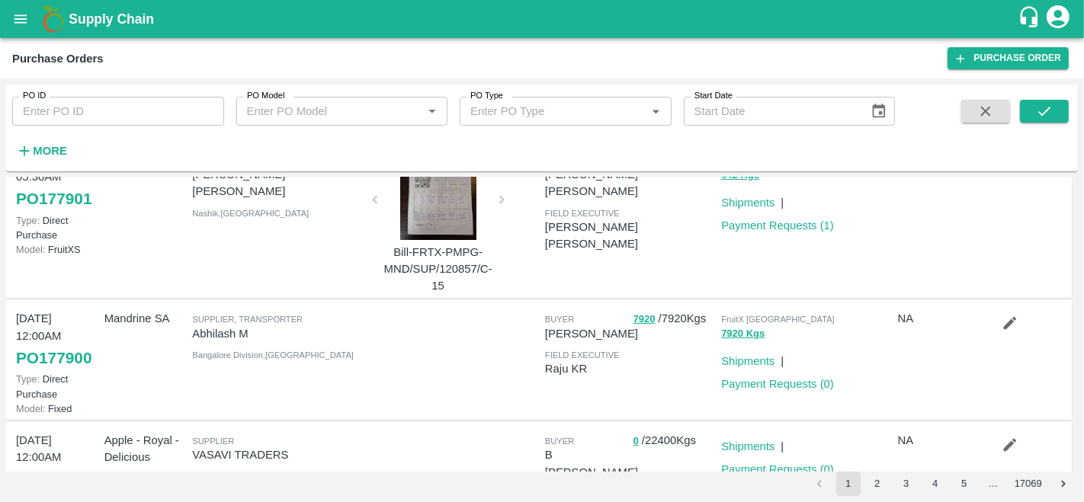
click at [363, 354] on div at bounding box center [451, 360] width 176 height 112
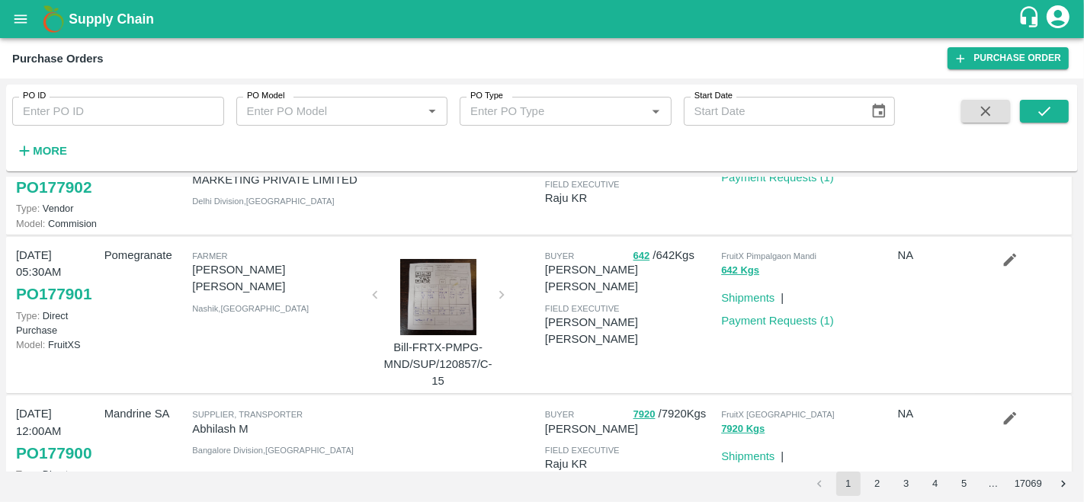
scroll to position [0, 0]
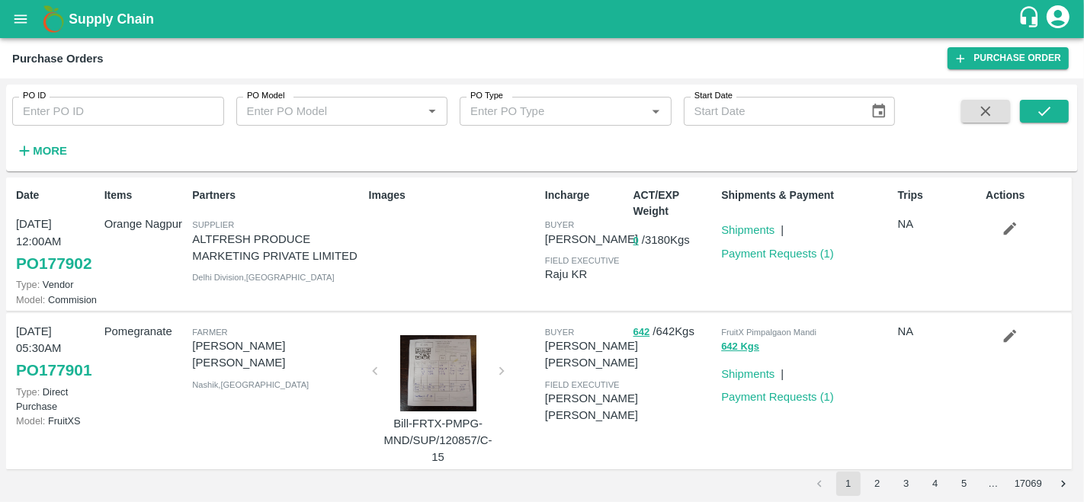
click at [21, 24] on icon "open drawer" at bounding box center [20, 19] width 17 height 17
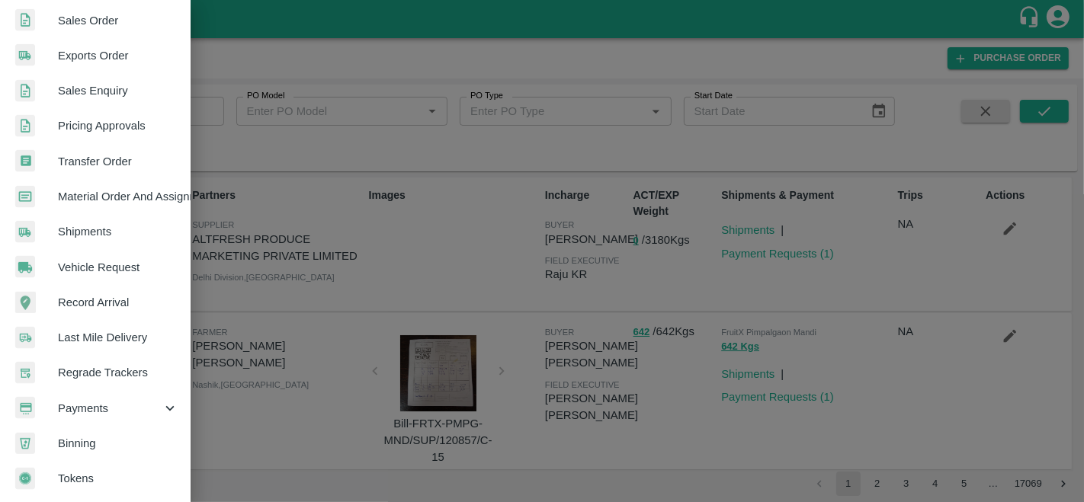
scroll to position [364, 0]
click at [135, 188] on span "Material Order And Assignment" at bounding box center [118, 196] width 120 height 17
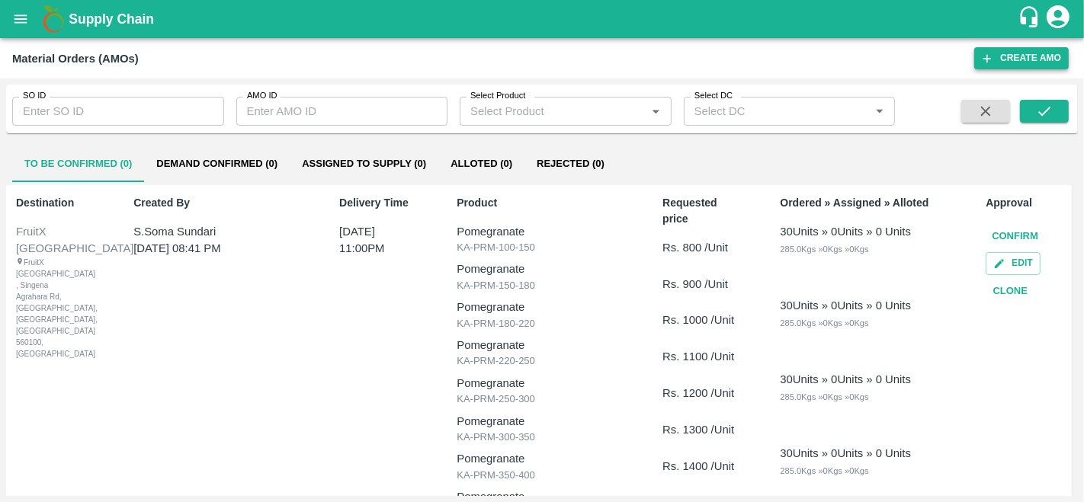
click at [999, 59] on button "Create AMO" at bounding box center [1021, 58] width 95 height 22
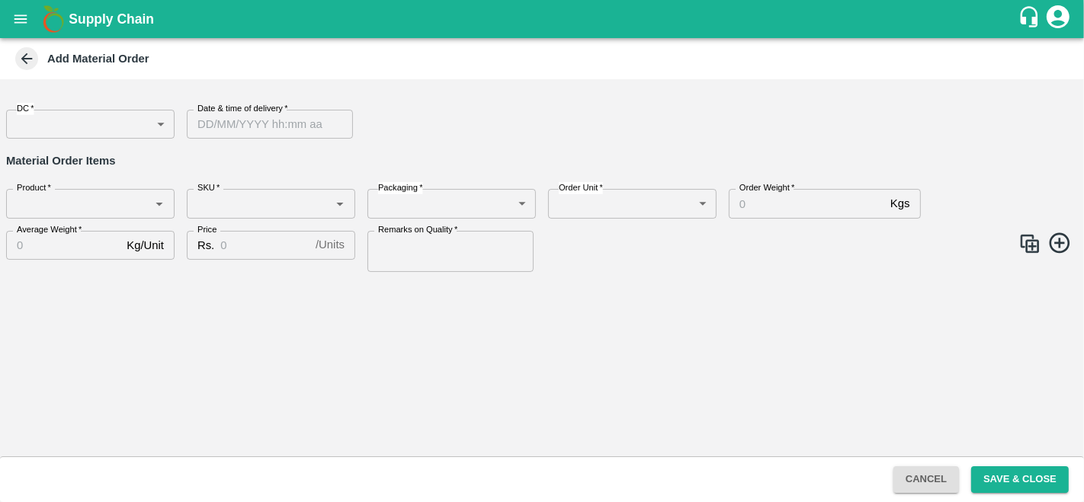
click at [69, 128] on body "Supply Chain Add Material Order DC   * ​ DC Date & time of delivery   * Date & …" at bounding box center [542, 251] width 1084 height 502
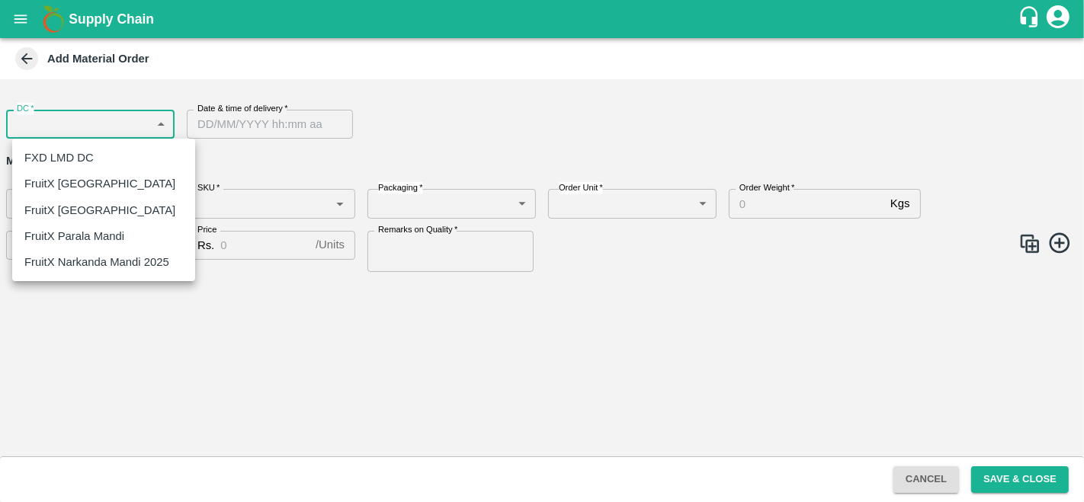
click at [75, 188] on p "FruitX [GEOGRAPHIC_DATA]" at bounding box center [99, 183] width 151 height 17
type input "147"
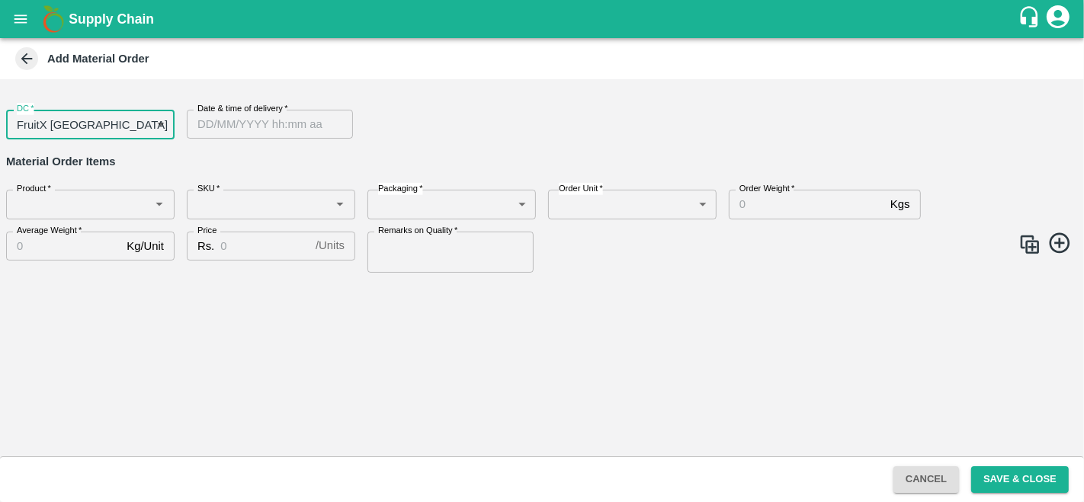
type input "DD/MM/YYYY hh:mm aa"
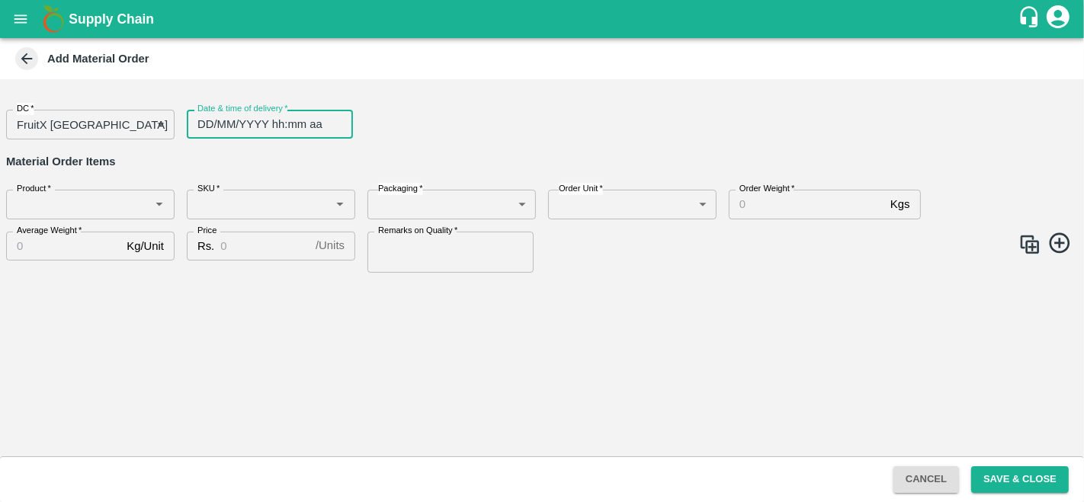
click at [236, 125] on input "DD/MM/YYYY hh:mm aa" at bounding box center [265, 124] width 156 height 29
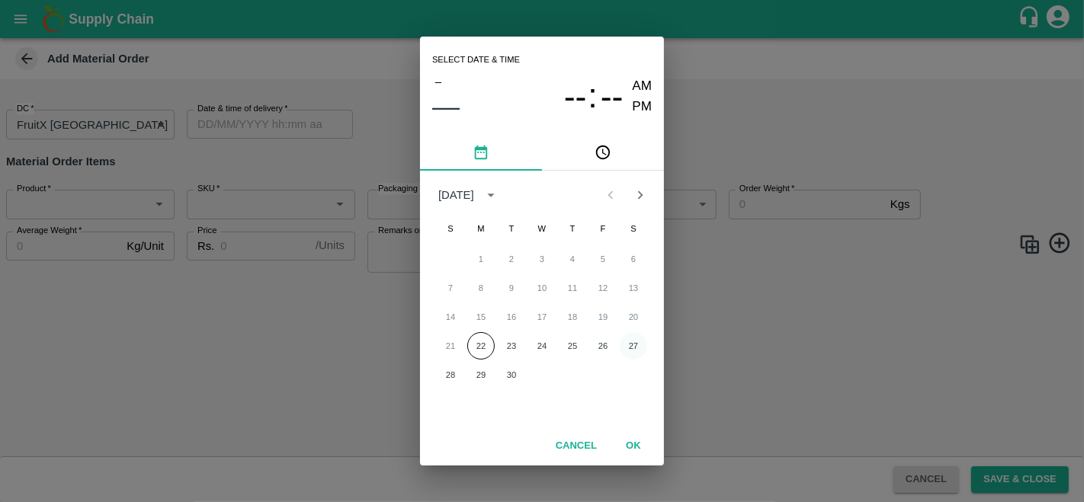
click at [631, 351] on button "27" at bounding box center [633, 345] width 27 height 27
type input "27/09/2025 12:00 AM"
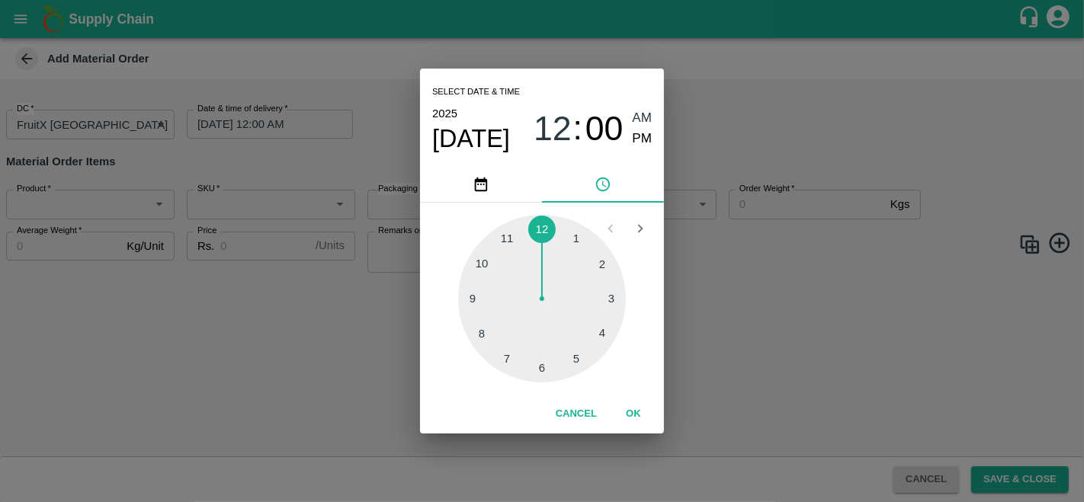
click at [720, 343] on div "Select date & time 2025 Sep 27 12 : 00 AM PM 1 2 3 4 5 6 7 8 9 10 11 12 Cancel …" at bounding box center [542, 251] width 1084 height 502
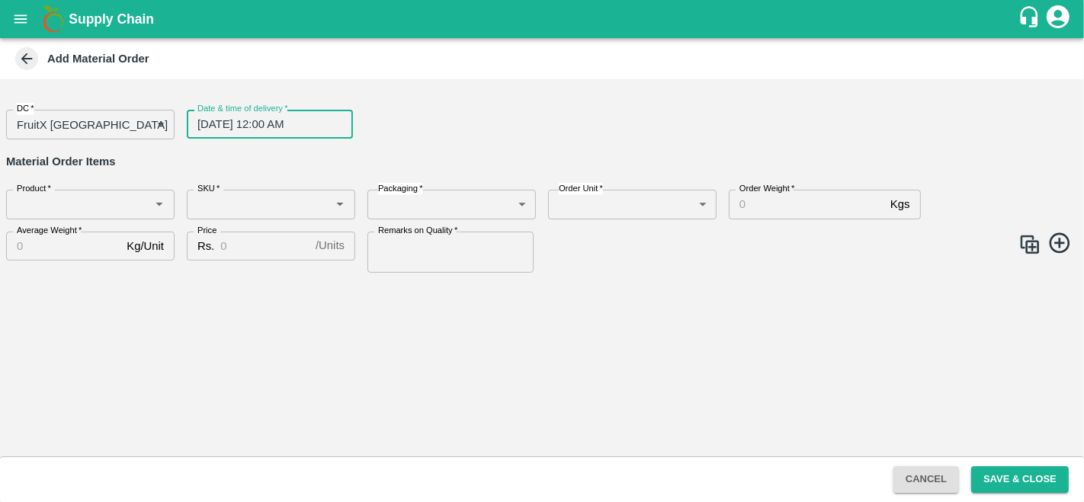
click at [59, 194] on input "Product   *" at bounding box center [78, 204] width 134 height 20
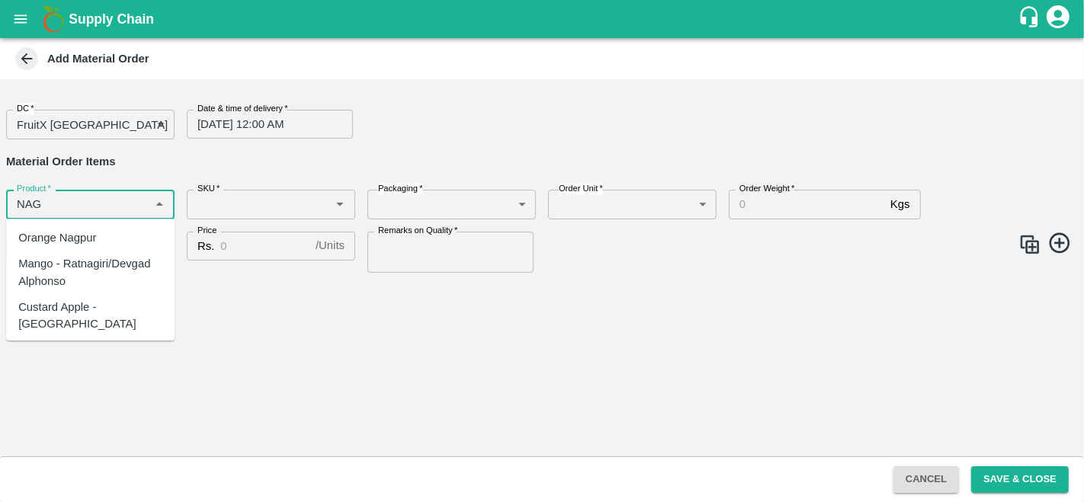
click at [78, 232] on div "Orange Nagpur" at bounding box center [57, 237] width 78 height 17
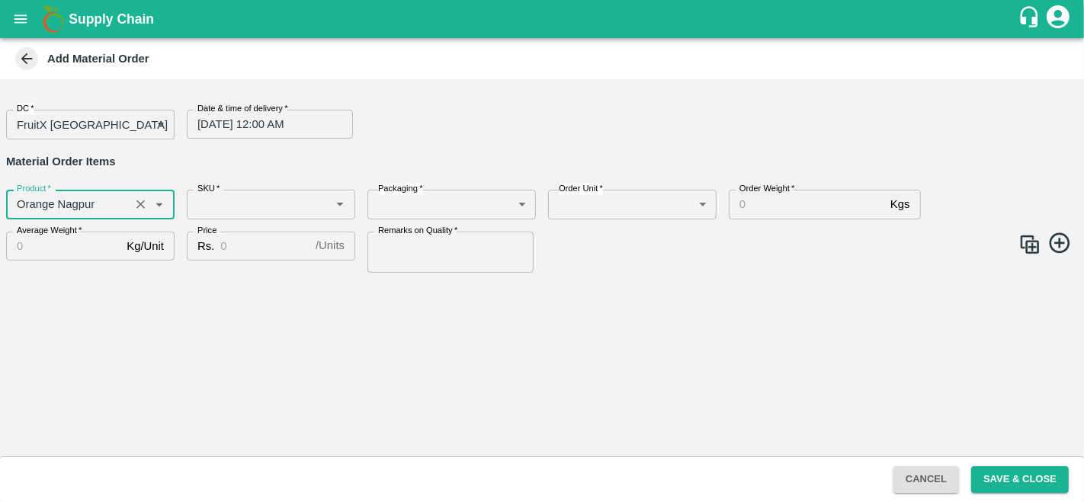
type input "Orange Nagpur"
click at [210, 204] on input "SKU   *" at bounding box center [258, 204] width 134 height 20
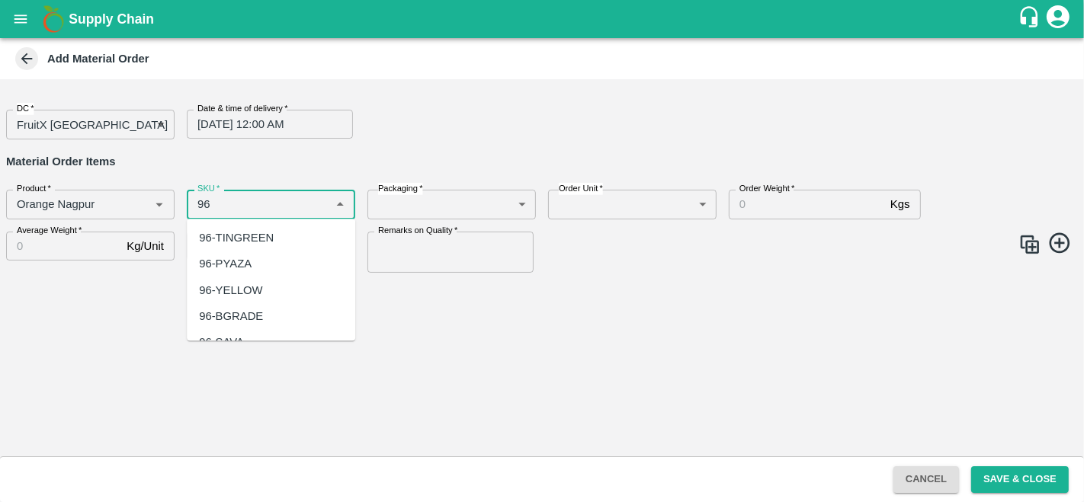
click at [220, 242] on div "96-TINGREEN" at bounding box center [236, 237] width 75 height 17
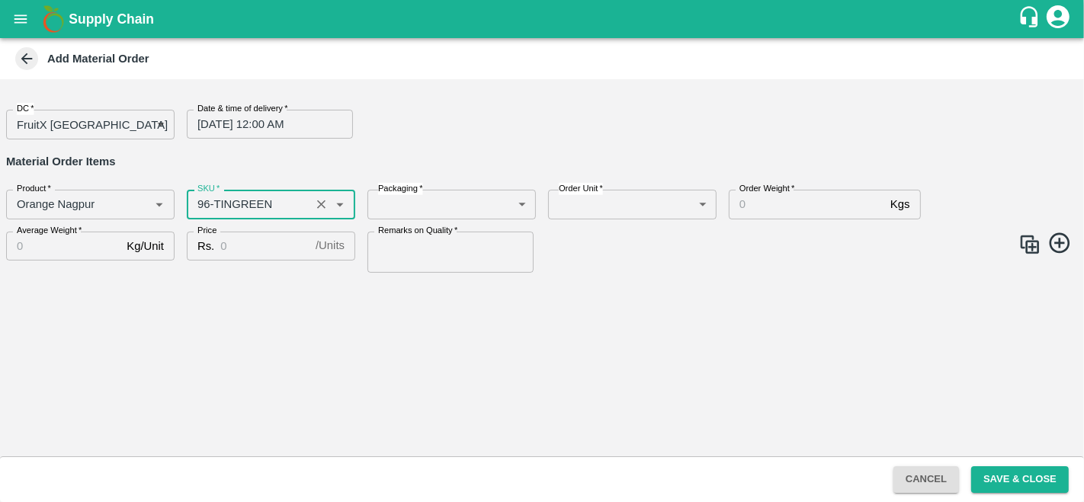
type input "96-TINGREEN"
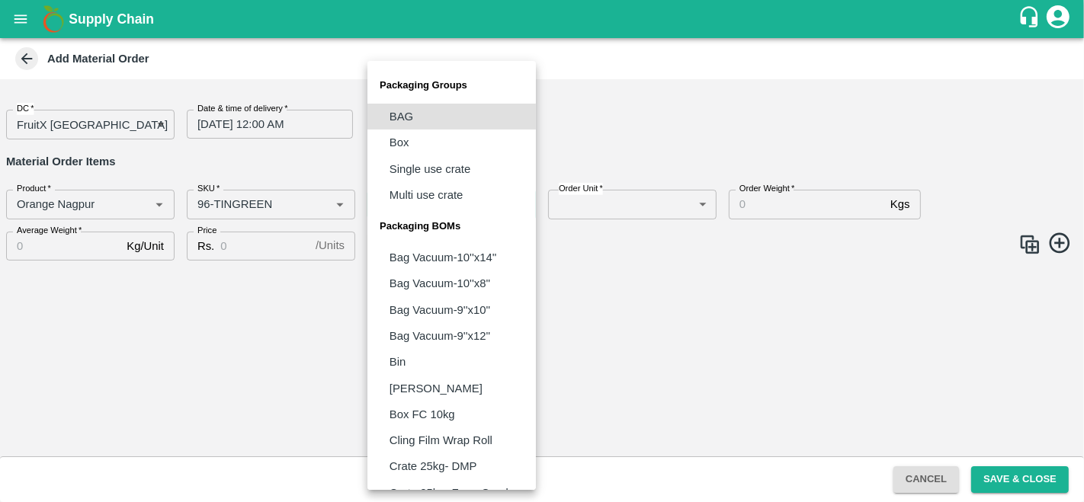
click at [387, 206] on body "Supply Chain Add Material Order DC   * FruitX Bangalore 147 DC Date & time of d…" at bounding box center [542, 251] width 1084 height 502
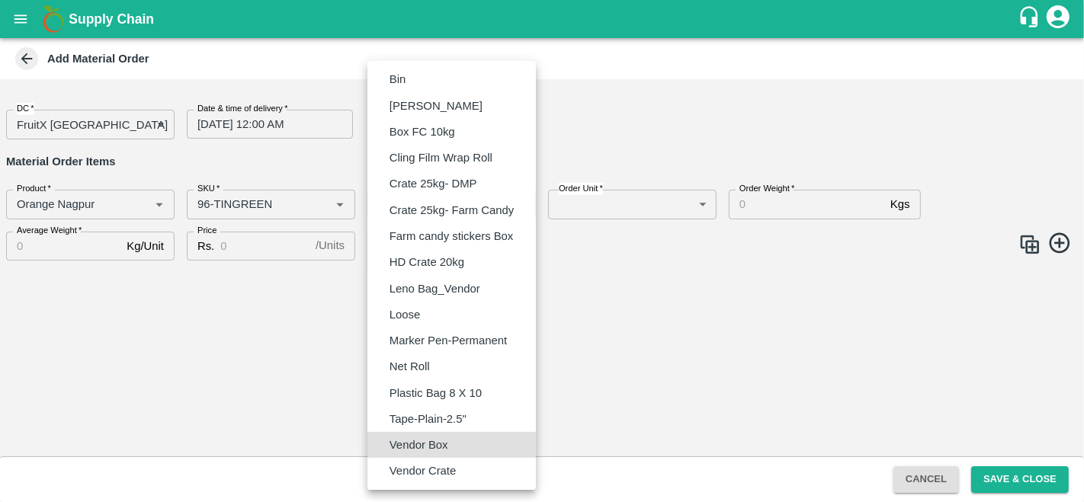
type input "BOM/276"
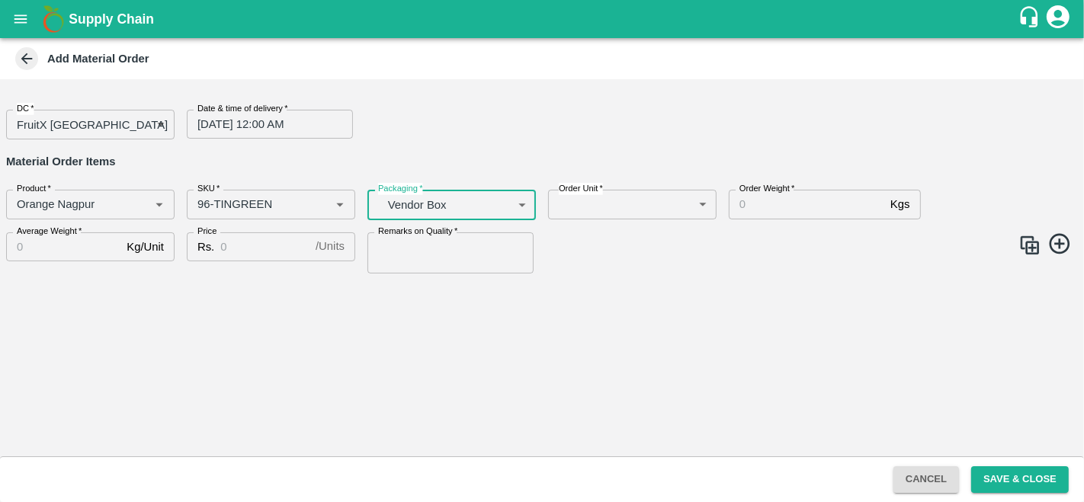
click at [660, 210] on body "Supply Chain Add Material Order DC   * FruitX Bangalore 147 DC Date & time of d…" at bounding box center [542, 251] width 1084 height 502
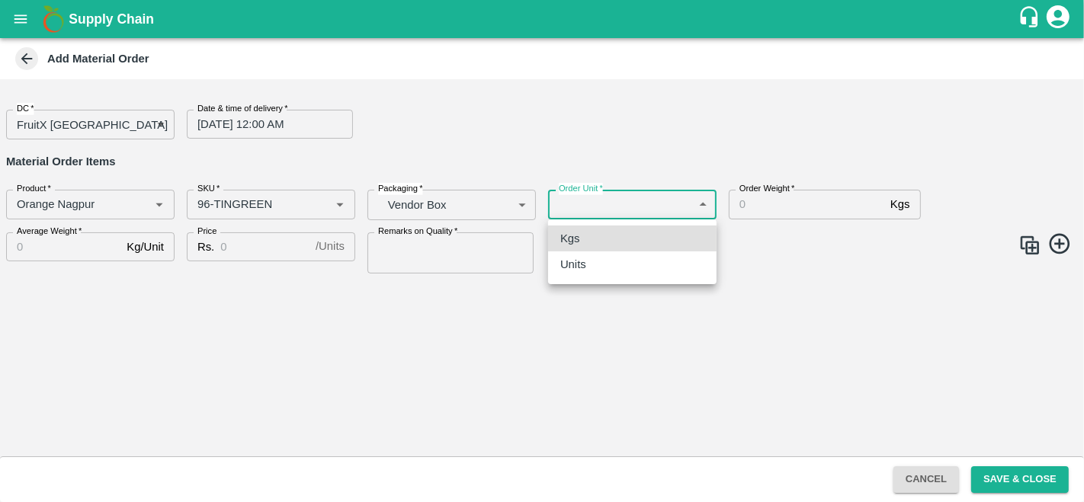
click at [625, 270] on div "Units" at bounding box center [632, 264] width 144 height 17
type input "2"
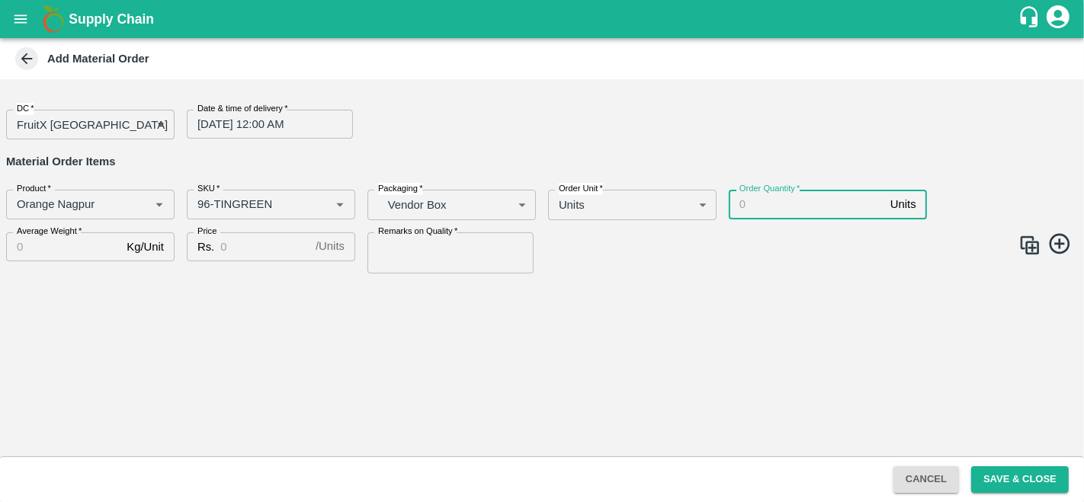
click at [781, 210] on input "Order Quantity   *" at bounding box center [807, 204] width 156 height 29
type input "60"
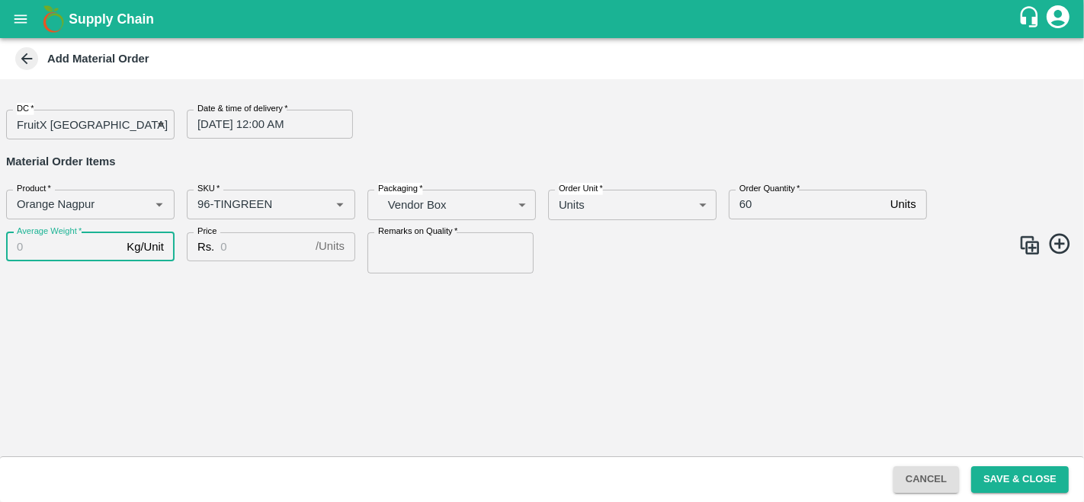
click at [72, 252] on input "Average Weight   *" at bounding box center [63, 247] width 114 height 29
type input "20"
click at [232, 249] on input "Price" at bounding box center [264, 247] width 89 height 29
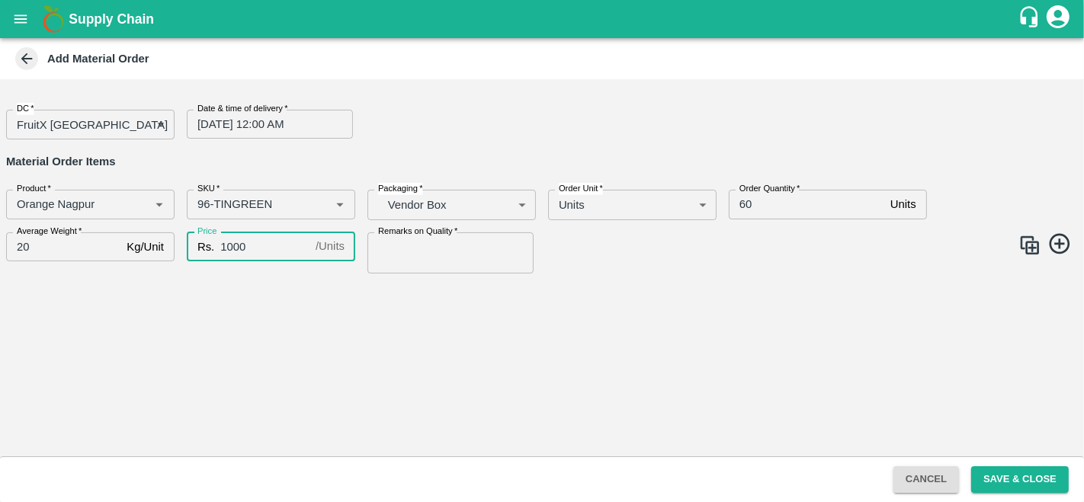
type input "1000"
click at [405, 252] on input "Remarks on Quality   *" at bounding box center [450, 253] width 166 height 41
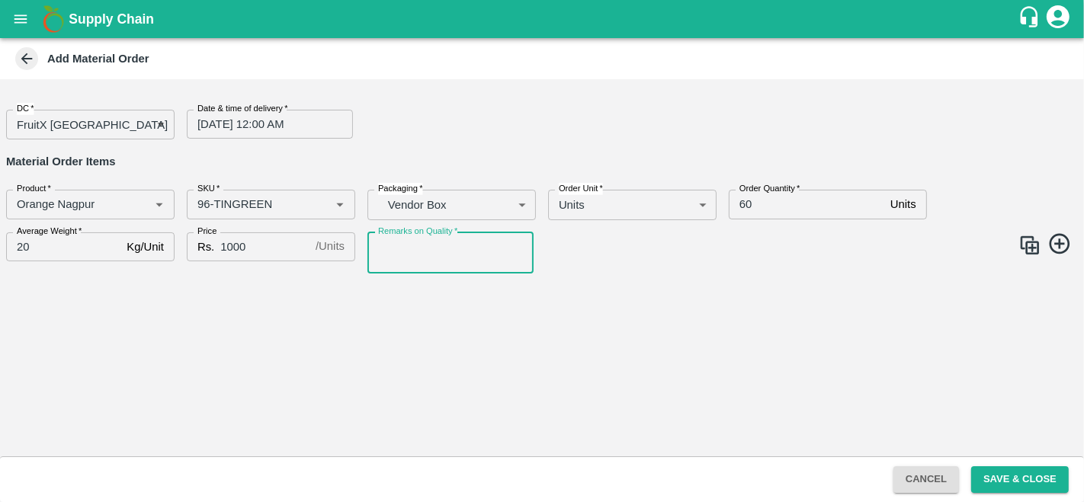
type input "GOOD QUALITY"
click at [1034, 249] on img at bounding box center [1029, 245] width 23 height 23
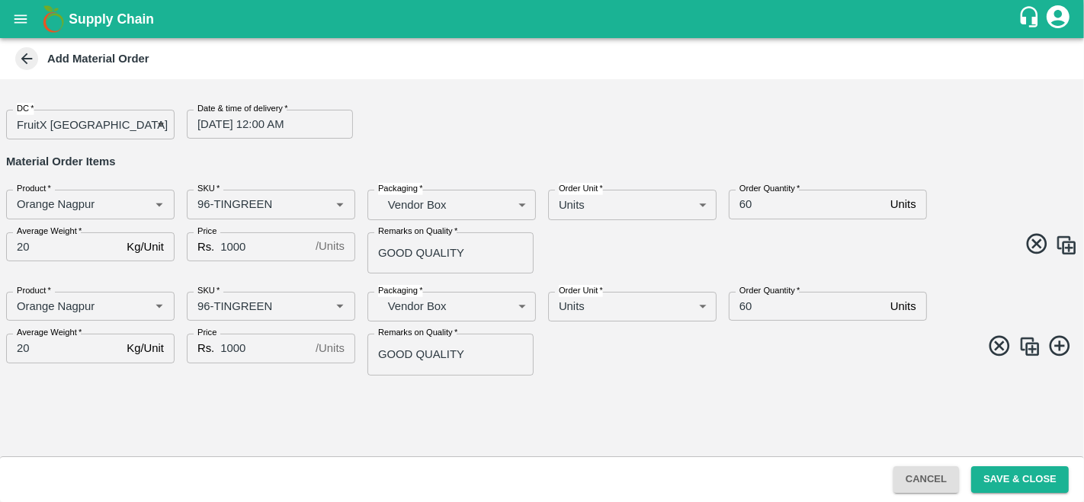
click at [1034, 249] on icon at bounding box center [1037, 244] width 25 height 25
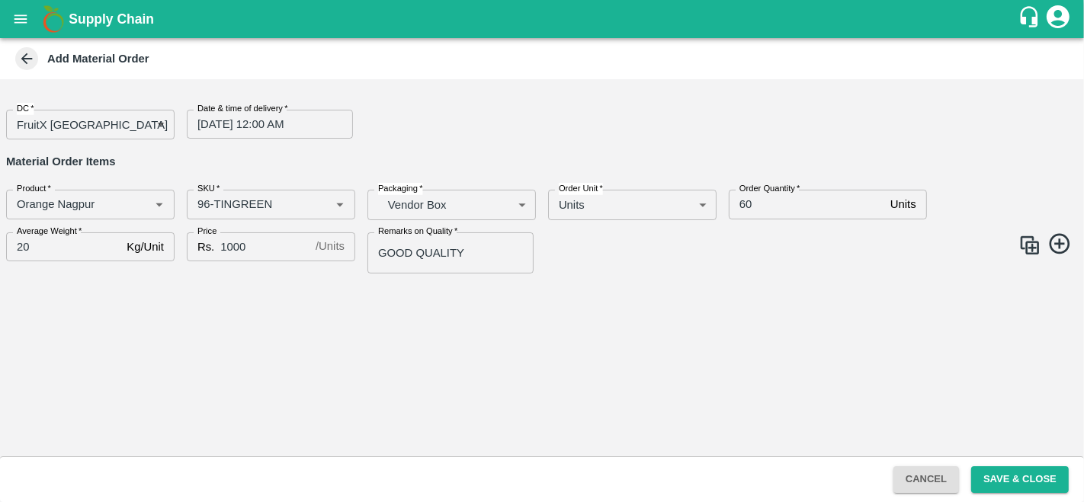
click at [1025, 242] on img at bounding box center [1029, 245] width 23 height 23
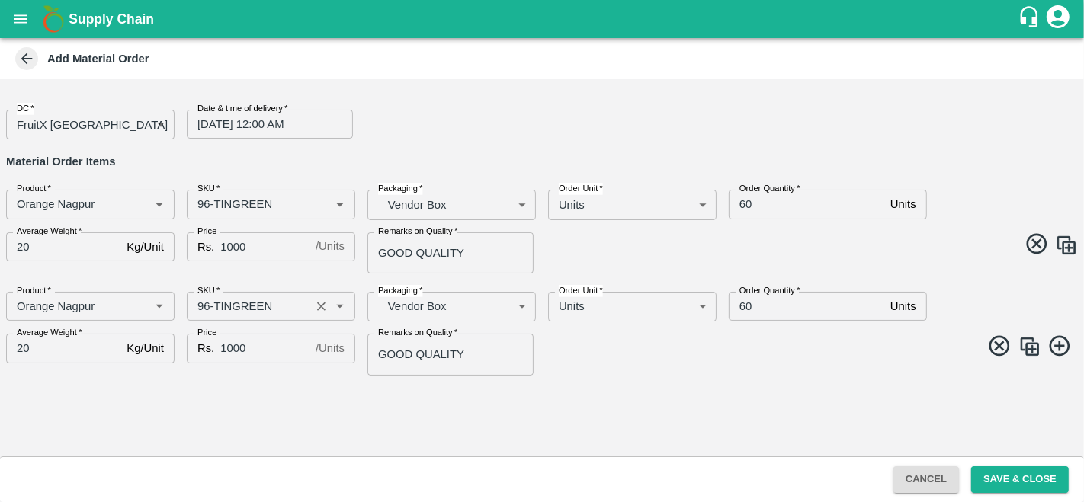
click at [209, 305] on input "SKU   *" at bounding box center [248, 307] width 114 height 20
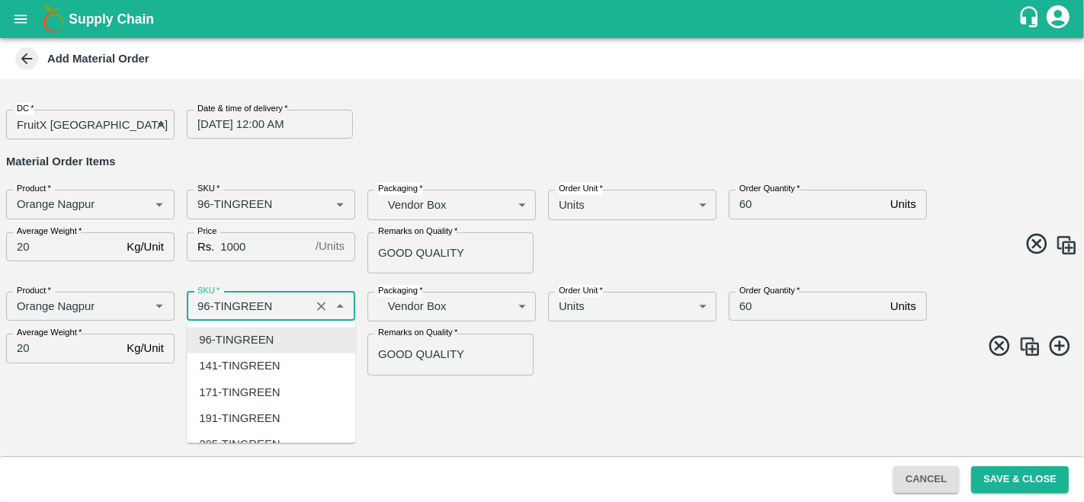
click at [209, 305] on input "SKU   *" at bounding box center [248, 307] width 114 height 20
click at [226, 388] on div "171-TINGREEN" at bounding box center [239, 392] width 81 height 17
type input "171-TINGREEN"
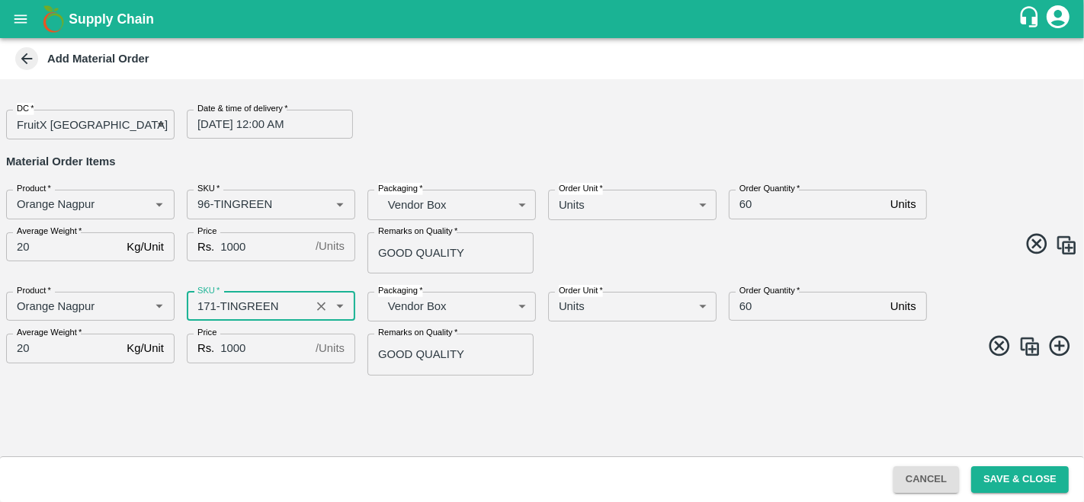
click at [1028, 348] on img at bounding box center [1029, 346] width 23 height 23
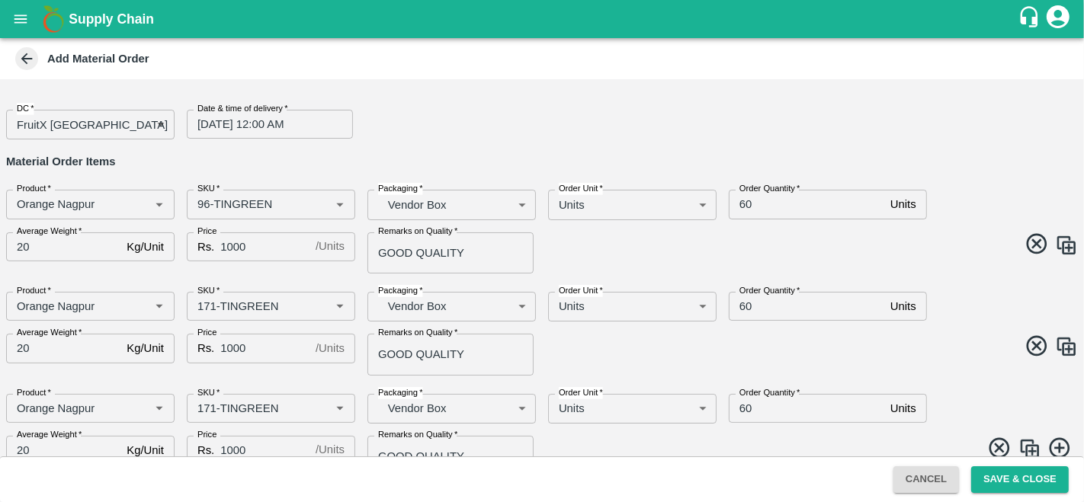
scroll to position [26, 0]
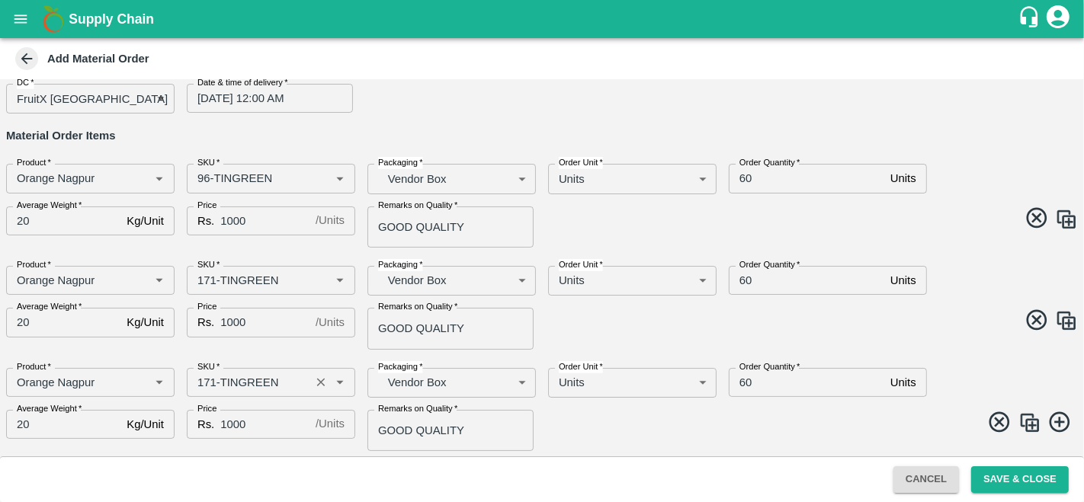
click at [207, 382] on input "SKU   *" at bounding box center [248, 383] width 114 height 20
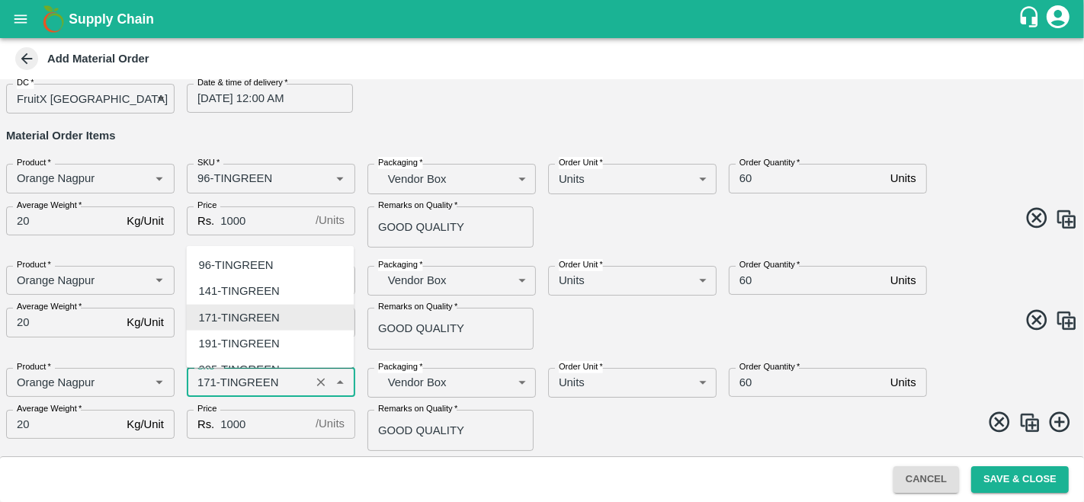
click at [207, 382] on input "SKU   *" at bounding box center [248, 383] width 114 height 20
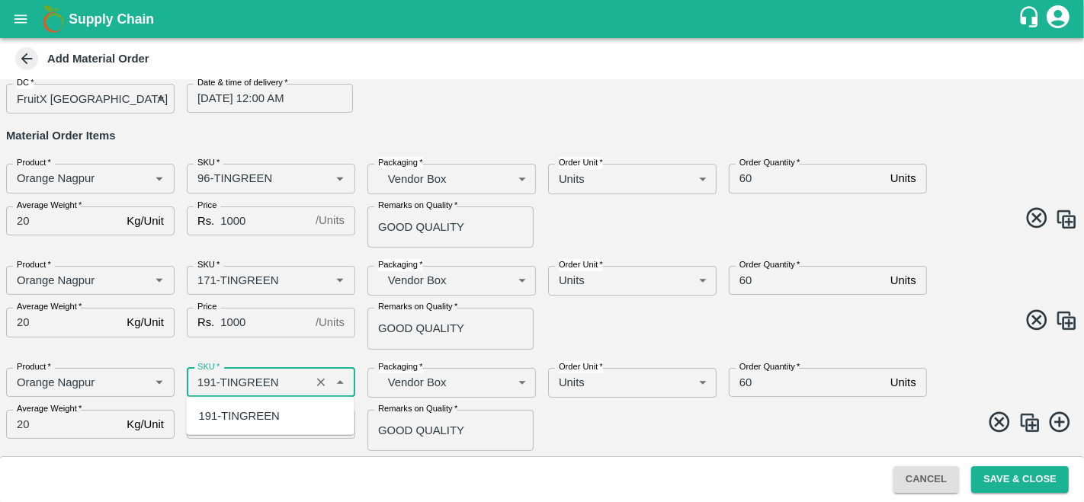
click at [237, 418] on div "191-TINGREEN" at bounding box center [238, 416] width 81 height 17
type input "191-TINGREEN"
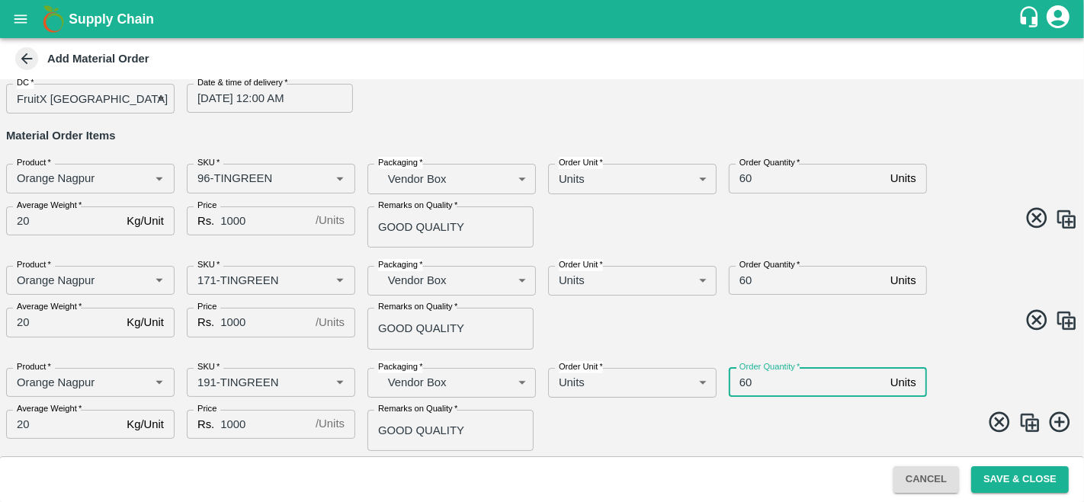
click at [746, 392] on input "60" at bounding box center [807, 382] width 156 height 29
type input "0"
type input "18"
click at [660, 423] on span at bounding box center [807, 425] width 542 height 30
click at [1033, 425] on img at bounding box center [1029, 423] width 23 height 23
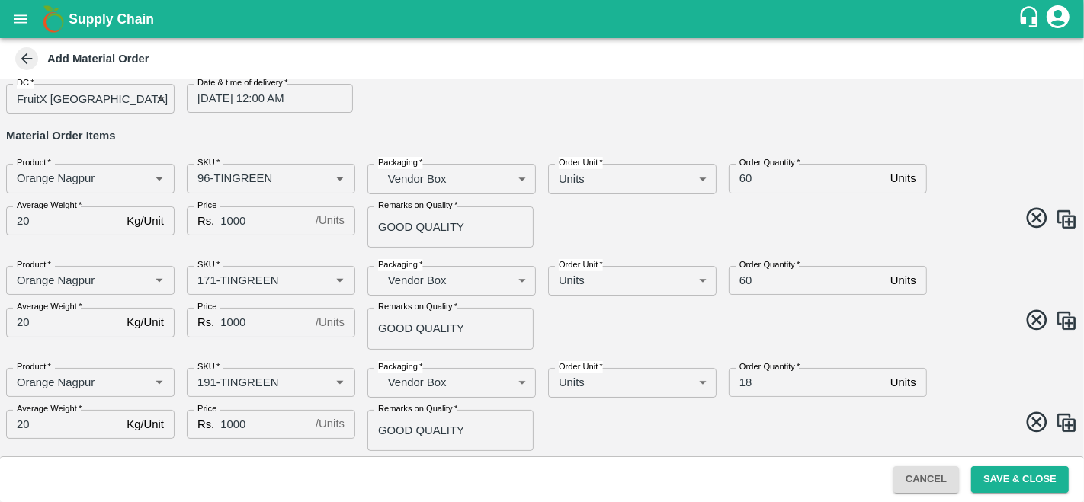
scroll to position [127, 0]
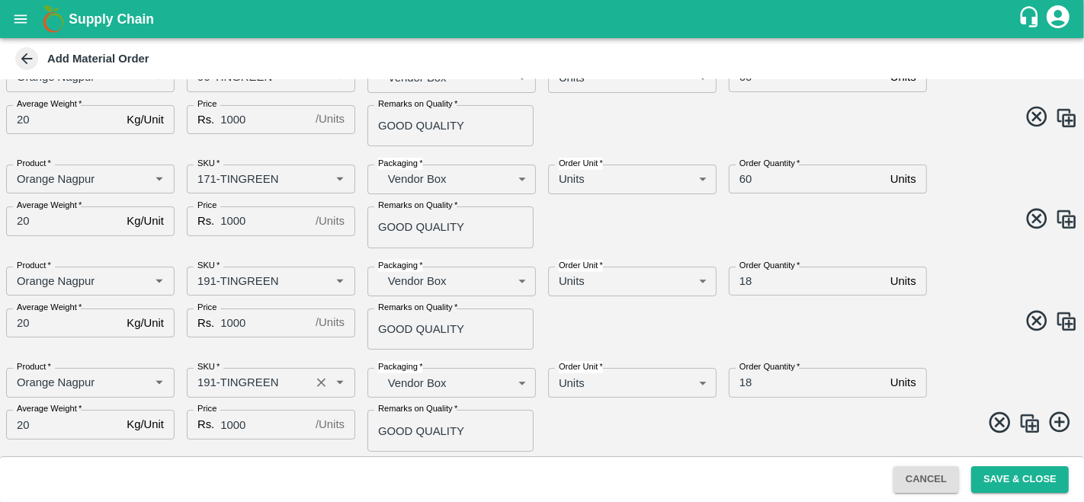
click at [209, 381] on input "SKU   *" at bounding box center [248, 383] width 114 height 20
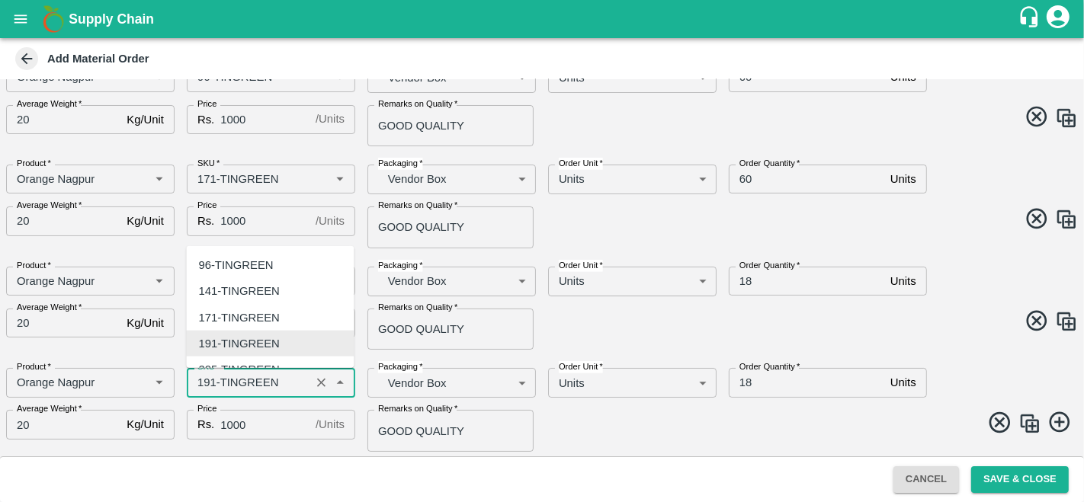
click at [209, 381] on input "SKU   *" at bounding box center [248, 383] width 114 height 20
type input "N"
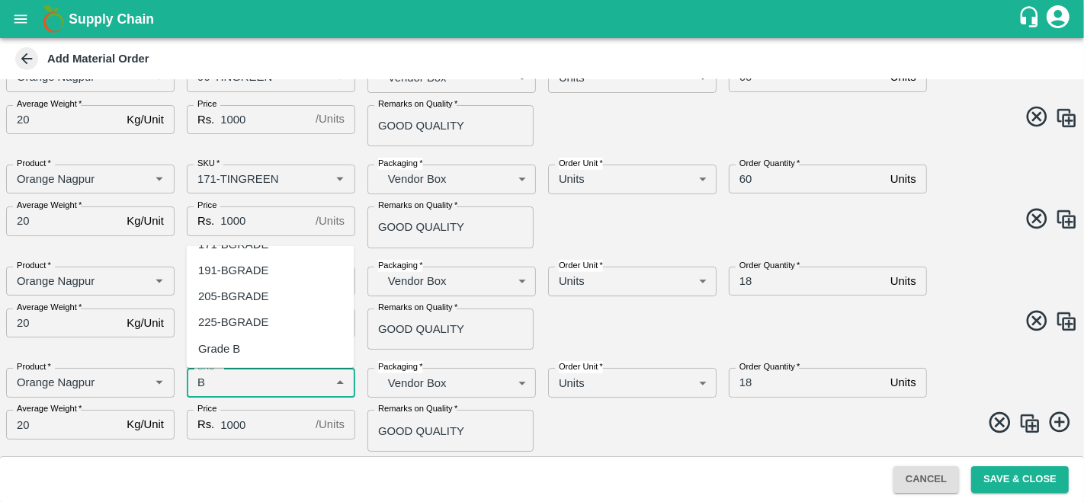
click at [245, 349] on div "Grade B" at bounding box center [270, 348] width 168 height 26
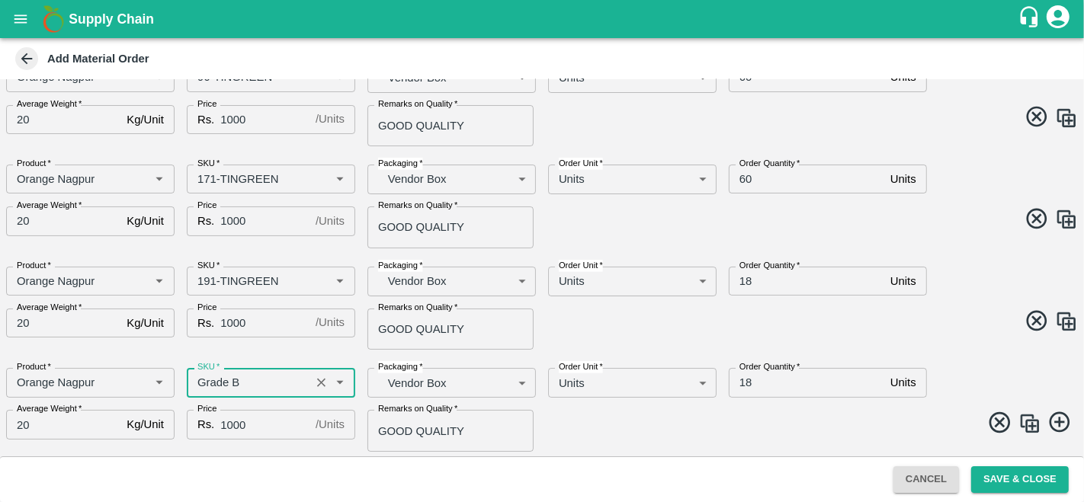
type input "Grade B"
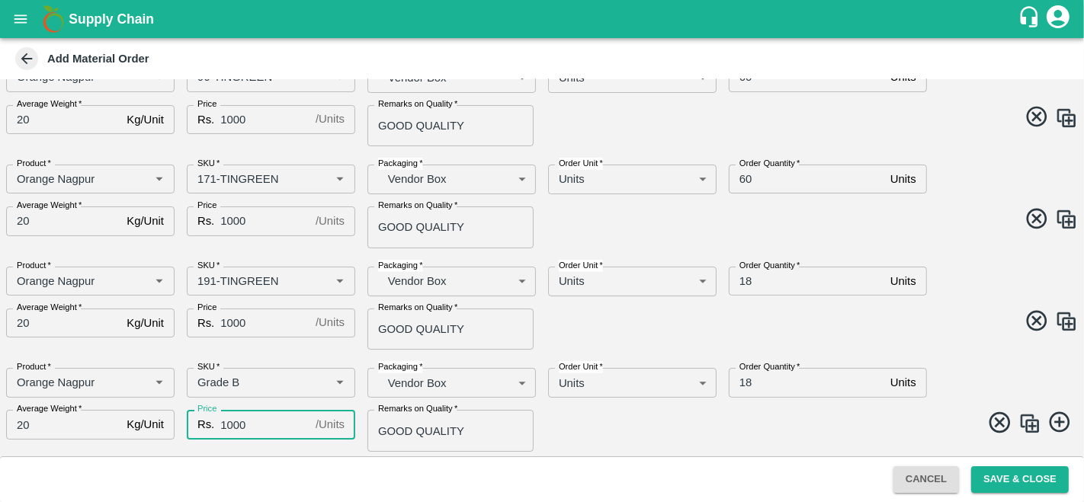
click at [256, 425] on input "1000" at bounding box center [264, 424] width 89 height 29
type input "1"
type input "500"
click at [611, 421] on span at bounding box center [807, 425] width 542 height 30
click at [1024, 473] on button "Save & Close" at bounding box center [1020, 480] width 98 height 27
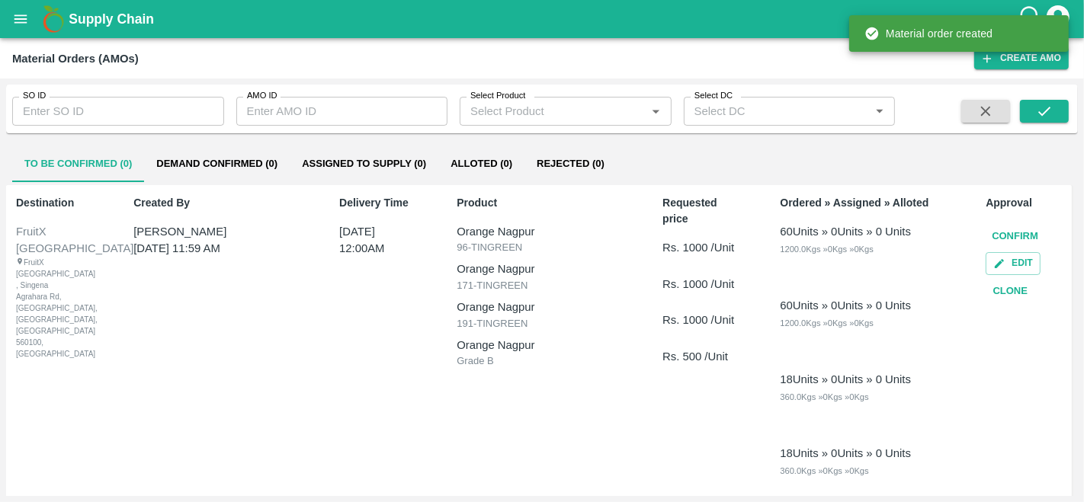
click at [1009, 234] on button "Confirm" at bounding box center [1015, 236] width 59 height 27
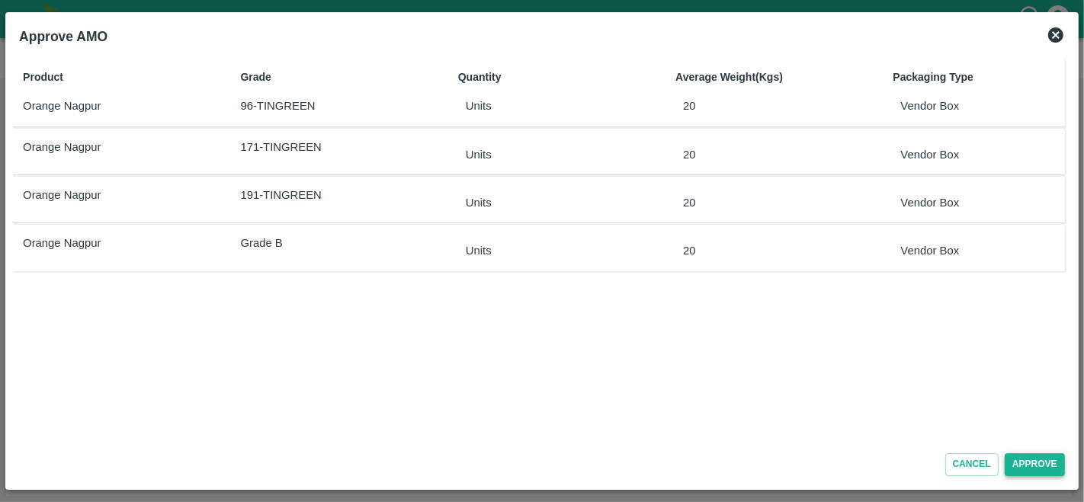
click at [1032, 467] on button "Approve" at bounding box center [1035, 465] width 60 height 22
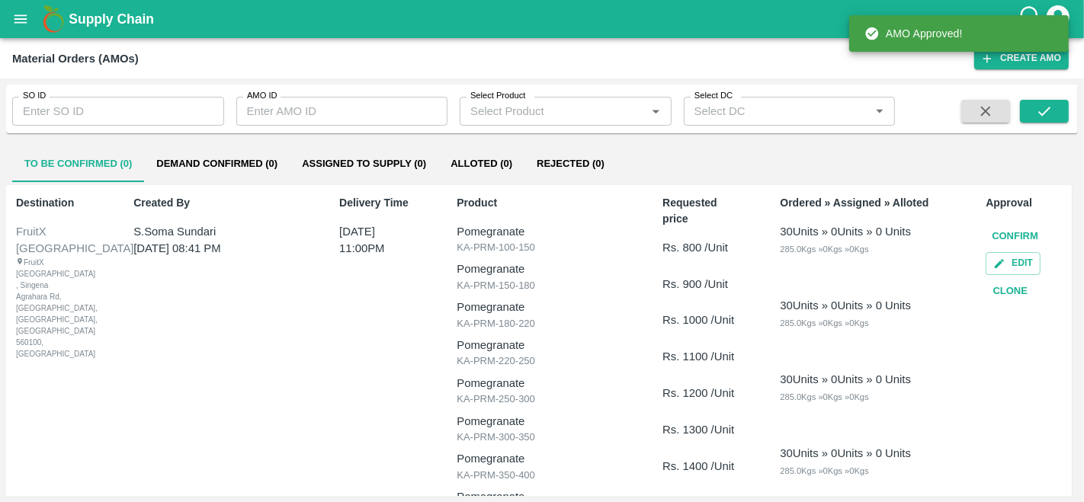
click at [191, 165] on button "Demand Confirmed (0)" at bounding box center [217, 164] width 146 height 37
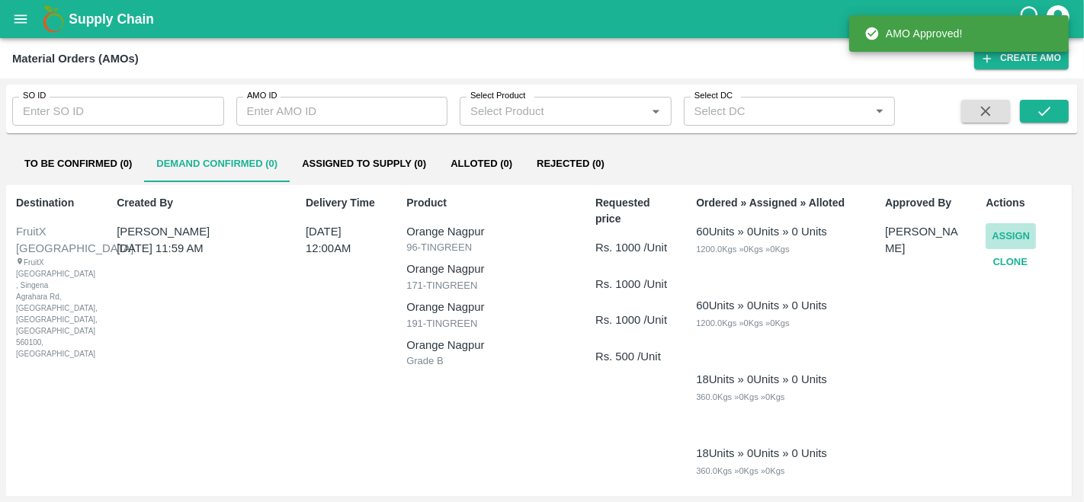
click at [1011, 233] on button "Assign" at bounding box center [1011, 236] width 50 height 27
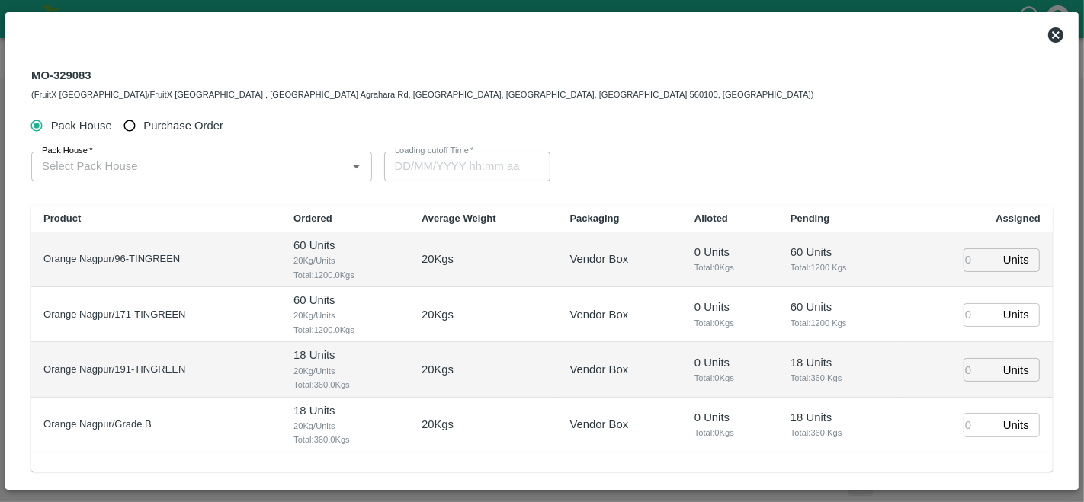
click at [141, 123] on input "Purchase Order" at bounding box center [130, 126] width 28 height 28
radio input "true"
click at [119, 162] on input "PO   *" at bounding box center [183, 166] width 294 height 20
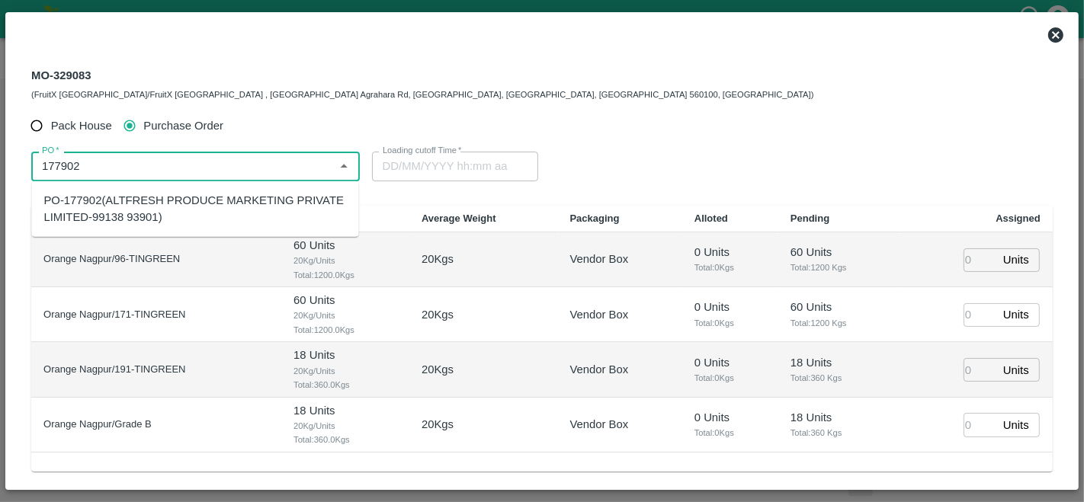
click at [149, 204] on div "PO-177902(ALTFRESH PRODUCE MARKETING PRIVATE LIMITED-99138 93901)" at bounding box center [194, 209] width 303 height 34
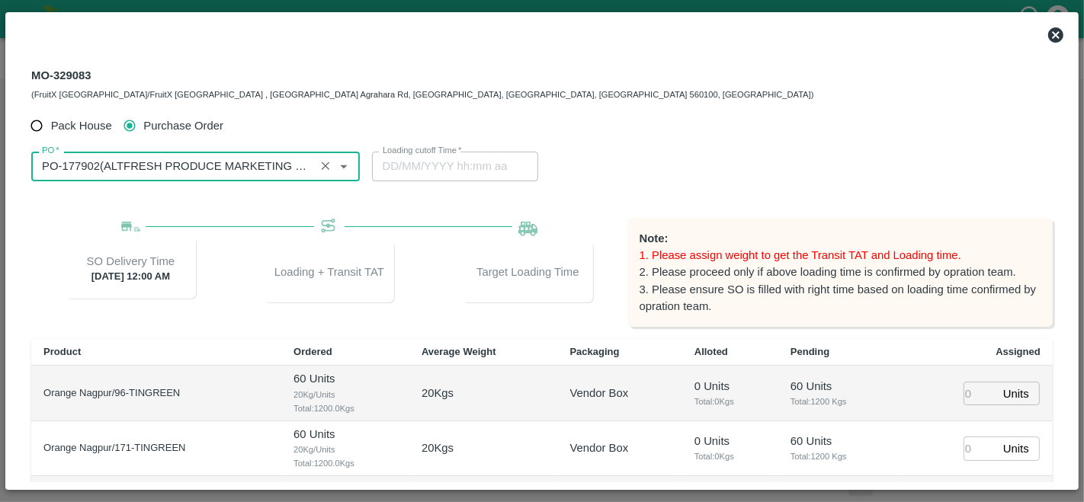
type input "PO-177902(ALTFRESH PRODUCE MARKETING PRIVATE LIMITED-99138 93901)"
click at [719, 134] on div "Pack House Purchase Order" at bounding box center [542, 126] width 1022 height 28
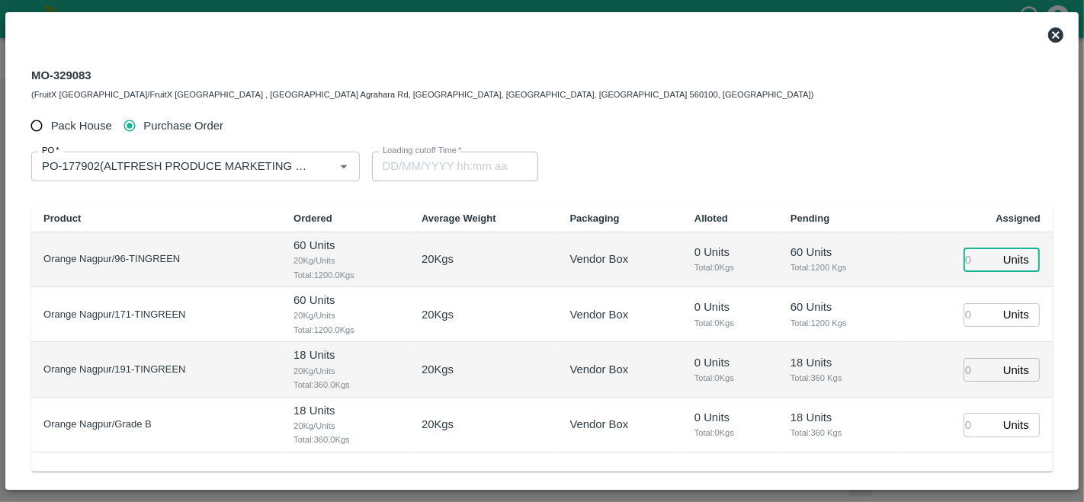
click at [971, 264] on input "number" at bounding box center [981, 261] width 34 height 24
type input "60"
type input "24/09/2025 12:00 AM"
type input "60"
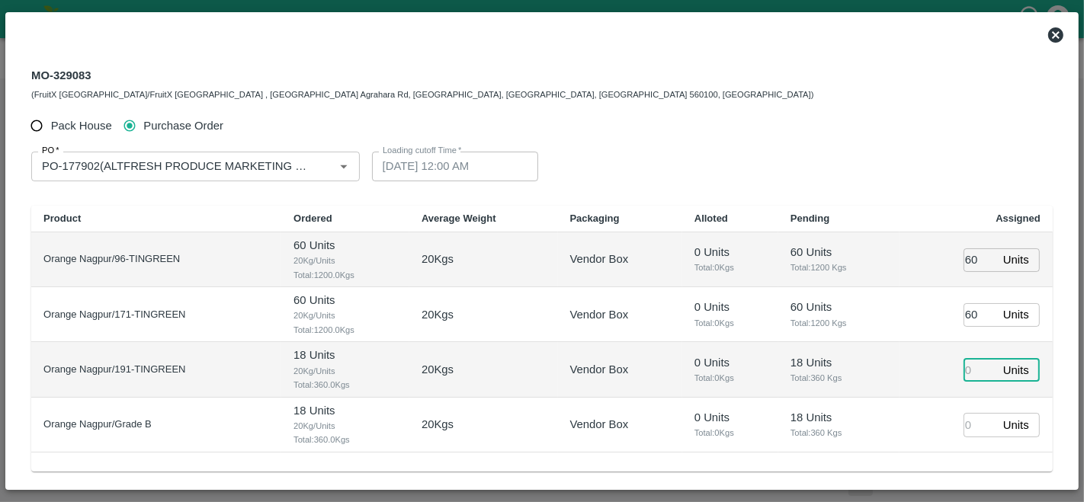
type input "6"
type input "23/09/2025 10:00 PM"
type input "60"
type input "23/09/2025 11:00 PM"
click at [978, 369] on input "60" at bounding box center [981, 370] width 34 height 24
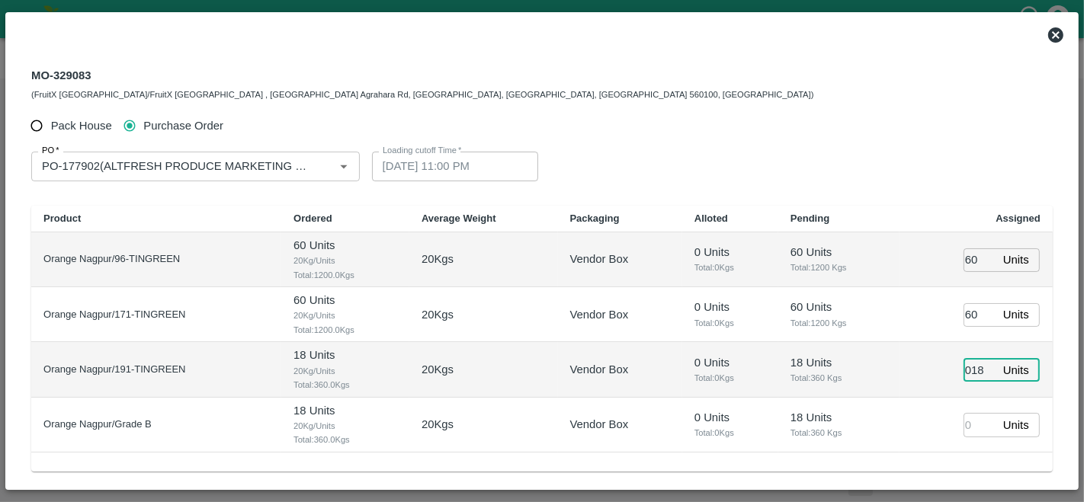
type input "018"
click at [969, 420] on input "number" at bounding box center [981, 425] width 34 height 24
type input "21"
click at [948, 374] on td "018 Units ​" at bounding box center [976, 369] width 153 height 55
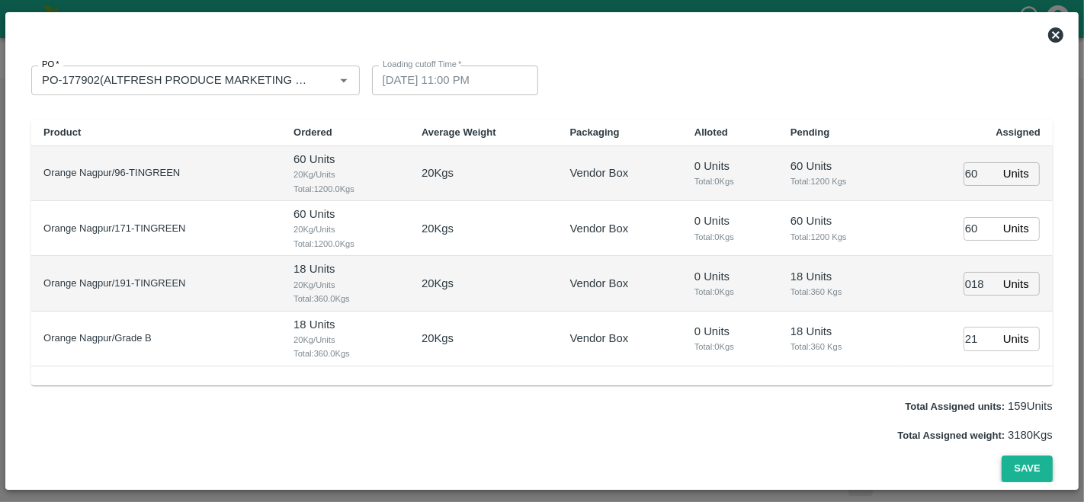
click at [1016, 471] on button "Save" at bounding box center [1027, 469] width 50 height 27
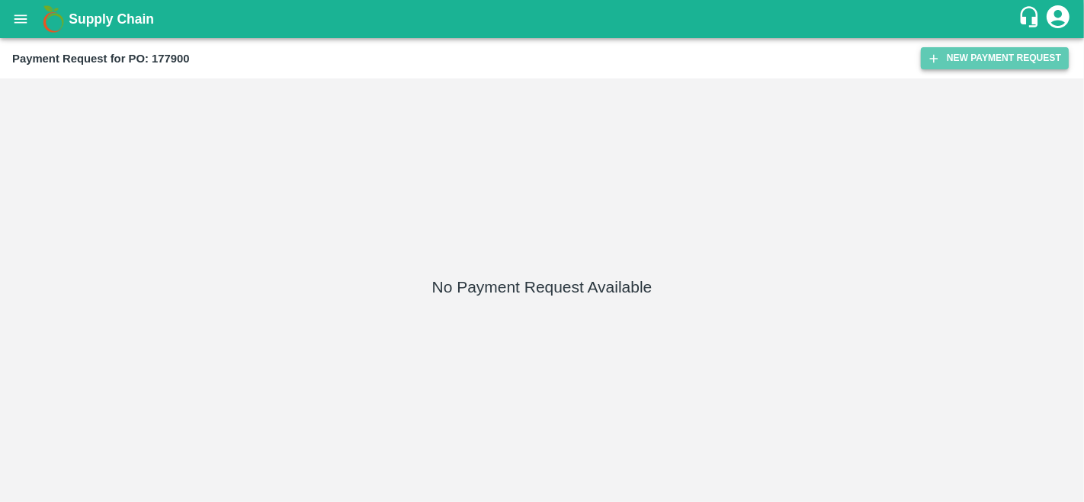
click at [993, 64] on button "New Payment Request" at bounding box center [995, 58] width 148 height 22
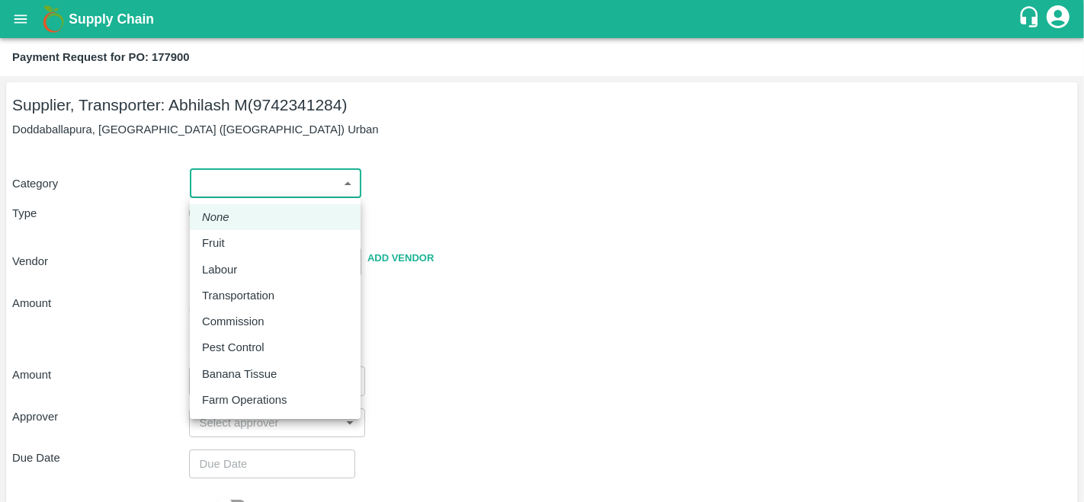
click at [241, 190] on body "Supply Chain Payment Request for PO: 177900 Supplier, Transporter: [PERSON_NAME…" at bounding box center [542, 251] width 1084 height 502
click at [231, 245] on div "Fruit" at bounding box center [217, 243] width 30 height 17
type input "1"
type input "[PERSON_NAME] M - 9742341284(Supplier, Transporter)"
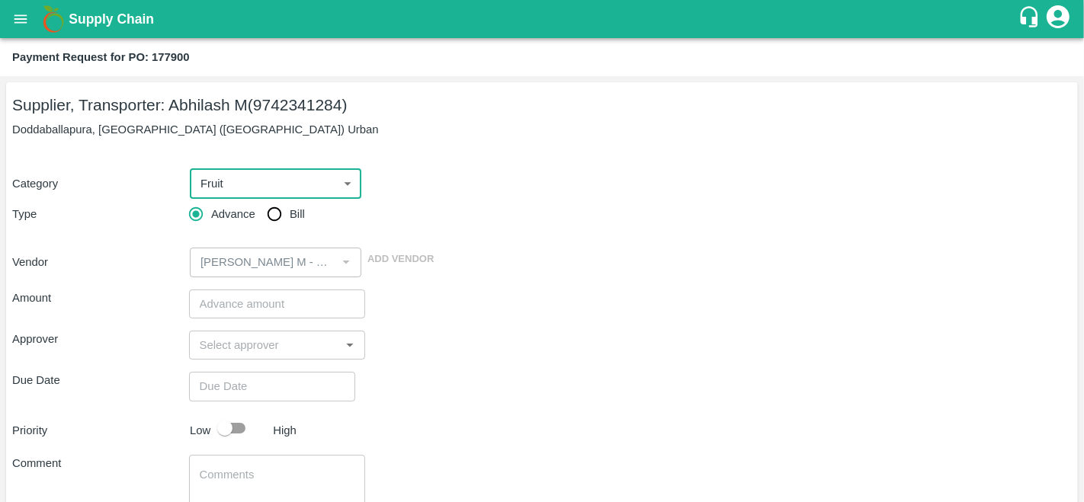
click at [276, 223] on input "Bill" at bounding box center [274, 214] width 30 height 30
radio input "true"
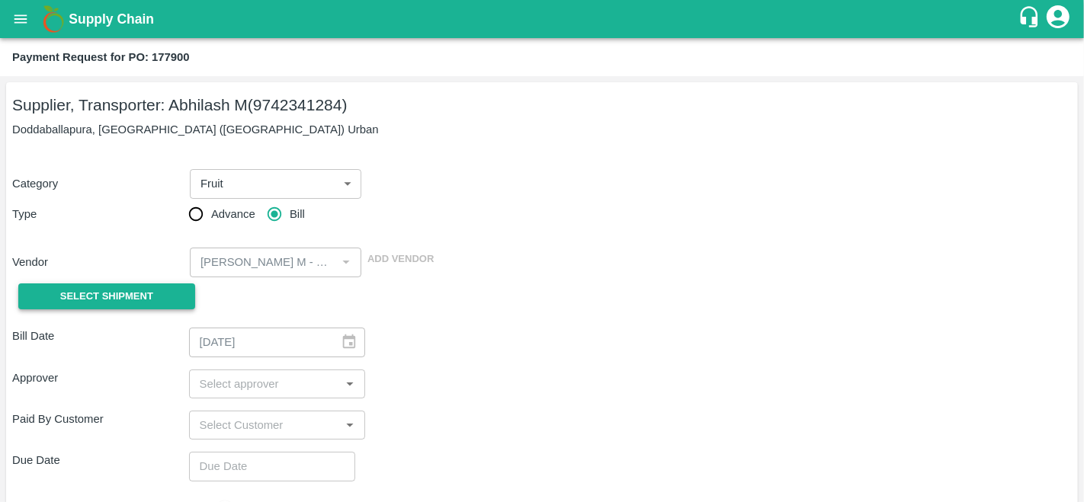
click at [120, 293] on span "Select Shipment" at bounding box center [106, 297] width 93 height 18
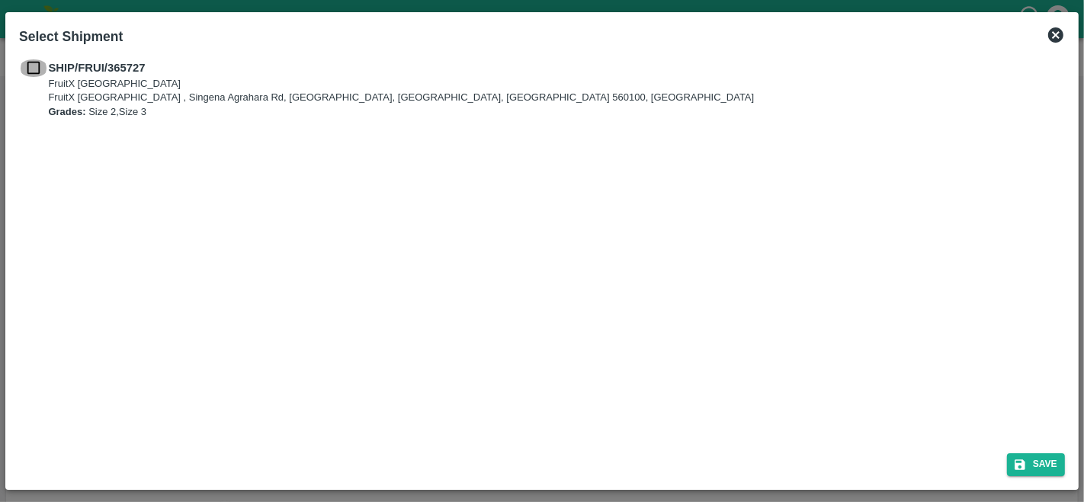
click at [38, 66] on input "checkbox" at bounding box center [33, 67] width 29 height 17
checkbox input "true"
click at [1038, 463] on button "Save" at bounding box center [1036, 465] width 58 height 22
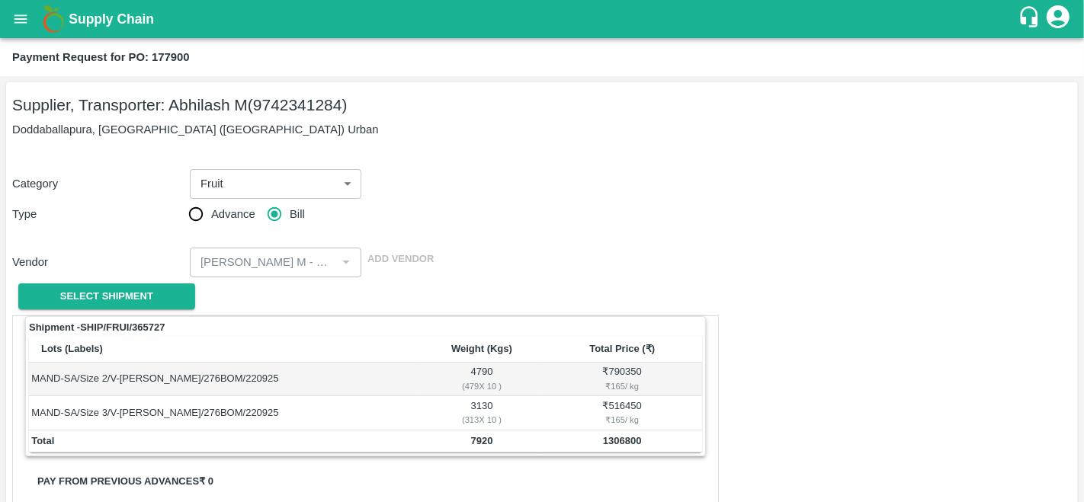
click at [581, 190] on div "Category Fruit 1 ​" at bounding box center [539, 181] width 1066 height 36
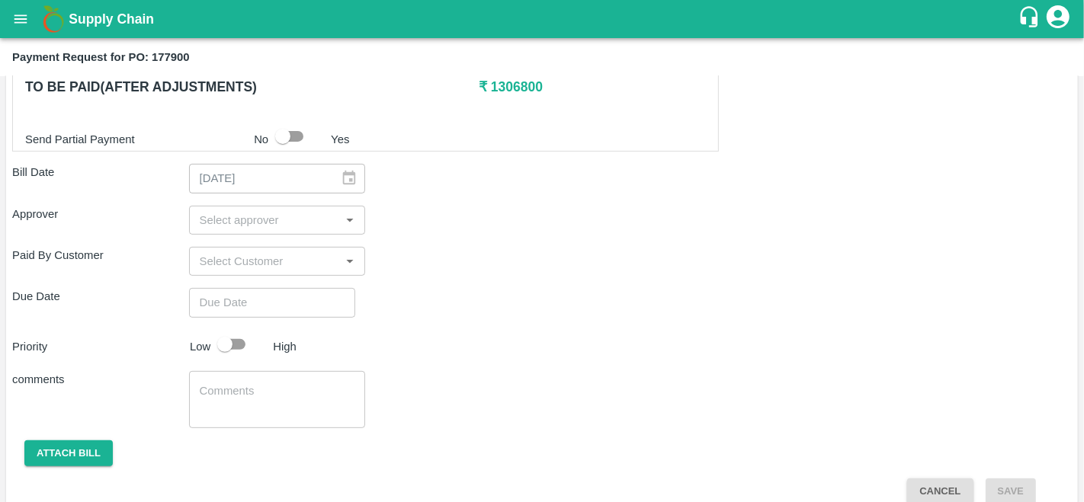
scroll to position [463, 0]
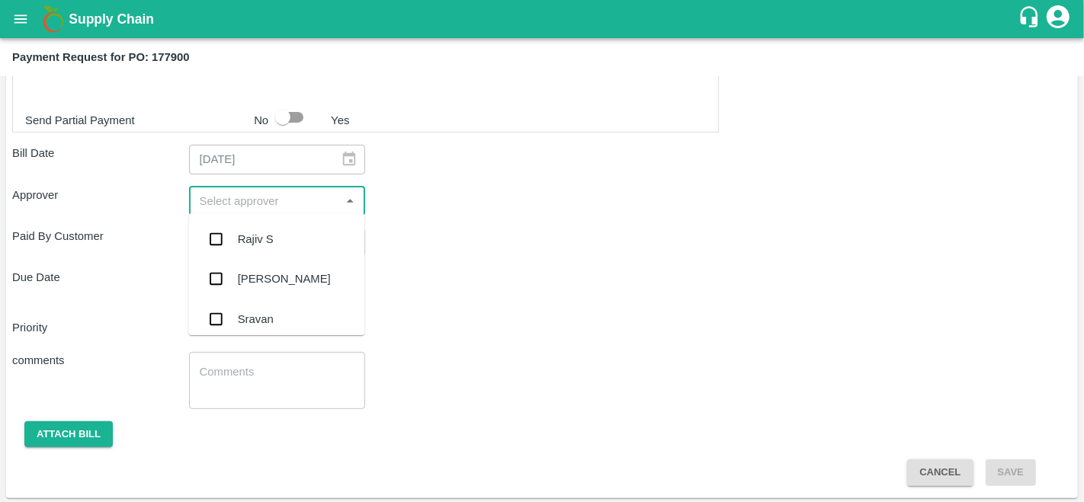
click at [202, 198] on input "input" at bounding box center [265, 201] width 143 height 20
type input "ARA"
click at [244, 236] on div "[PERSON_NAME]" at bounding box center [284, 239] width 93 height 17
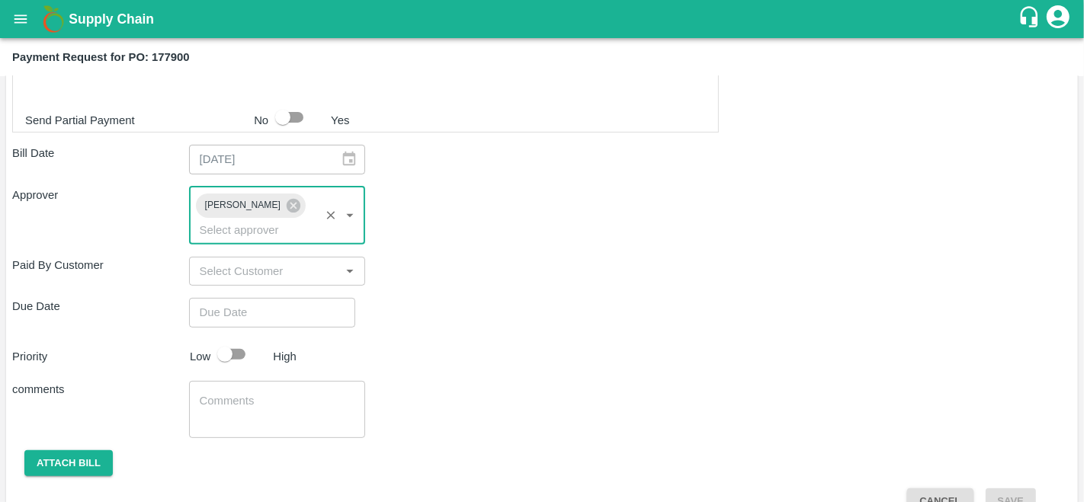
type input "DD/MM/YYYY hh:mm aa"
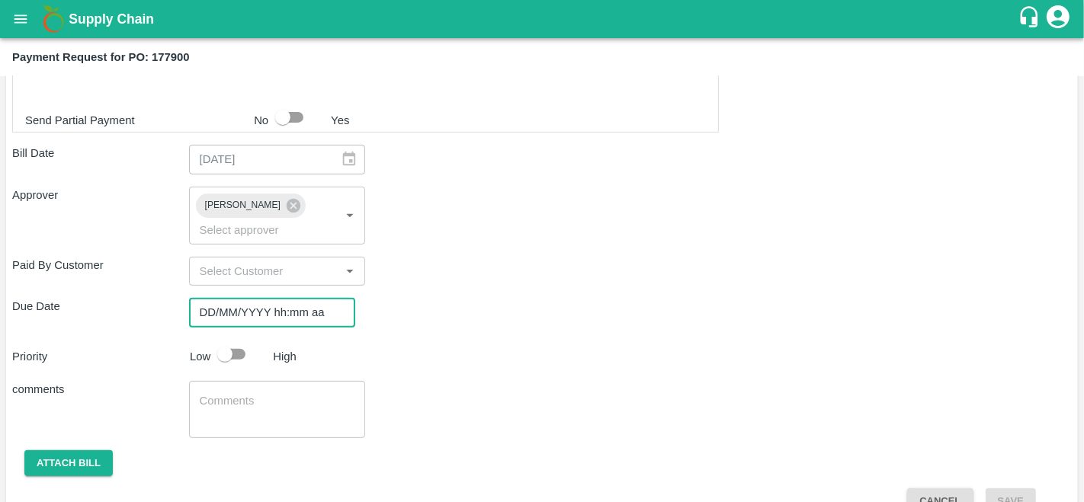
click at [258, 306] on input "DD/MM/YYYY hh:mm aa" at bounding box center [267, 312] width 156 height 29
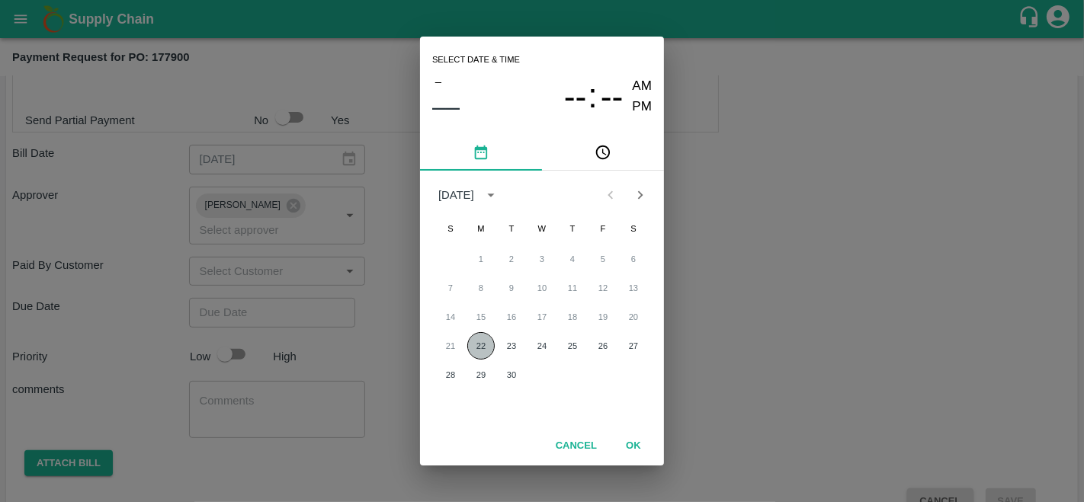
click at [488, 348] on button "22" at bounding box center [480, 345] width 27 height 27
type input "[DATE] 12:00 AM"
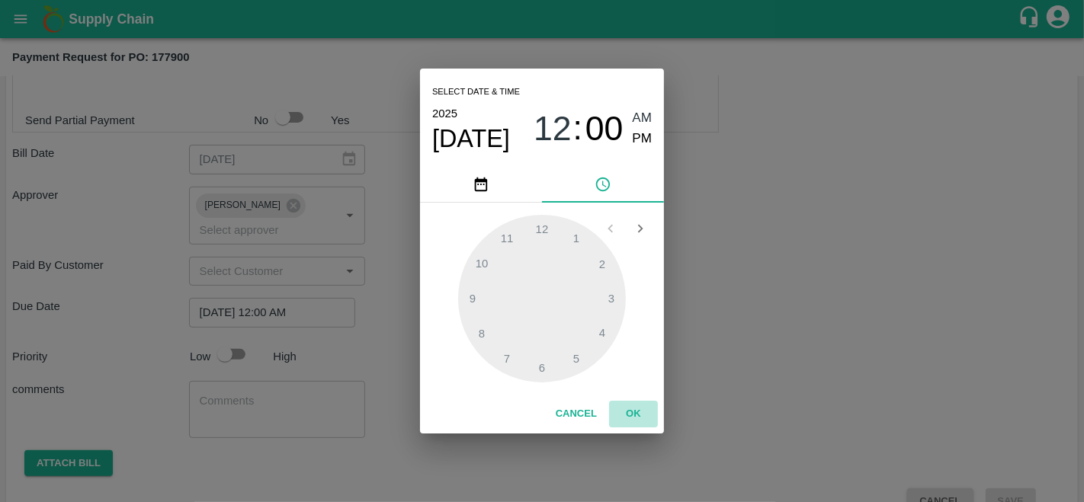
click at [632, 410] on button "OK" at bounding box center [633, 414] width 49 height 27
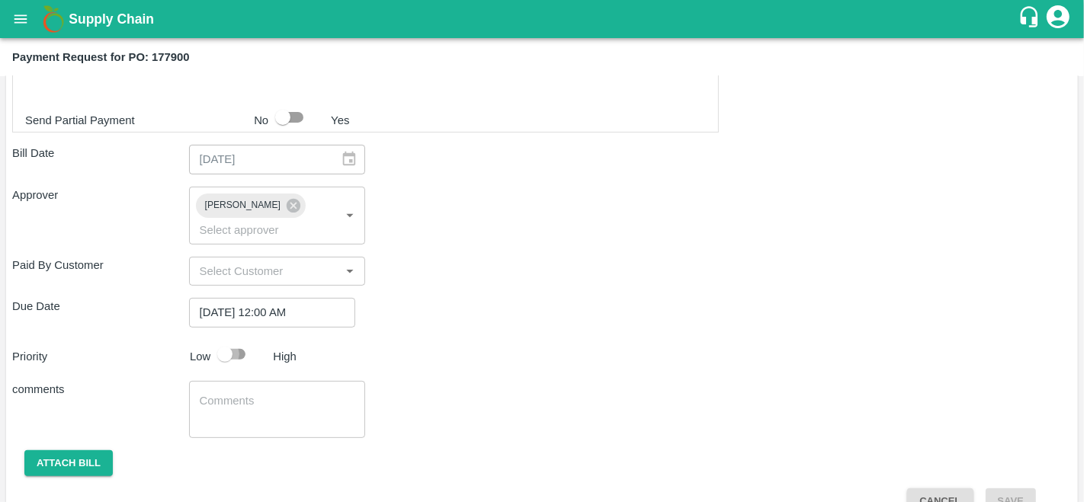
click at [243, 354] on input "checkbox" at bounding box center [224, 354] width 87 height 29
checkbox input "true"
click at [71, 451] on button "Attach bill" at bounding box center [68, 464] width 88 height 27
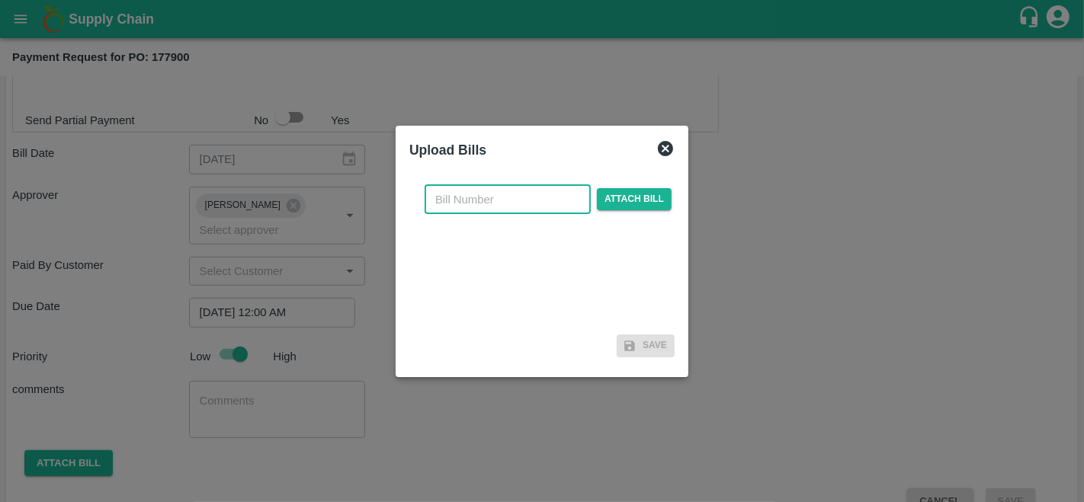
click at [486, 204] on input "text" at bounding box center [508, 199] width 166 height 29
type input "177900"
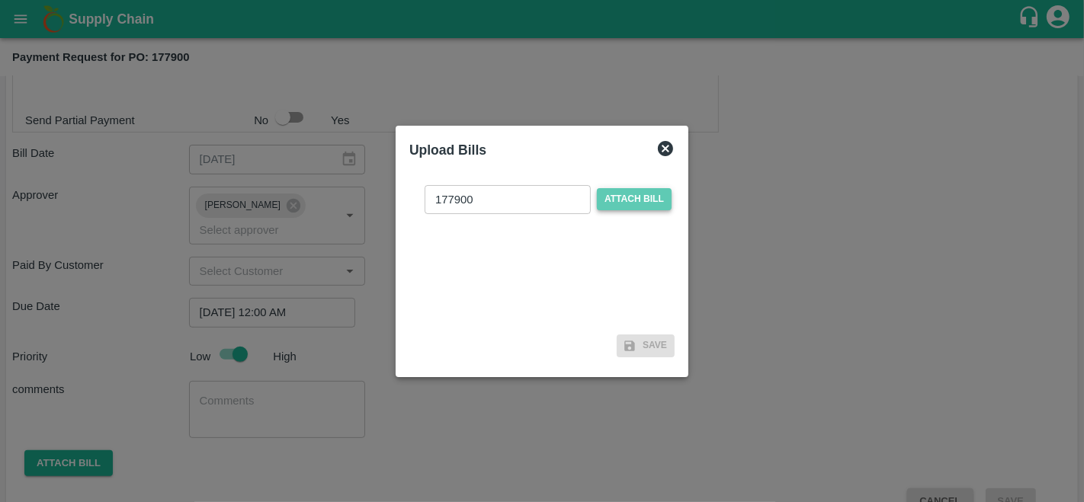
click at [633, 197] on span "Attach bill" at bounding box center [634, 199] width 75 height 22
click at [0, 0] on input "Attach bill" at bounding box center [0, 0] width 0 height 0
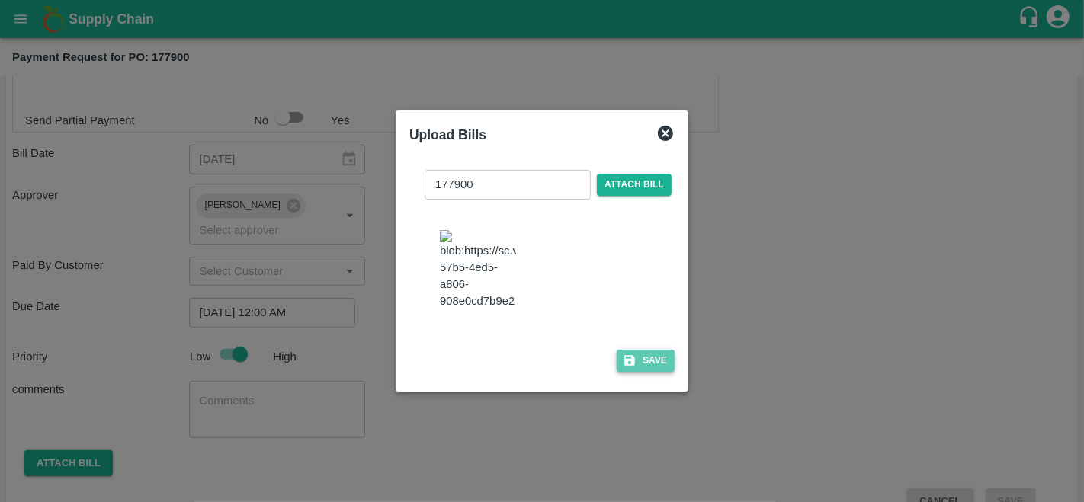
click at [649, 372] on button "Save" at bounding box center [646, 361] width 58 height 22
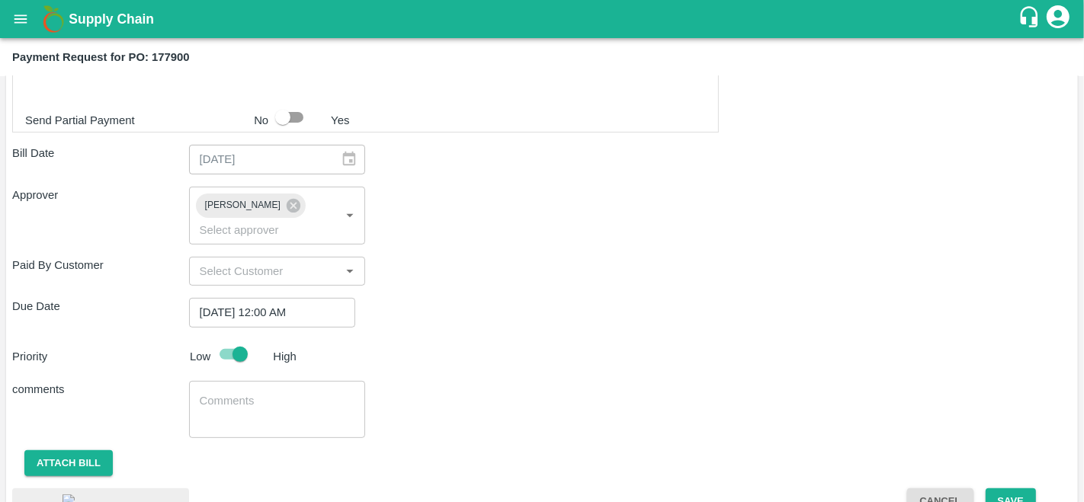
scroll to position [593, 0]
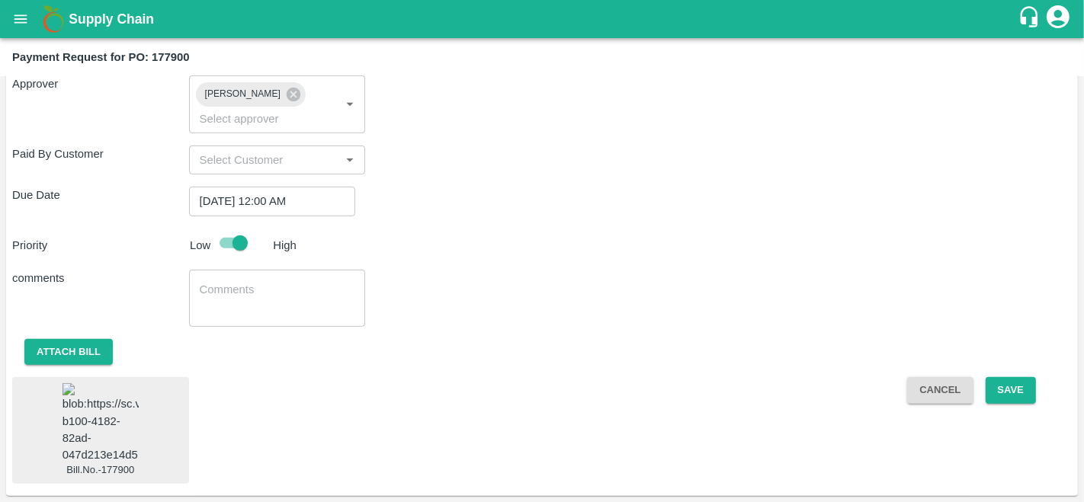
click at [1008, 383] on div "Cancel Save" at bounding box center [983, 430] width 177 height 107
click at [1006, 377] on button "Save" at bounding box center [1011, 390] width 50 height 27
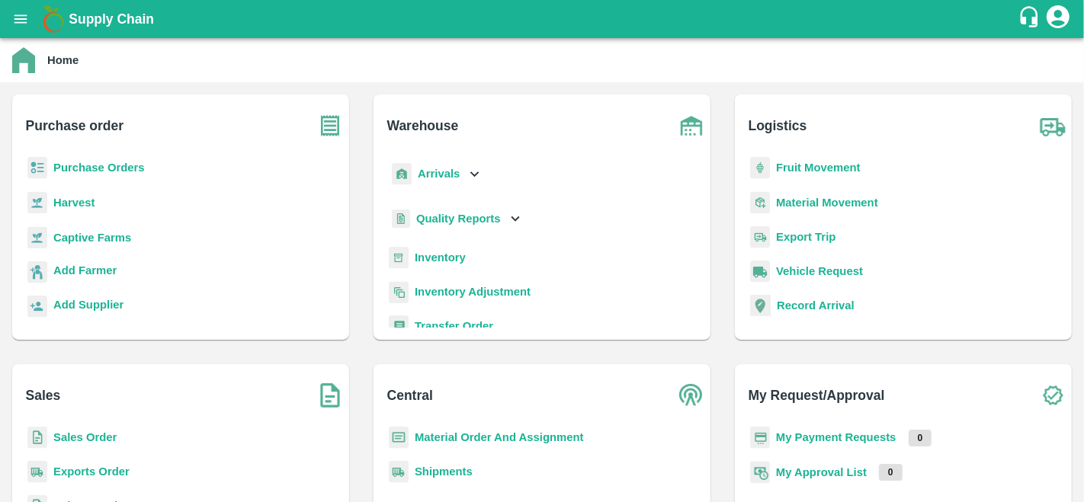
scroll to position [119, 0]
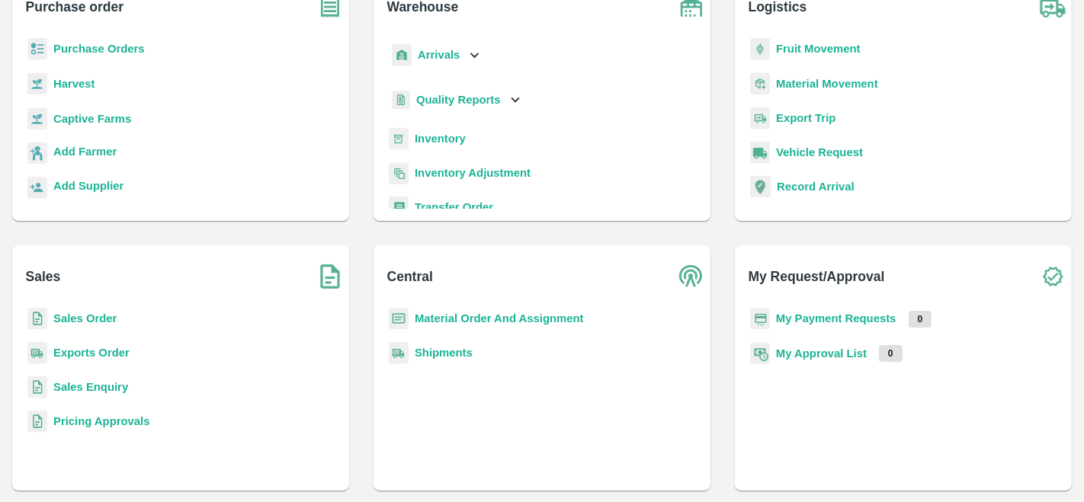
click at [818, 319] on b "My Payment Requests" at bounding box center [836, 319] width 120 height 12
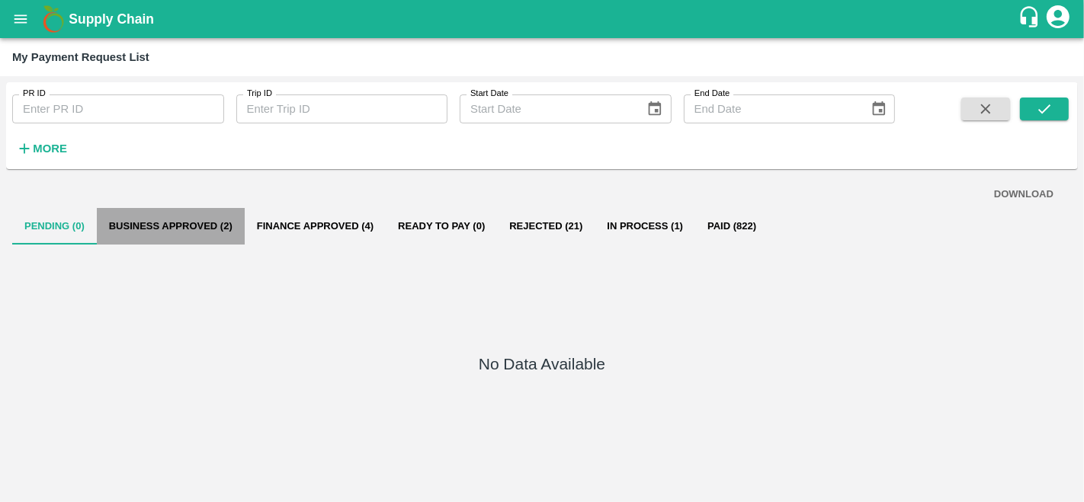
click at [185, 229] on button "Business Approved (2)" at bounding box center [171, 226] width 148 height 37
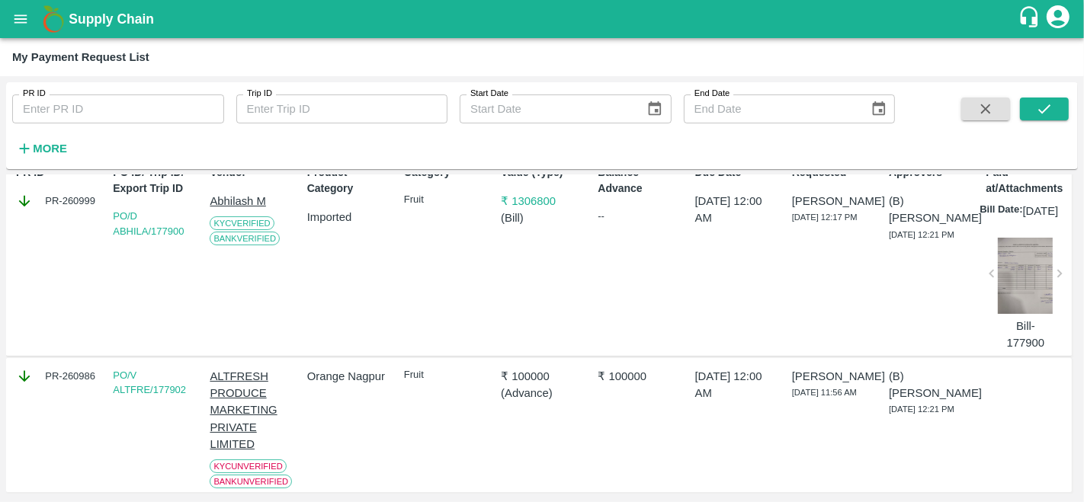
scroll to position [88, 0]
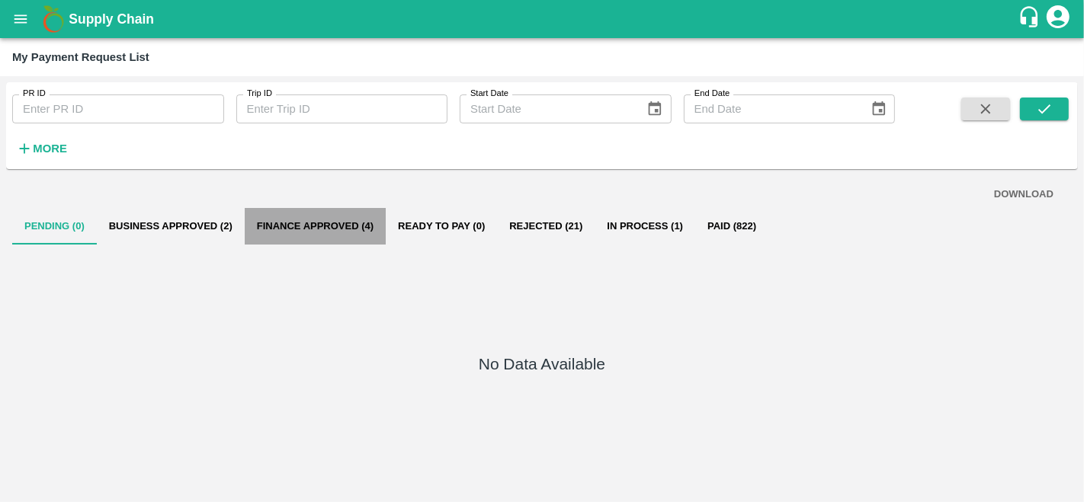
click at [299, 229] on button "Finance Approved (4)" at bounding box center [315, 226] width 141 height 37
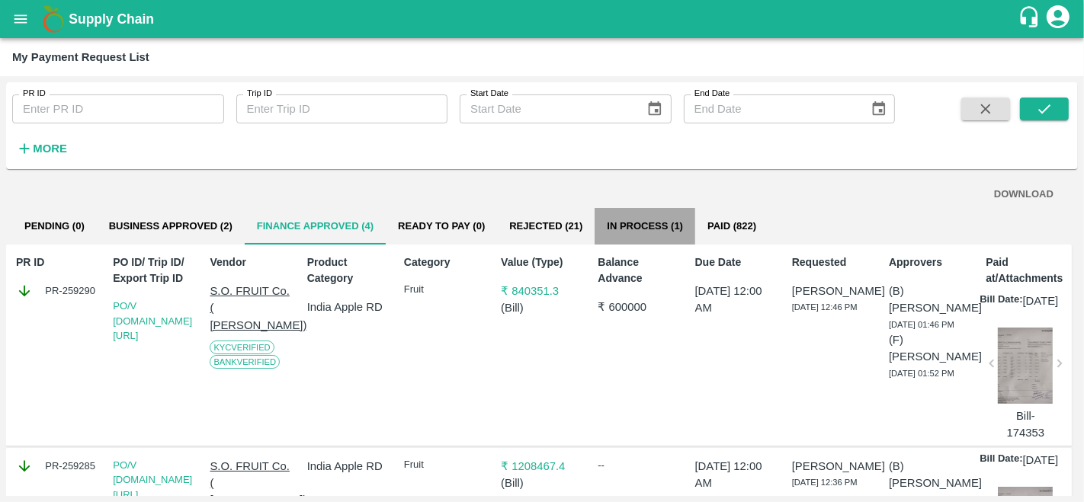
click at [631, 229] on button "In Process (1)" at bounding box center [645, 226] width 101 height 37
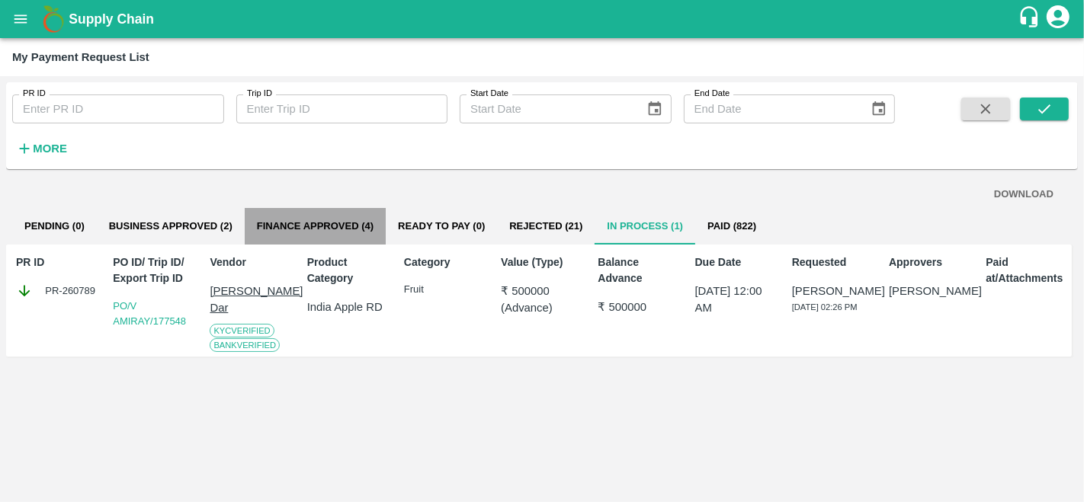
click at [313, 219] on button "Finance Approved (4)" at bounding box center [315, 226] width 141 height 37
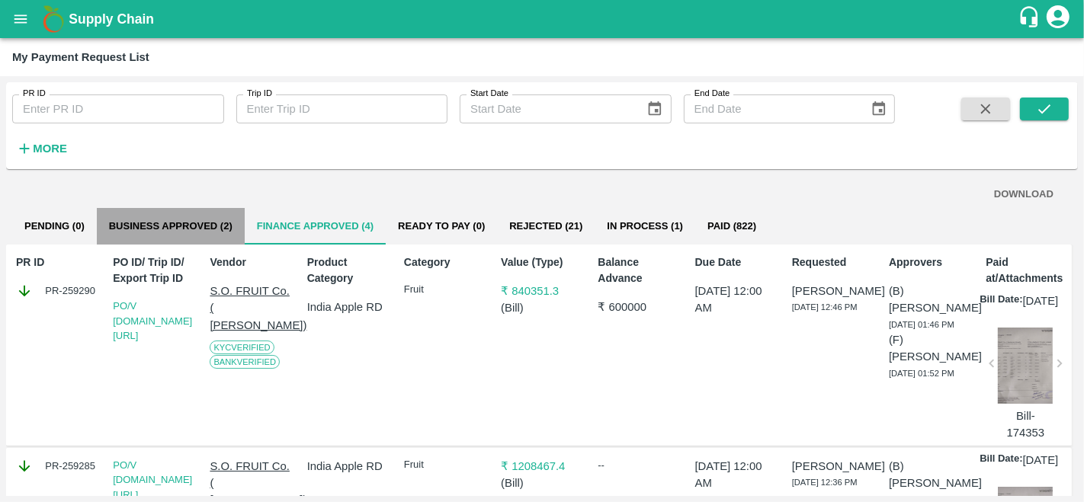
click at [181, 229] on button "Business Approved (2)" at bounding box center [171, 226] width 148 height 37
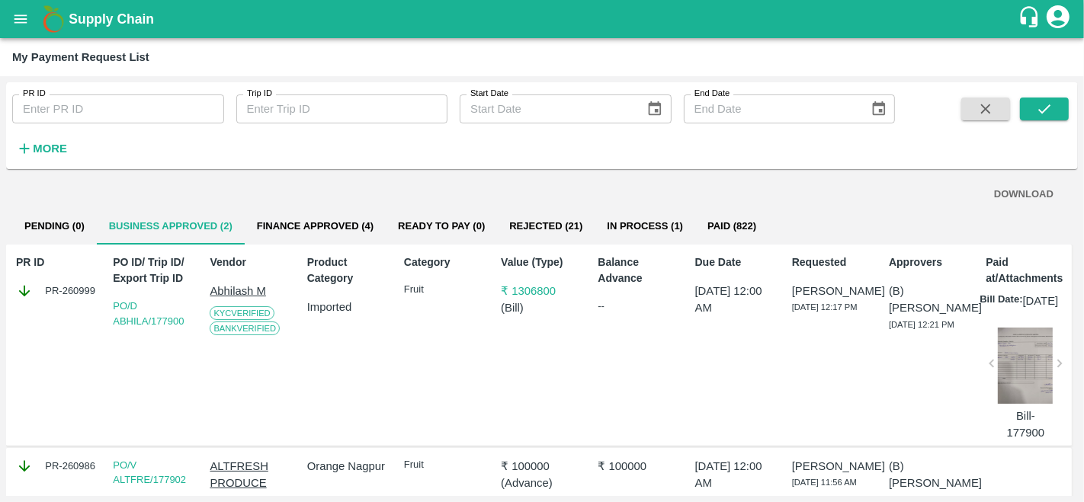
scroll to position [141, 0]
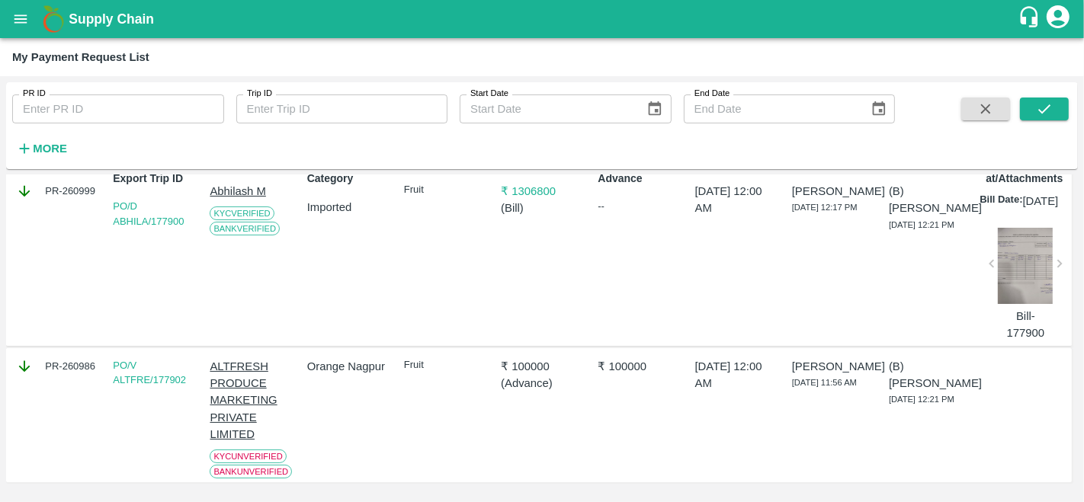
click at [227, 378] on p "ALTFRESH PRODUCE MARKETING PRIVATE LIMITED" at bounding box center [251, 400] width 82 height 85
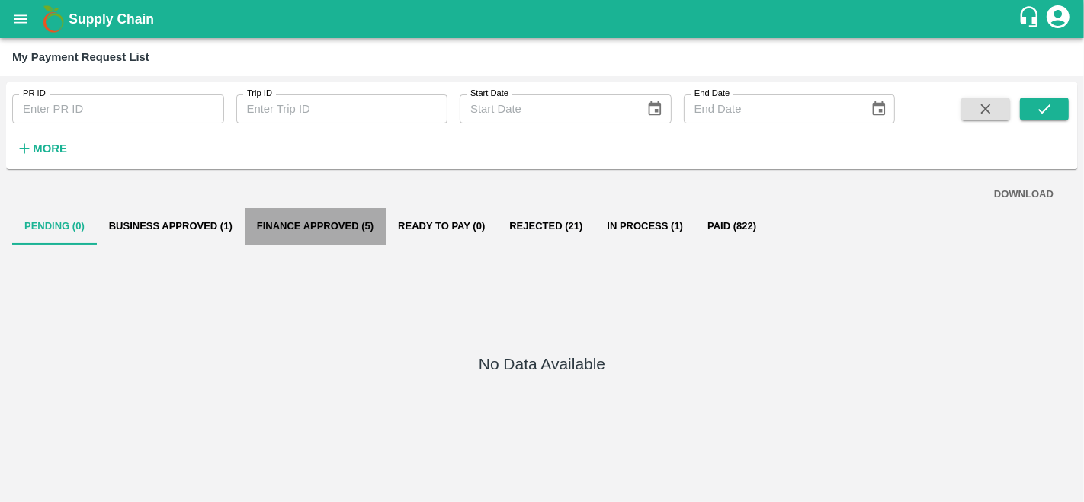
click at [310, 224] on button "Finance Approved (5)" at bounding box center [315, 226] width 141 height 37
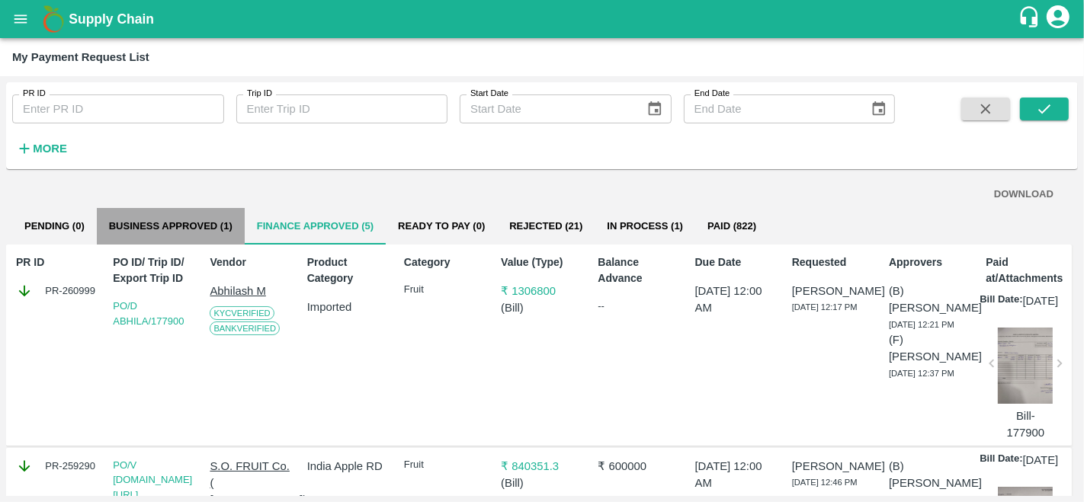
click at [184, 226] on button "Business Approved (1)" at bounding box center [171, 226] width 148 height 37
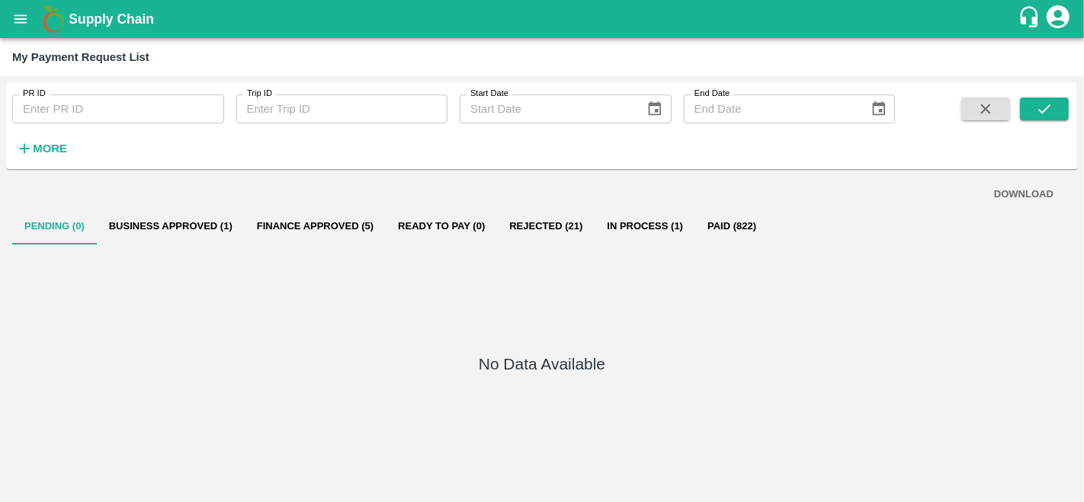
click at [165, 229] on button "Business Approved (1)" at bounding box center [171, 226] width 148 height 37
click at [186, 224] on button "Business Approved (1)" at bounding box center [171, 226] width 148 height 37
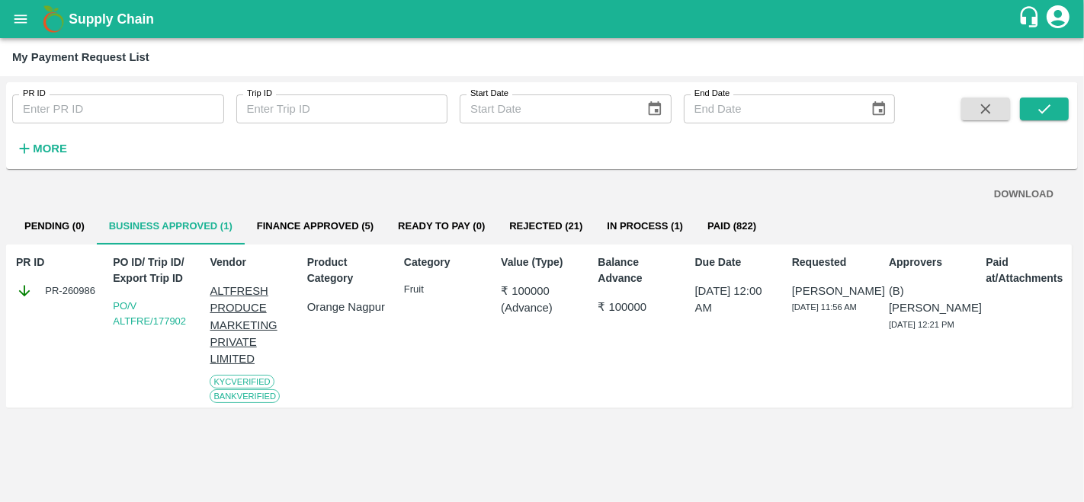
click at [317, 213] on button "Finance Approved (5)" at bounding box center [315, 226] width 141 height 37
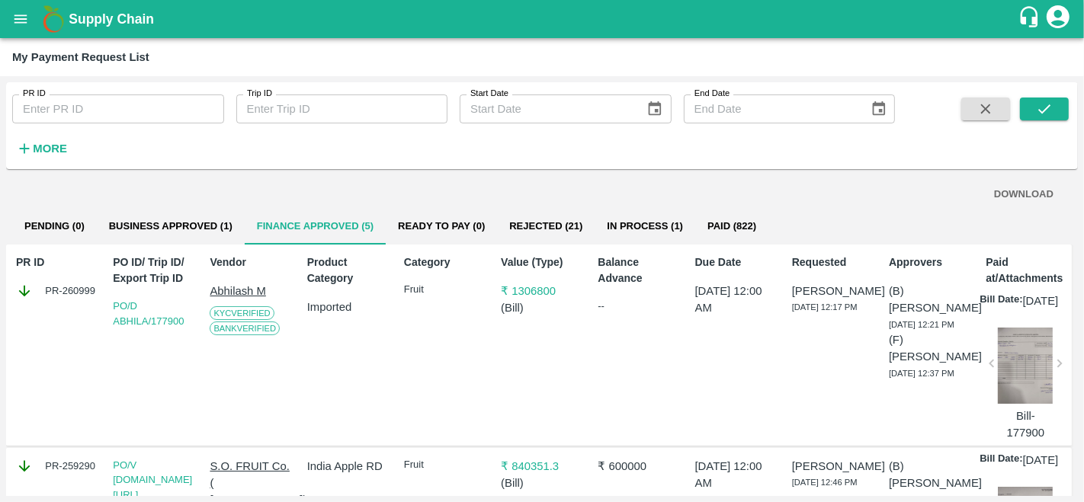
click at [457, 387] on div "Category Fruit" at bounding box center [442, 346] width 88 height 194
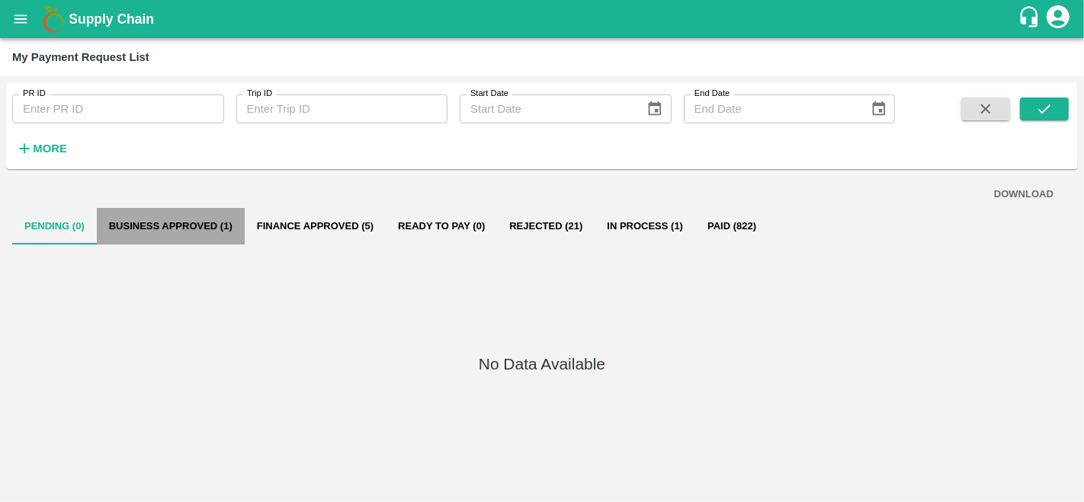
click at [172, 225] on button "Business Approved (1)" at bounding box center [171, 226] width 148 height 37
click at [208, 236] on button "Business Approved (1)" at bounding box center [171, 226] width 148 height 37
